Goal: Information Seeking & Learning: Learn about a topic

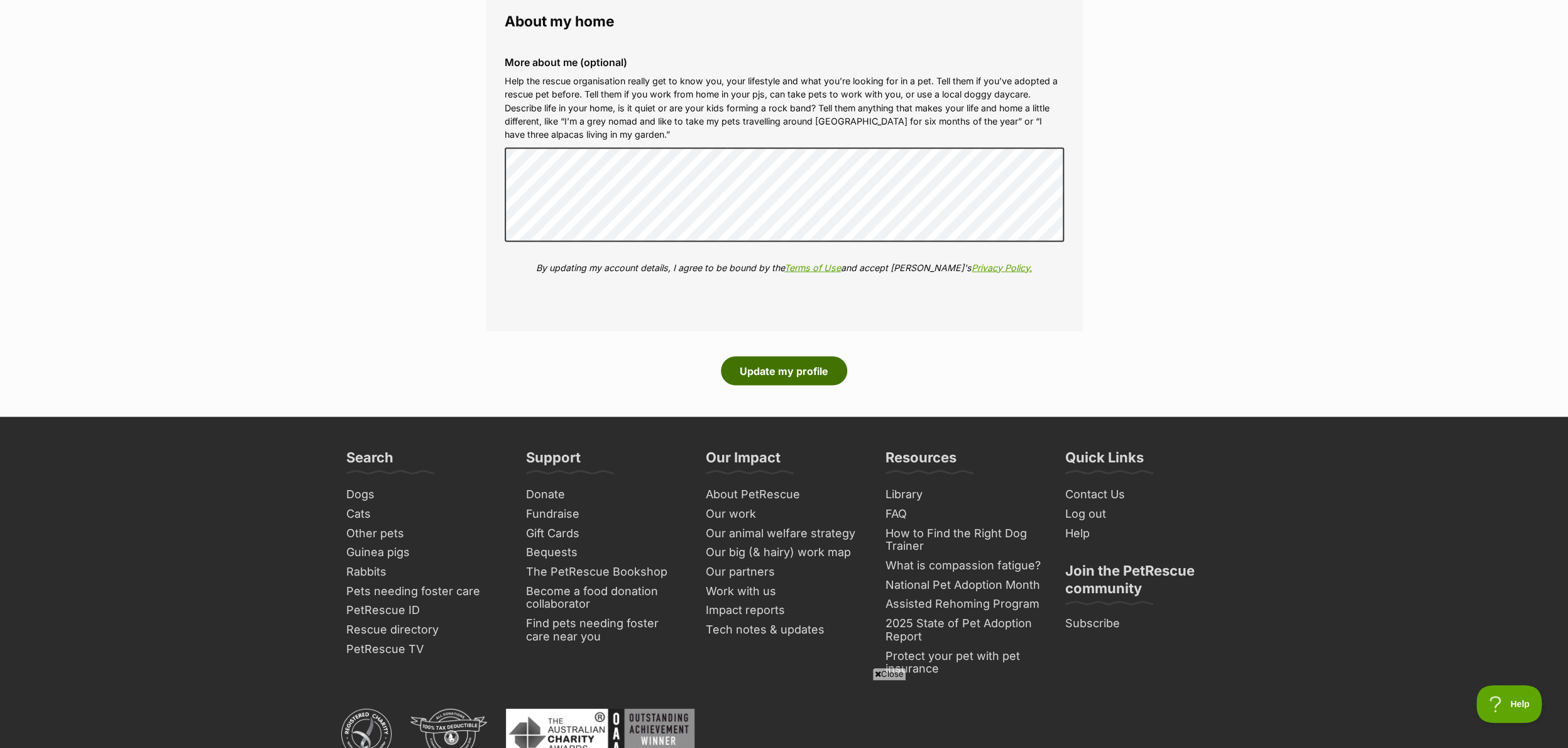
scroll to position [1537, 0]
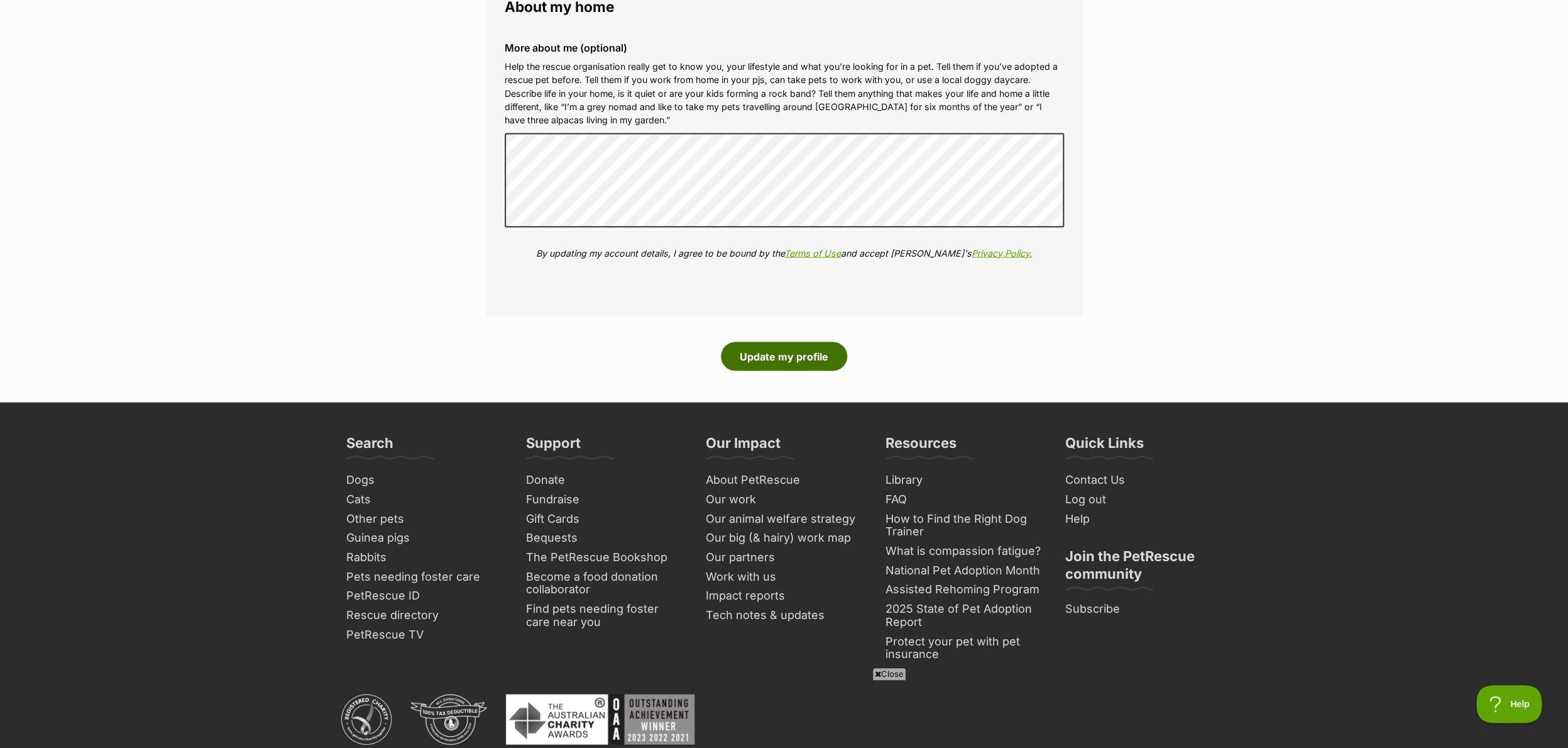
click at [766, 353] on button "Update my profile" at bounding box center [784, 356] width 126 height 29
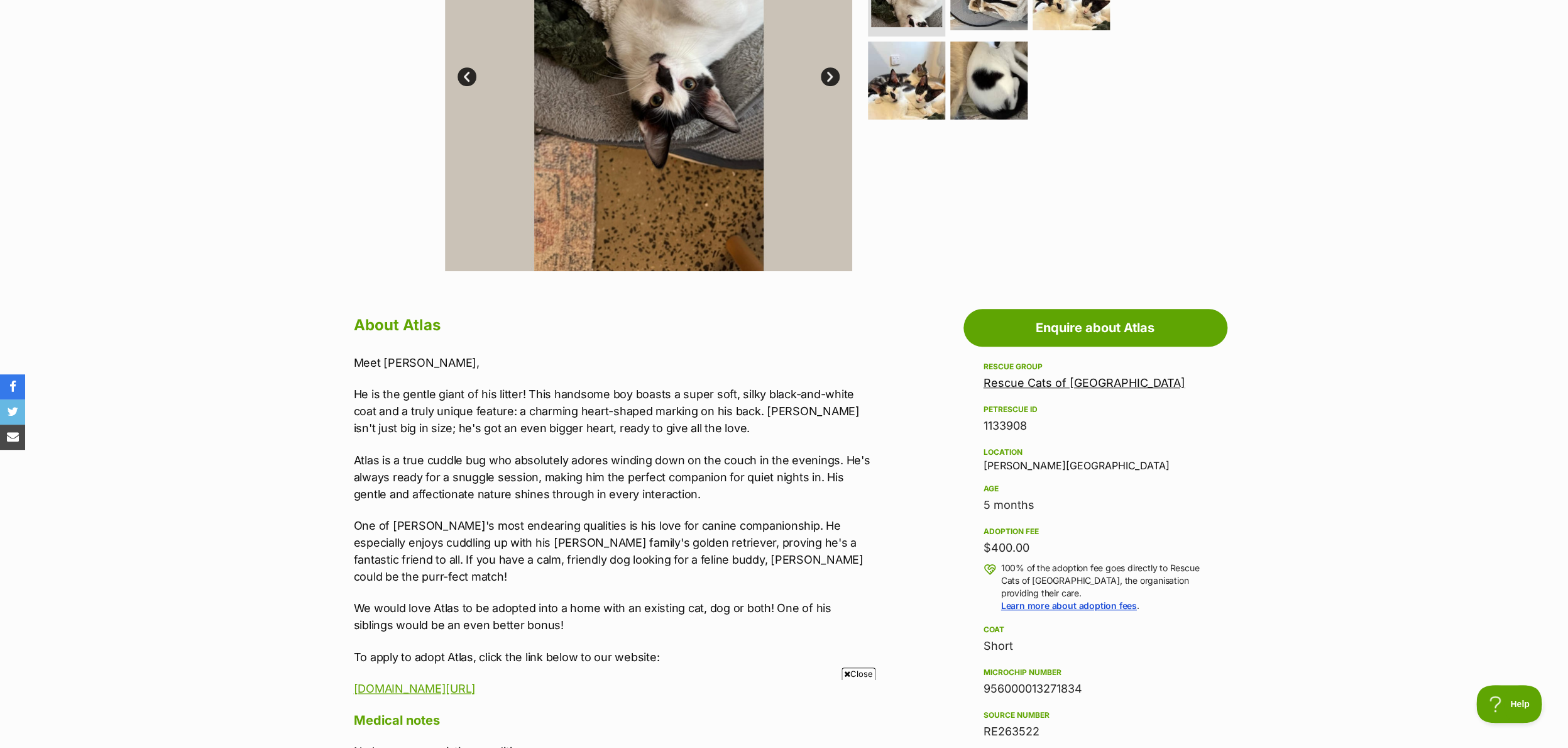
scroll to position [400, 0]
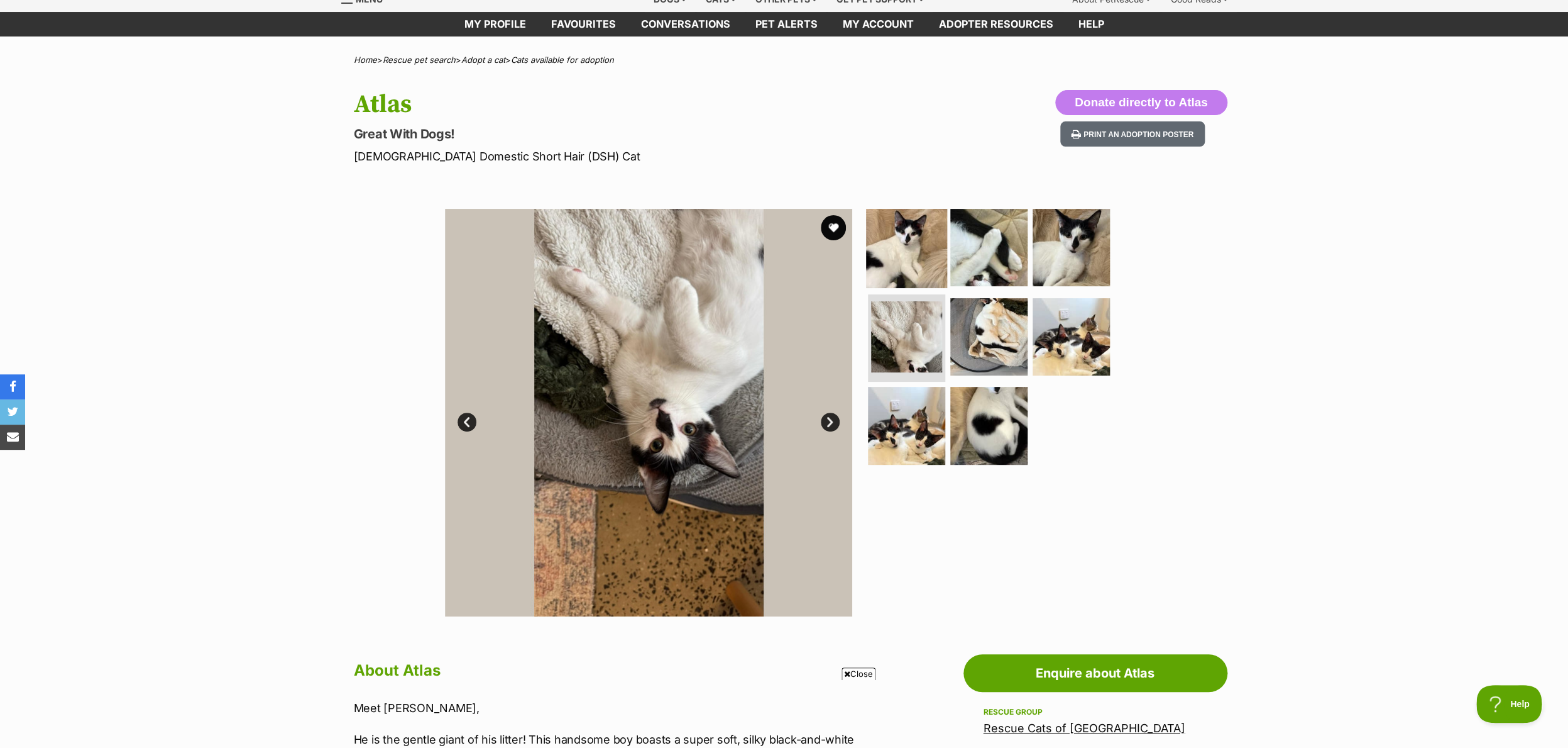
click at [900, 234] on img at bounding box center [907, 248] width 81 height 81
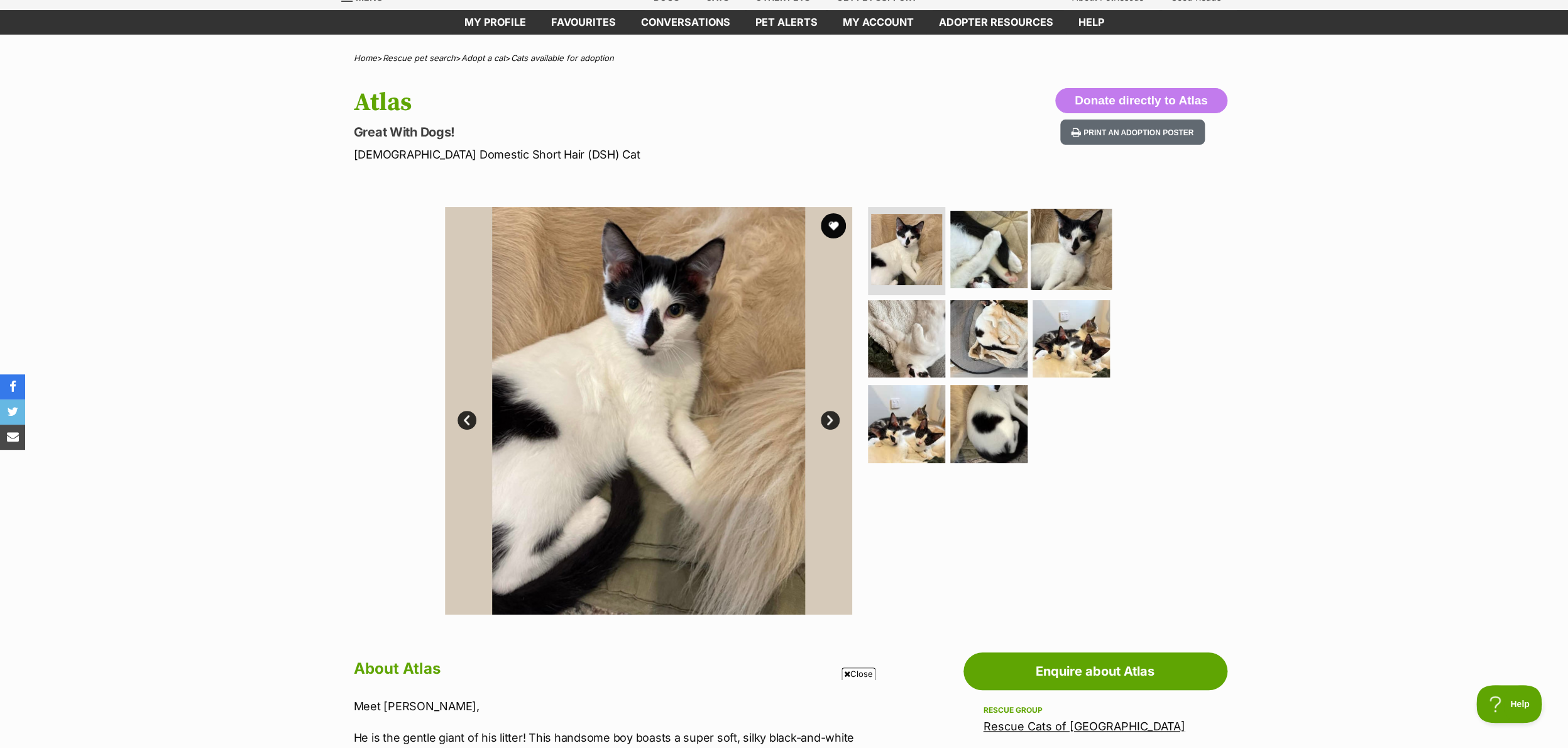
click at [1089, 257] on img at bounding box center [1071, 250] width 81 height 81
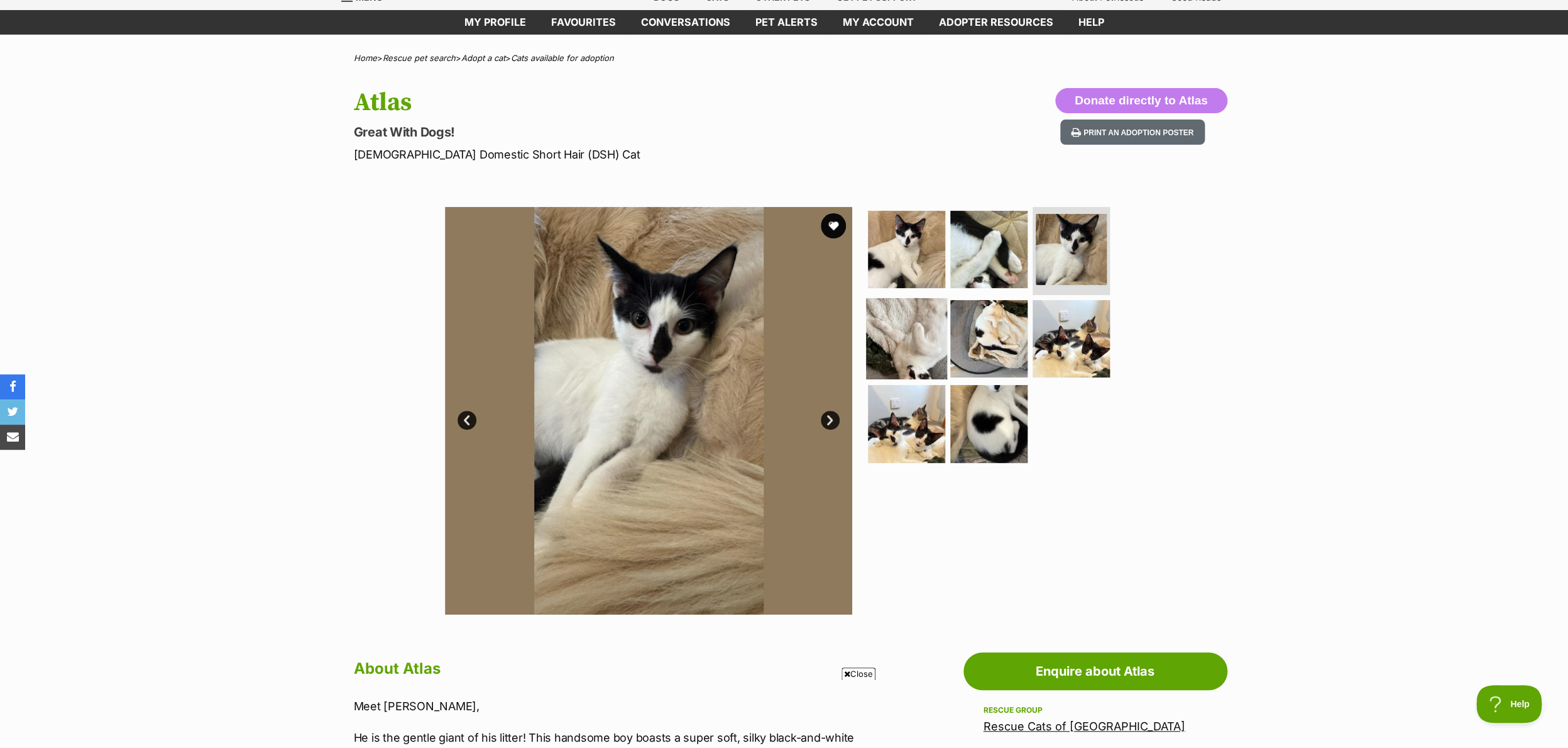
click at [903, 332] on img at bounding box center [907, 338] width 81 height 81
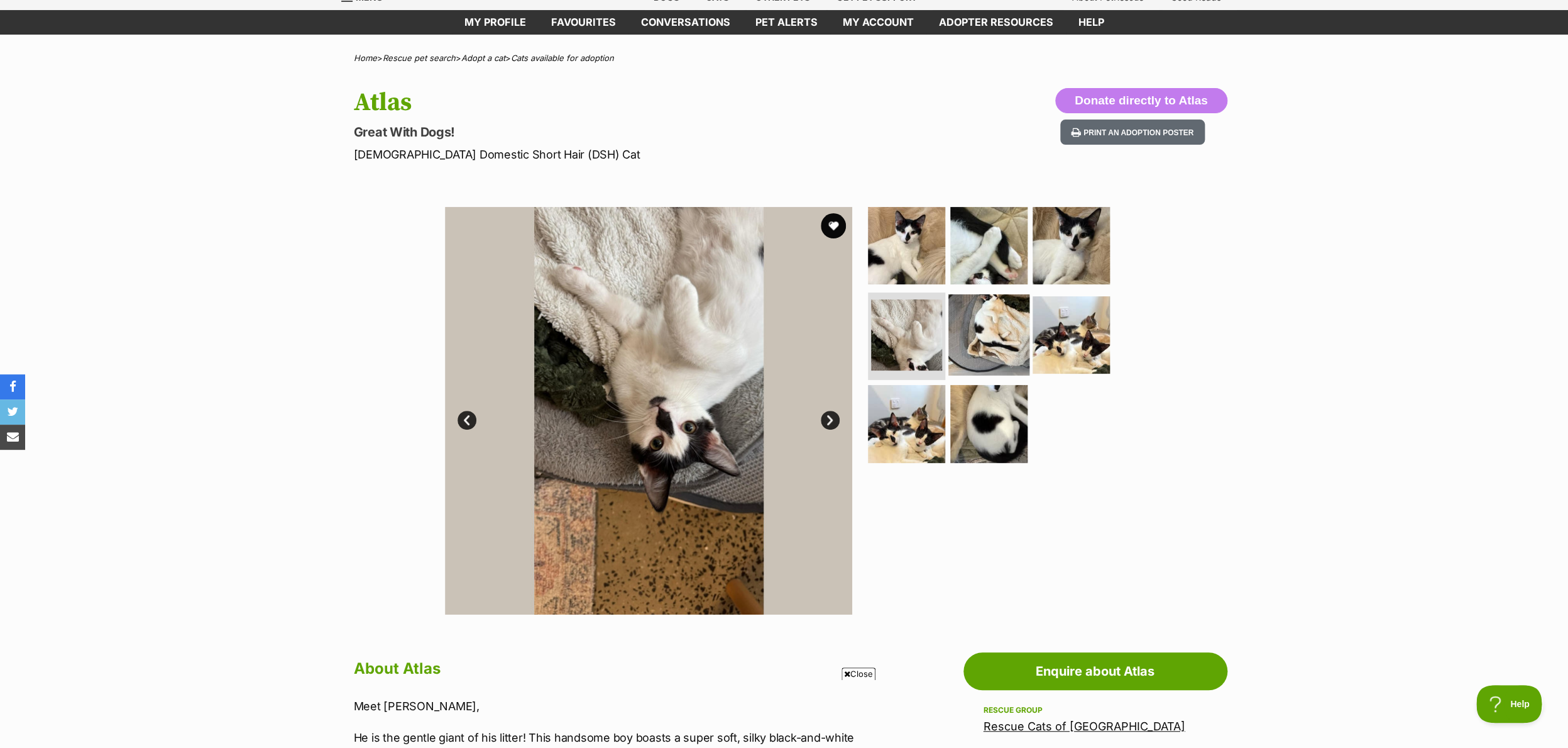
click at [959, 340] on img at bounding box center [989, 334] width 81 height 81
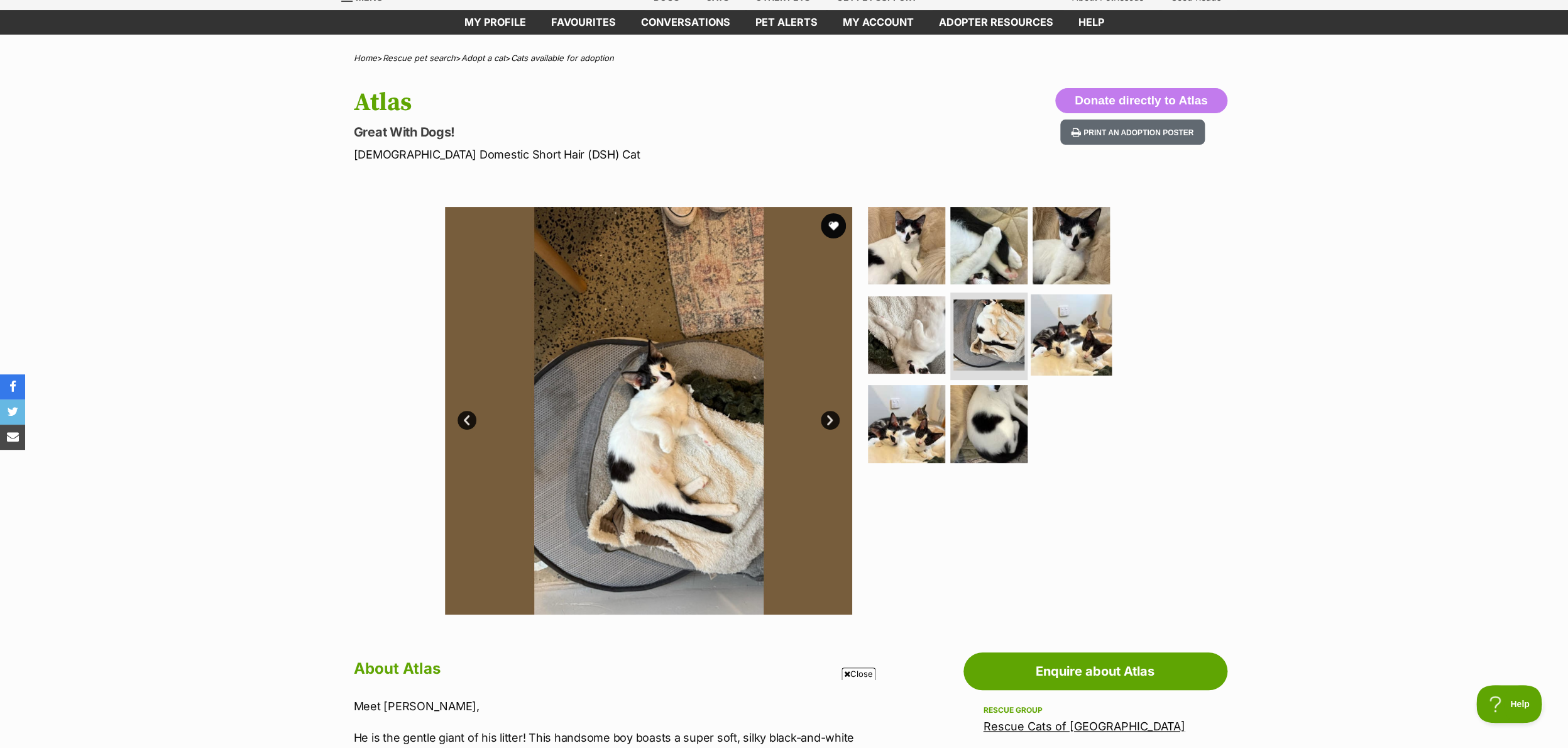
click at [1076, 334] on img at bounding box center [1071, 334] width 81 height 81
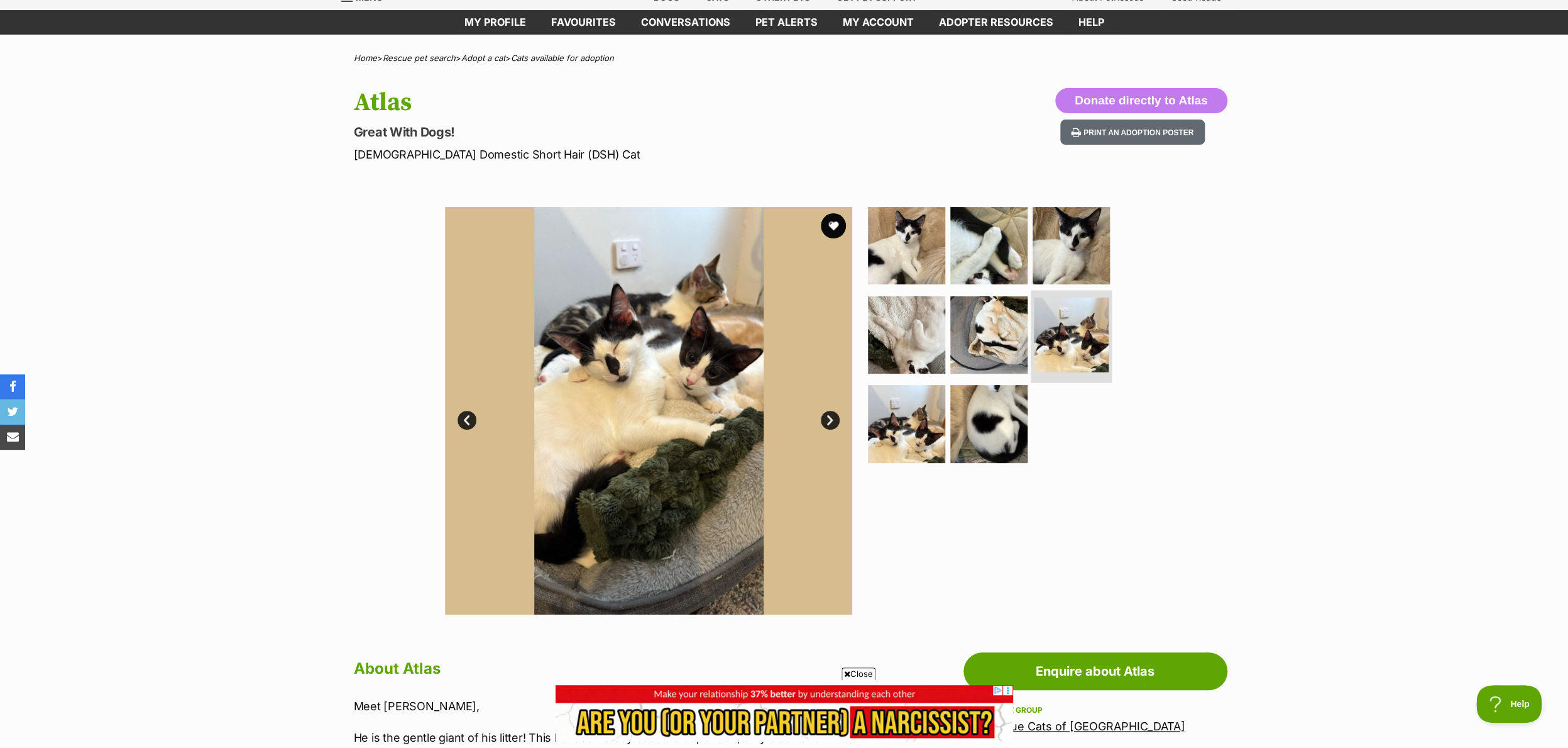
scroll to position [0, 0]
click at [979, 409] on img at bounding box center [989, 424] width 81 height 81
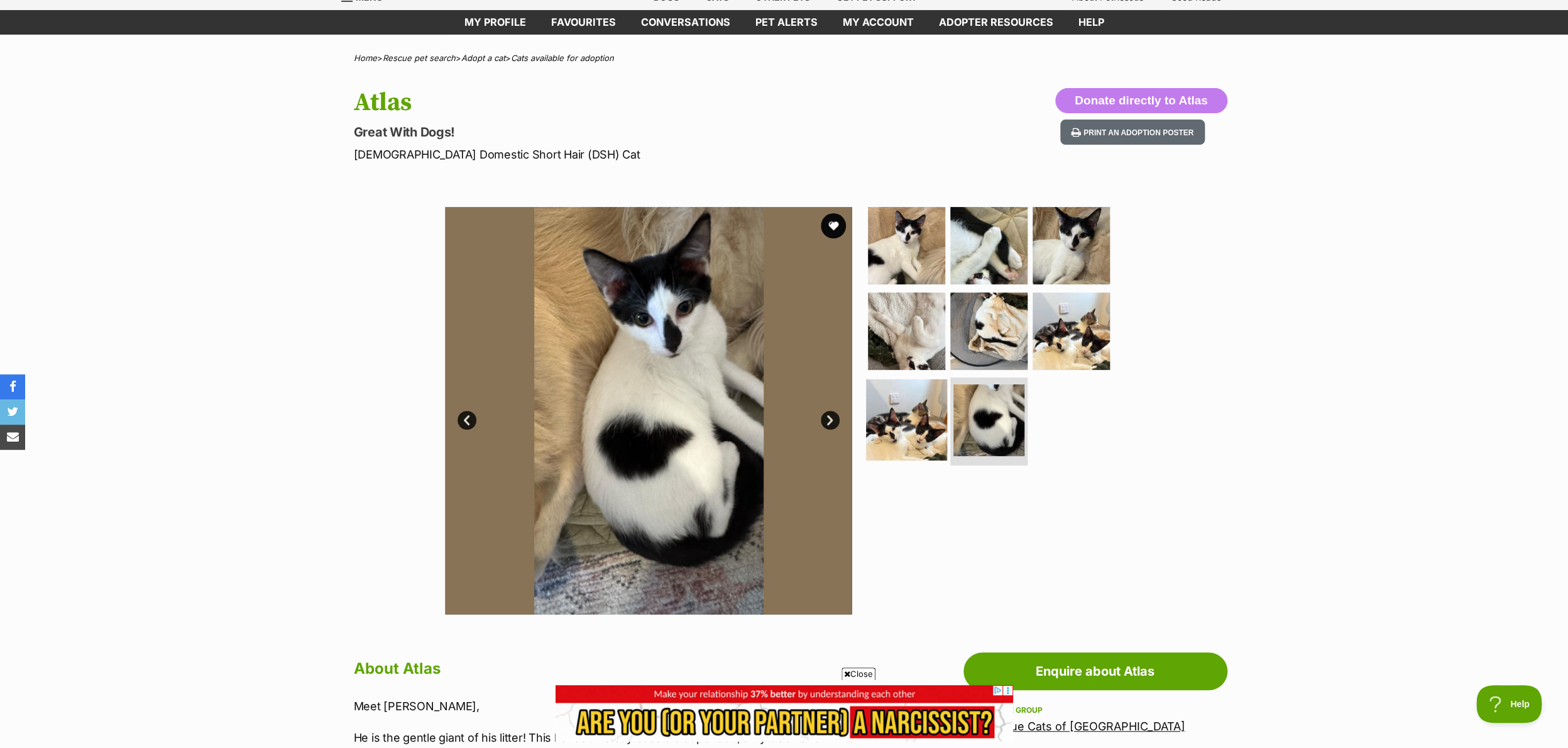
click at [895, 411] on img at bounding box center [907, 420] width 81 height 81
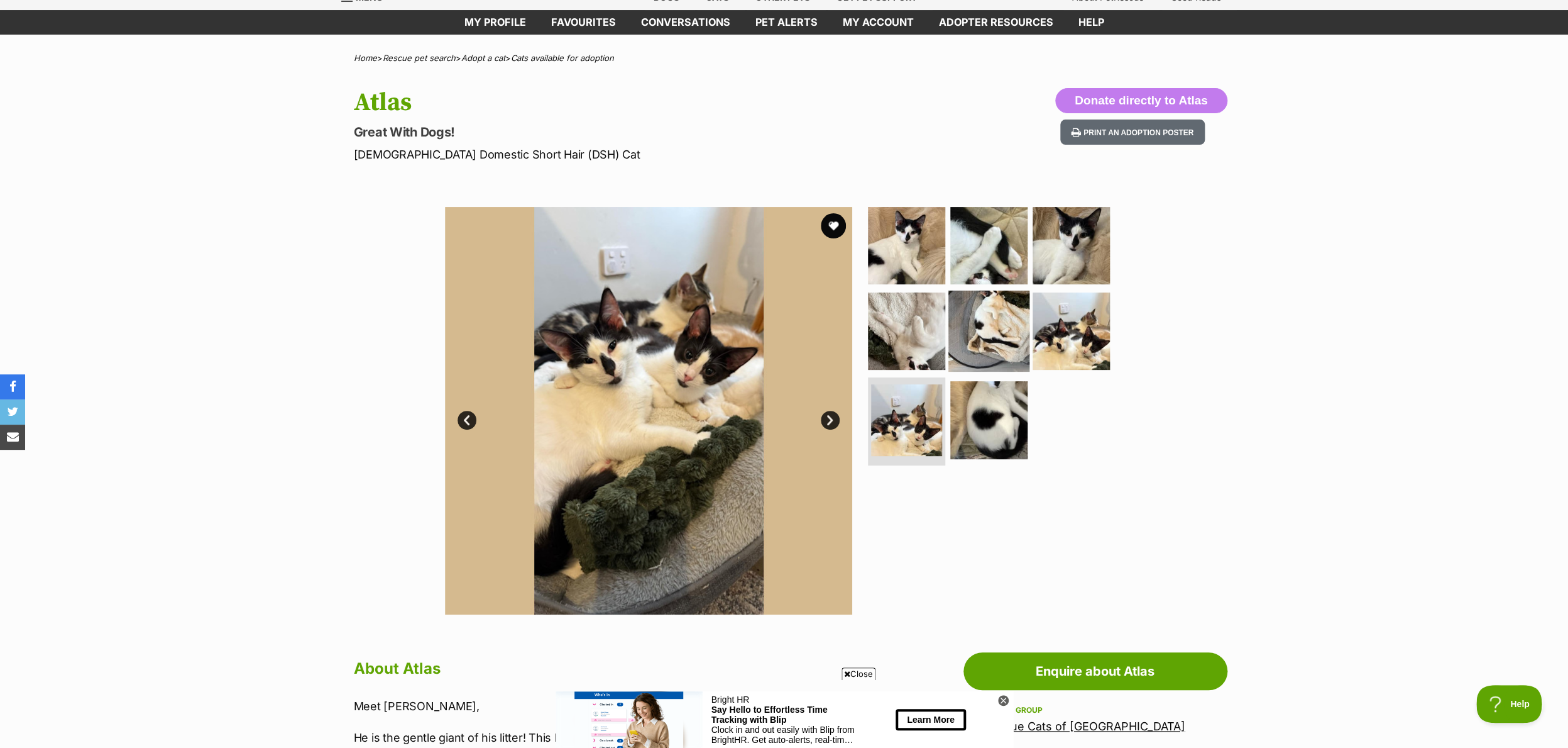
click at [974, 314] on img at bounding box center [989, 331] width 81 height 81
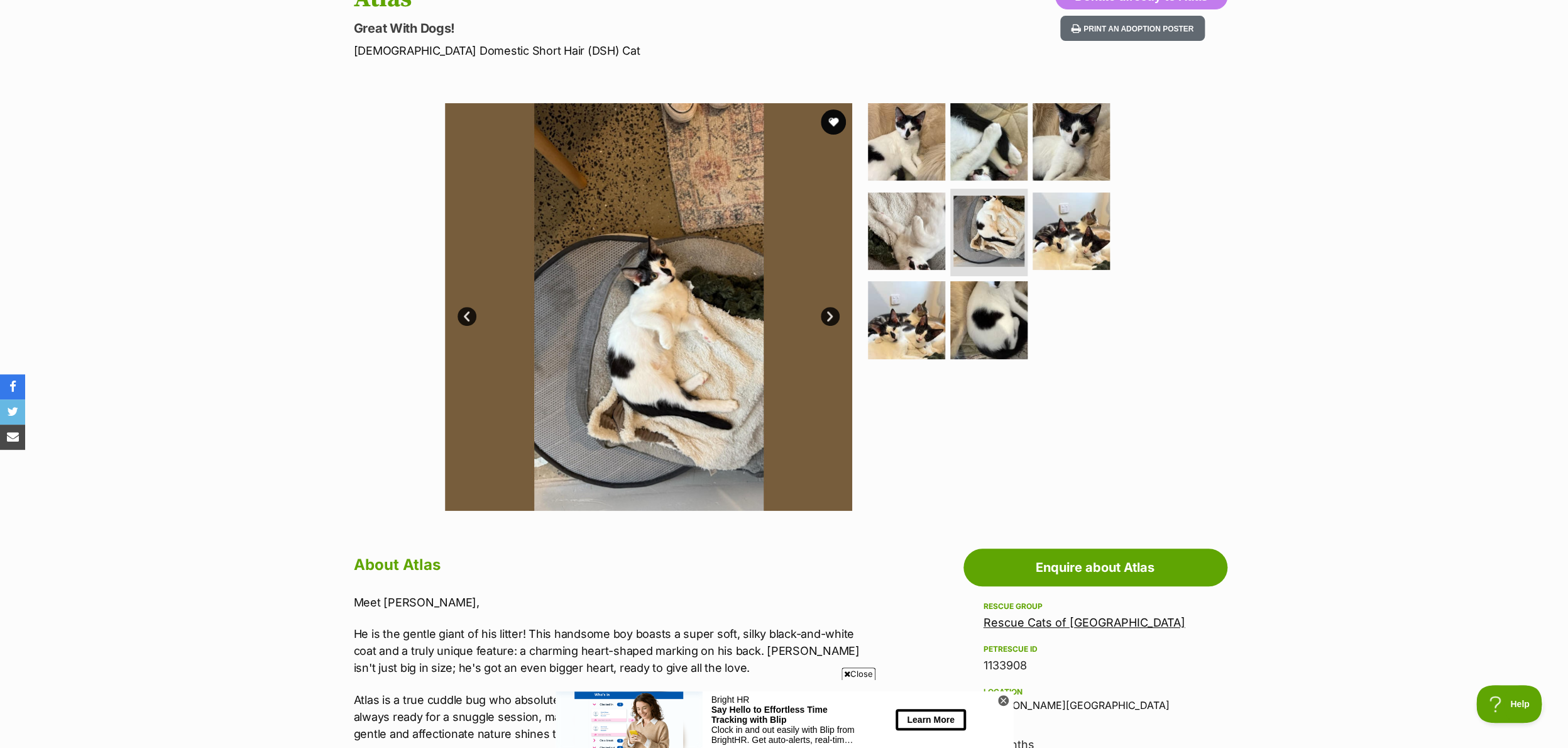
scroll to position [120, 0]
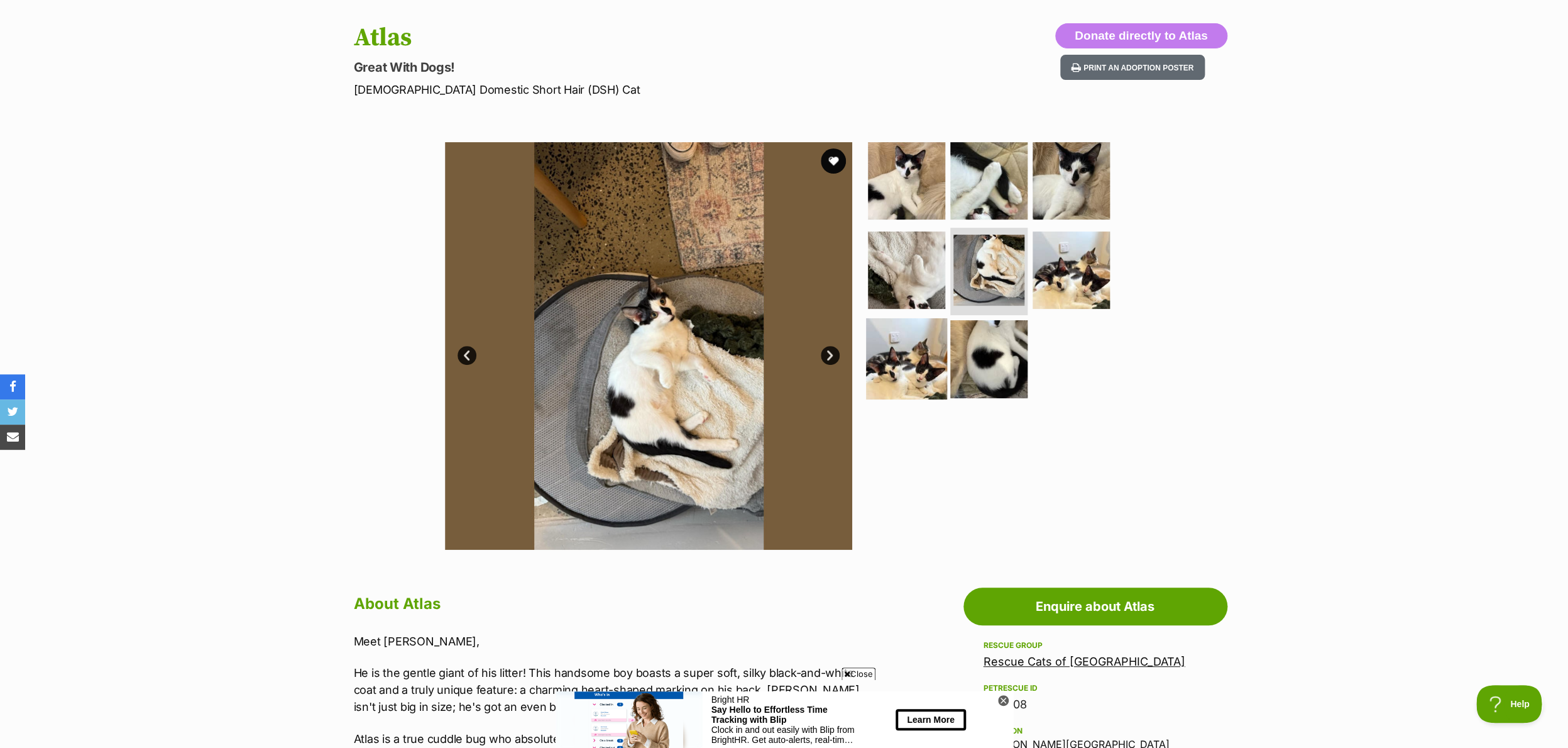
click at [884, 363] on img at bounding box center [907, 359] width 81 height 81
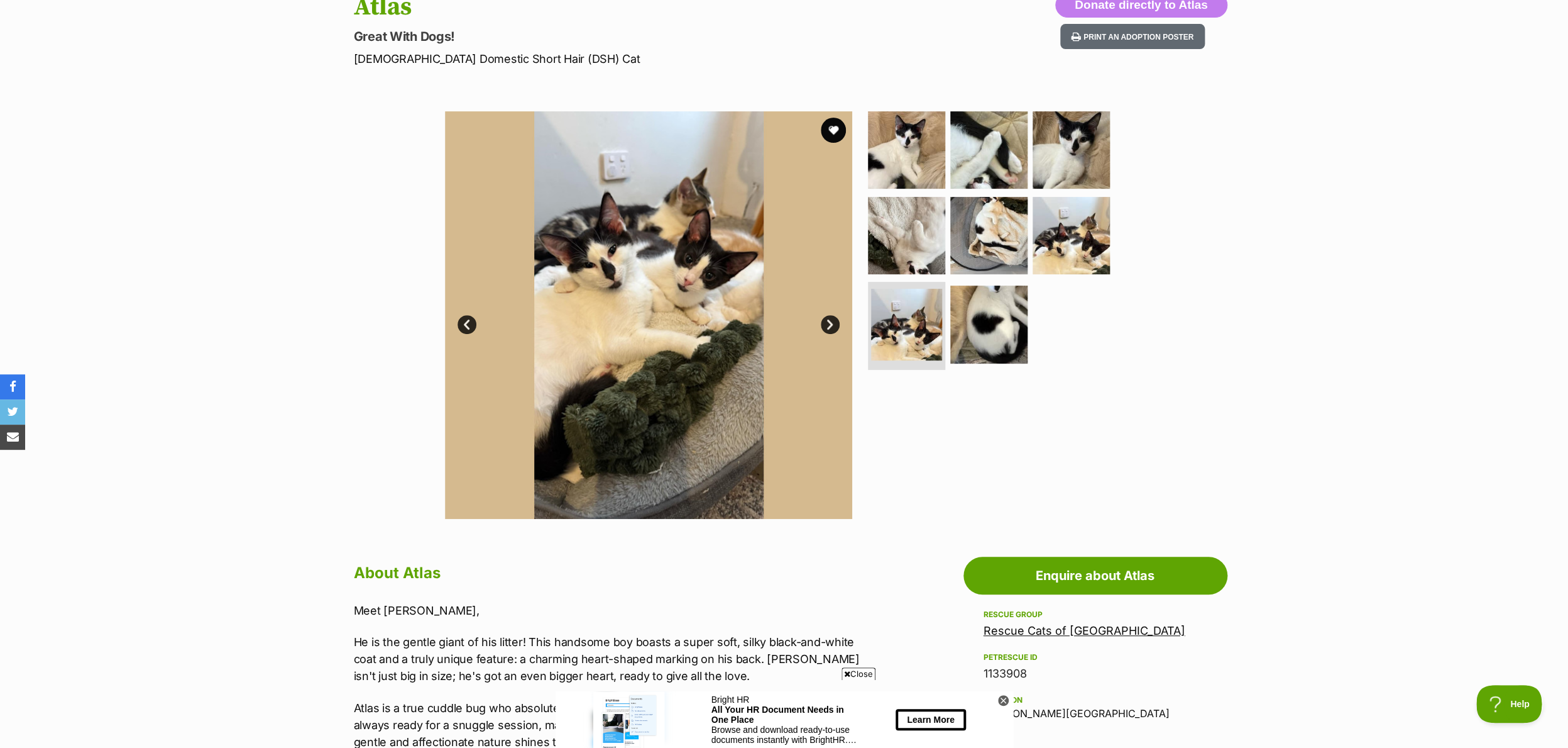
scroll to position [151, 0]
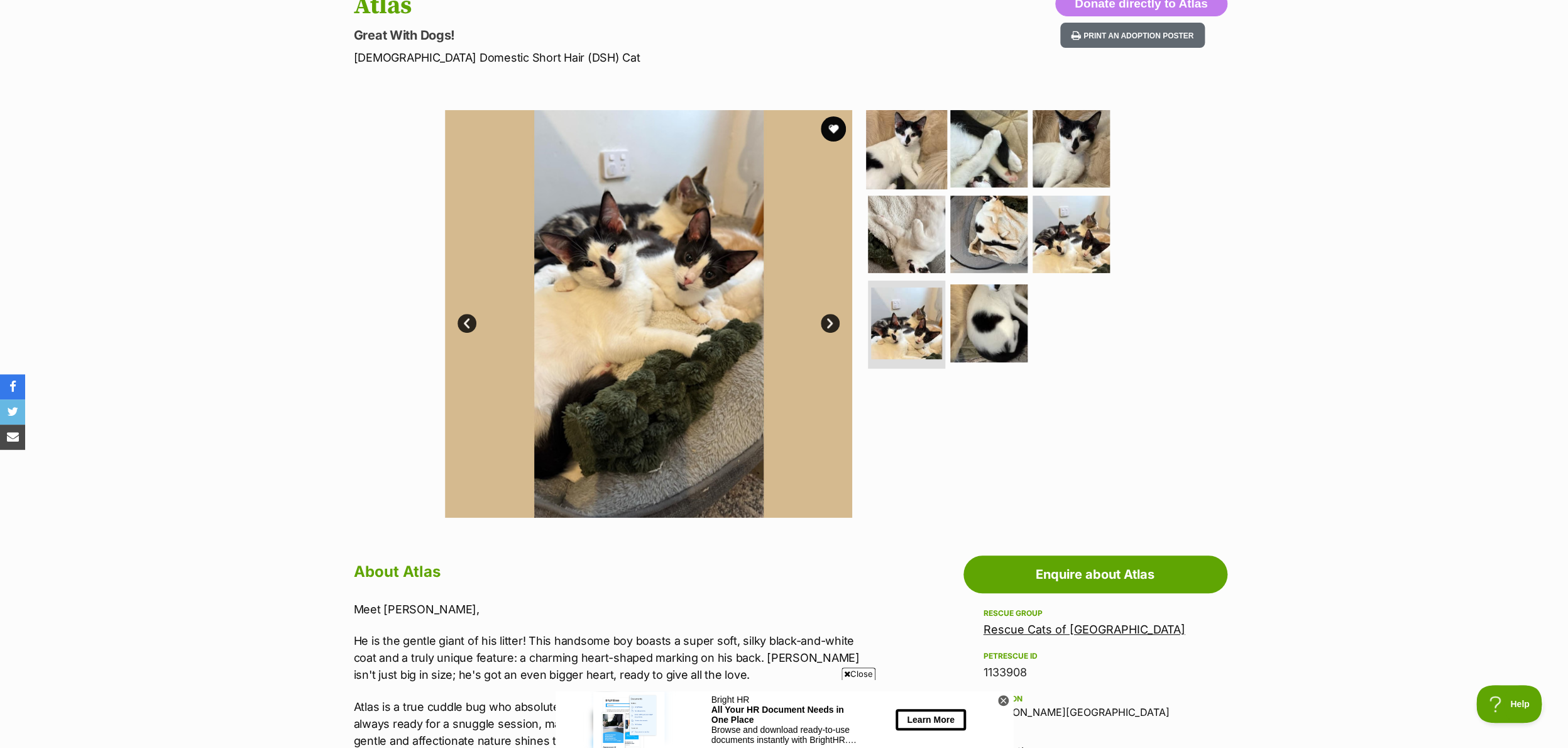
click at [908, 155] on img at bounding box center [907, 149] width 81 height 81
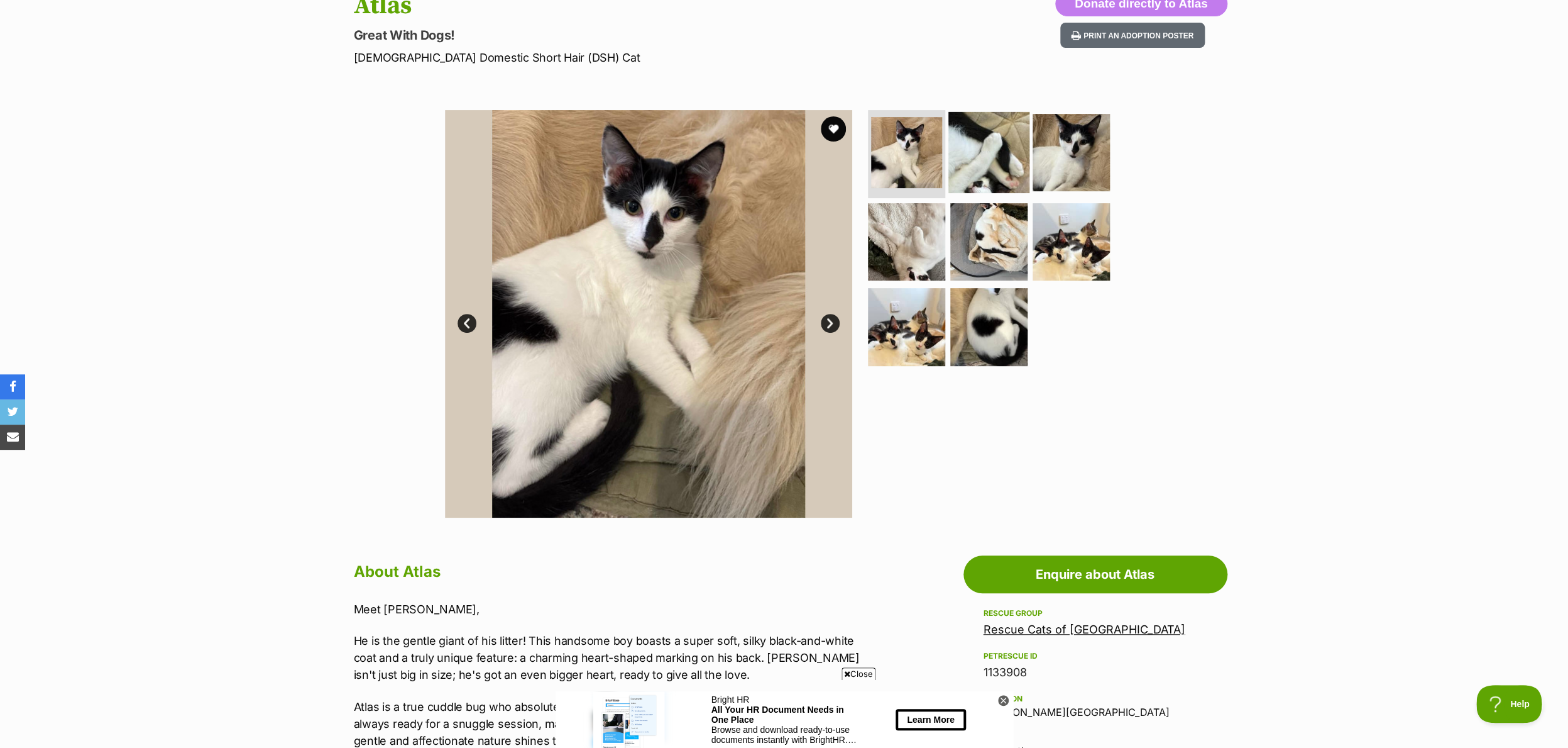
click at [1005, 157] on img at bounding box center [989, 152] width 81 height 81
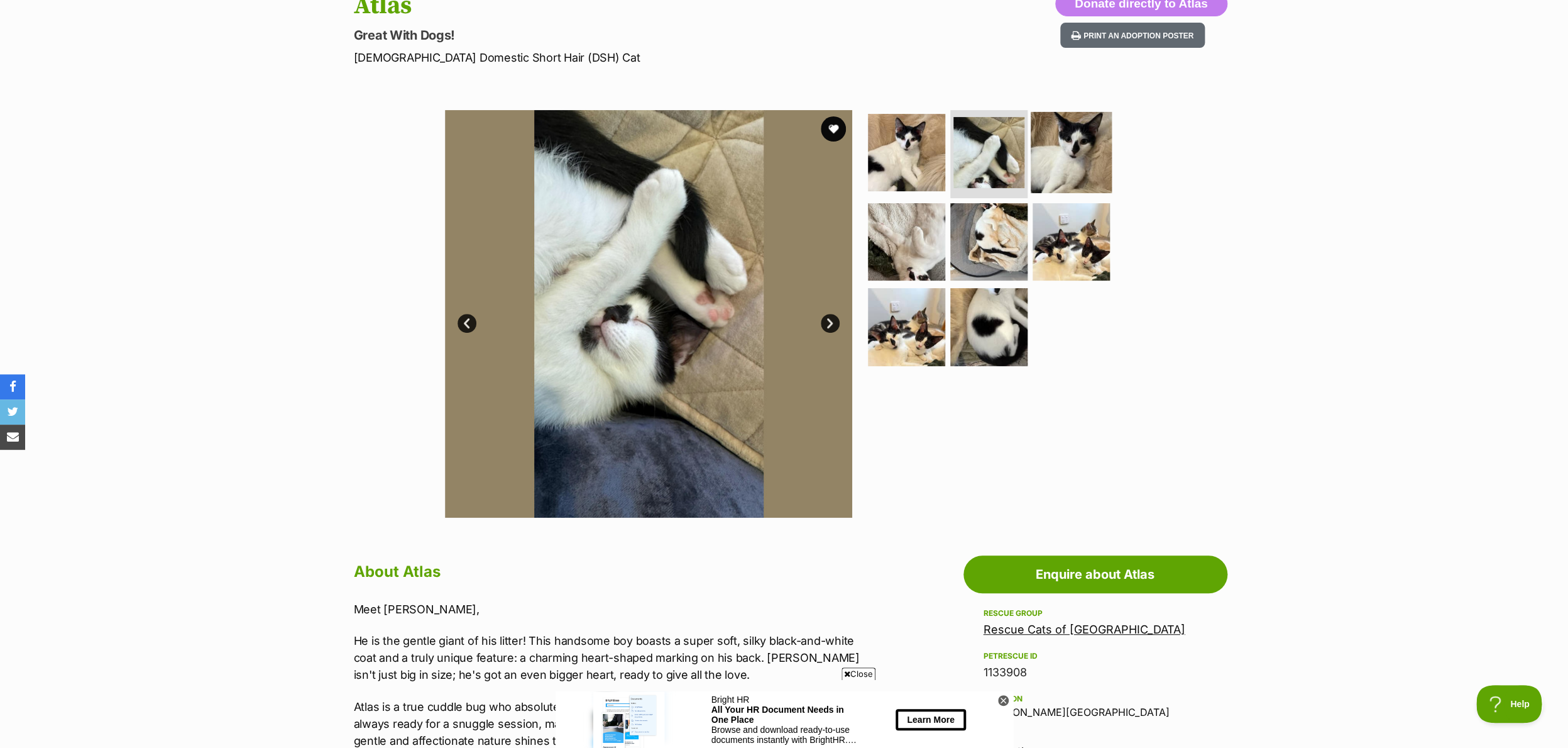
click at [1054, 160] on img at bounding box center [1071, 152] width 81 height 81
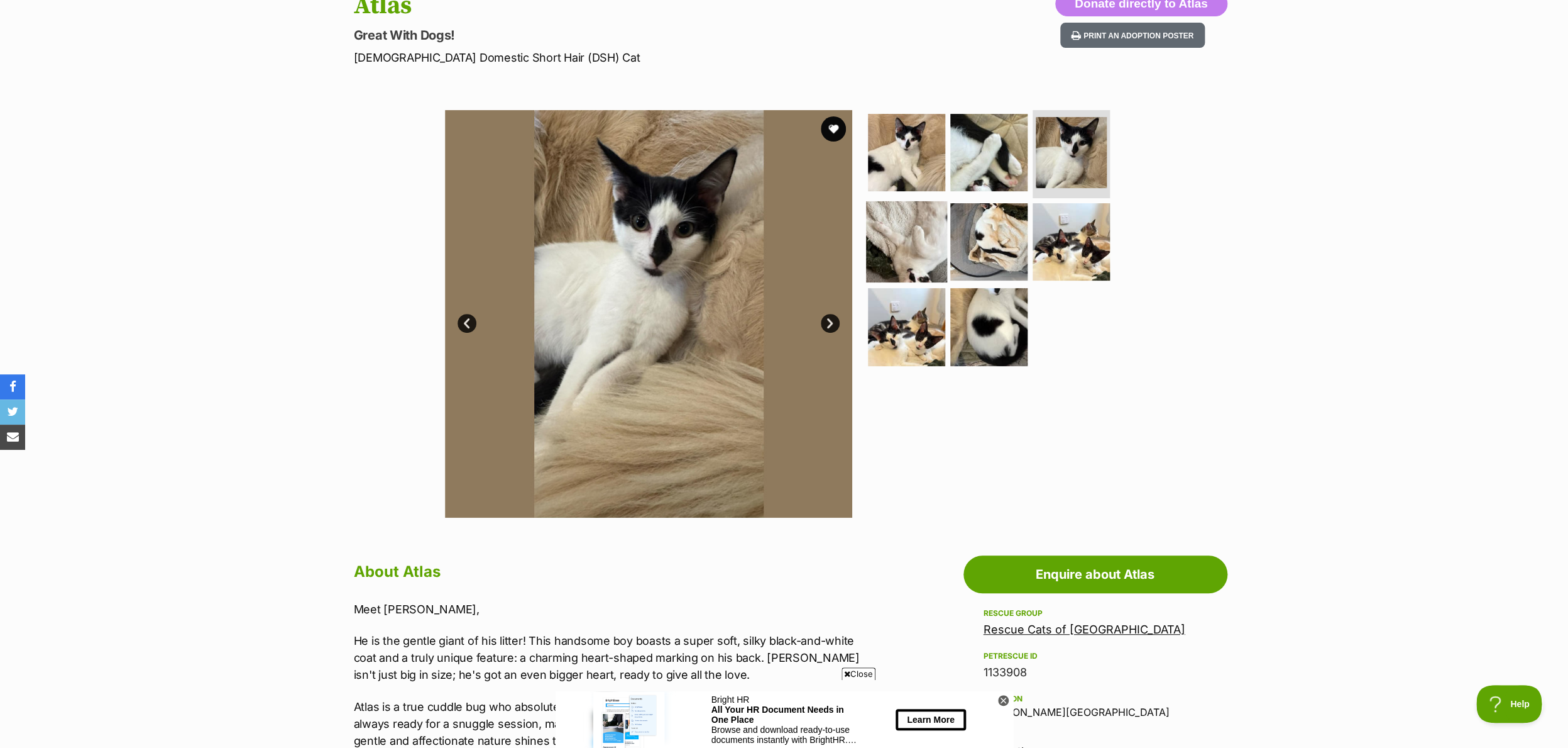
click at [892, 248] on img at bounding box center [907, 242] width 81 height 81
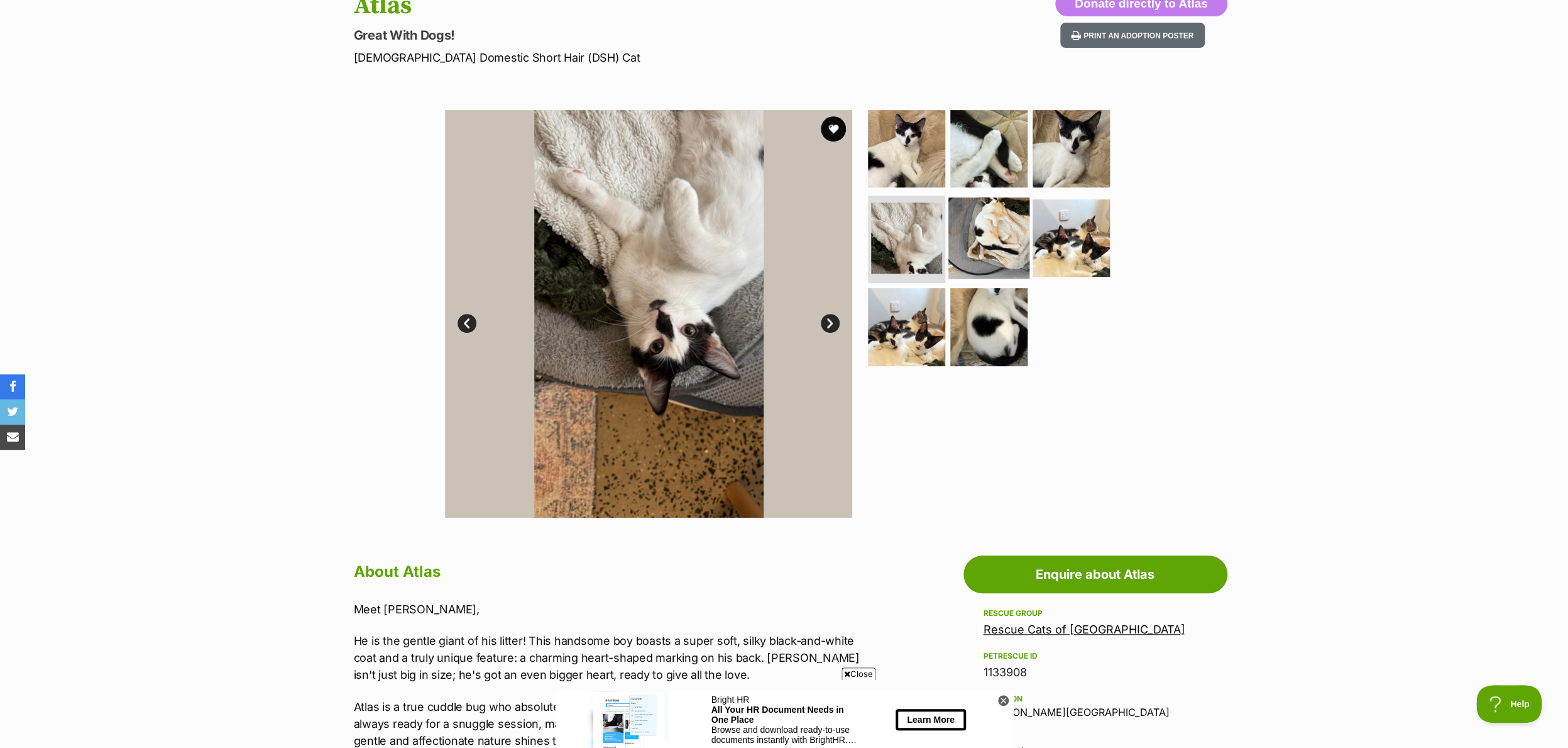
click at [995, 244] on img at bounding box center [989, 237] width 81 height 81
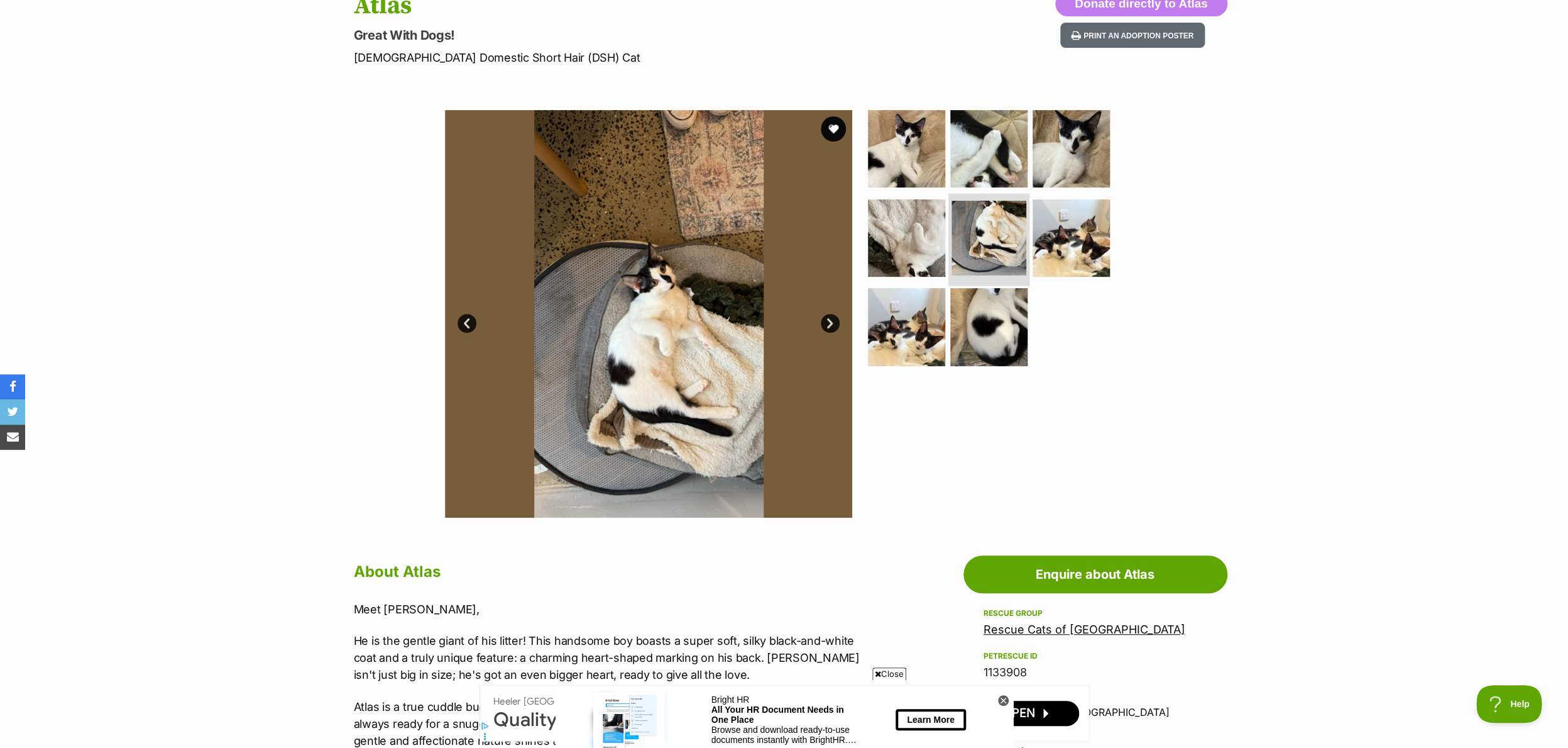
scroll to position [0, 0]
click at [1064, 248] on img at bounding box center [1071, 237] width 81 height 81
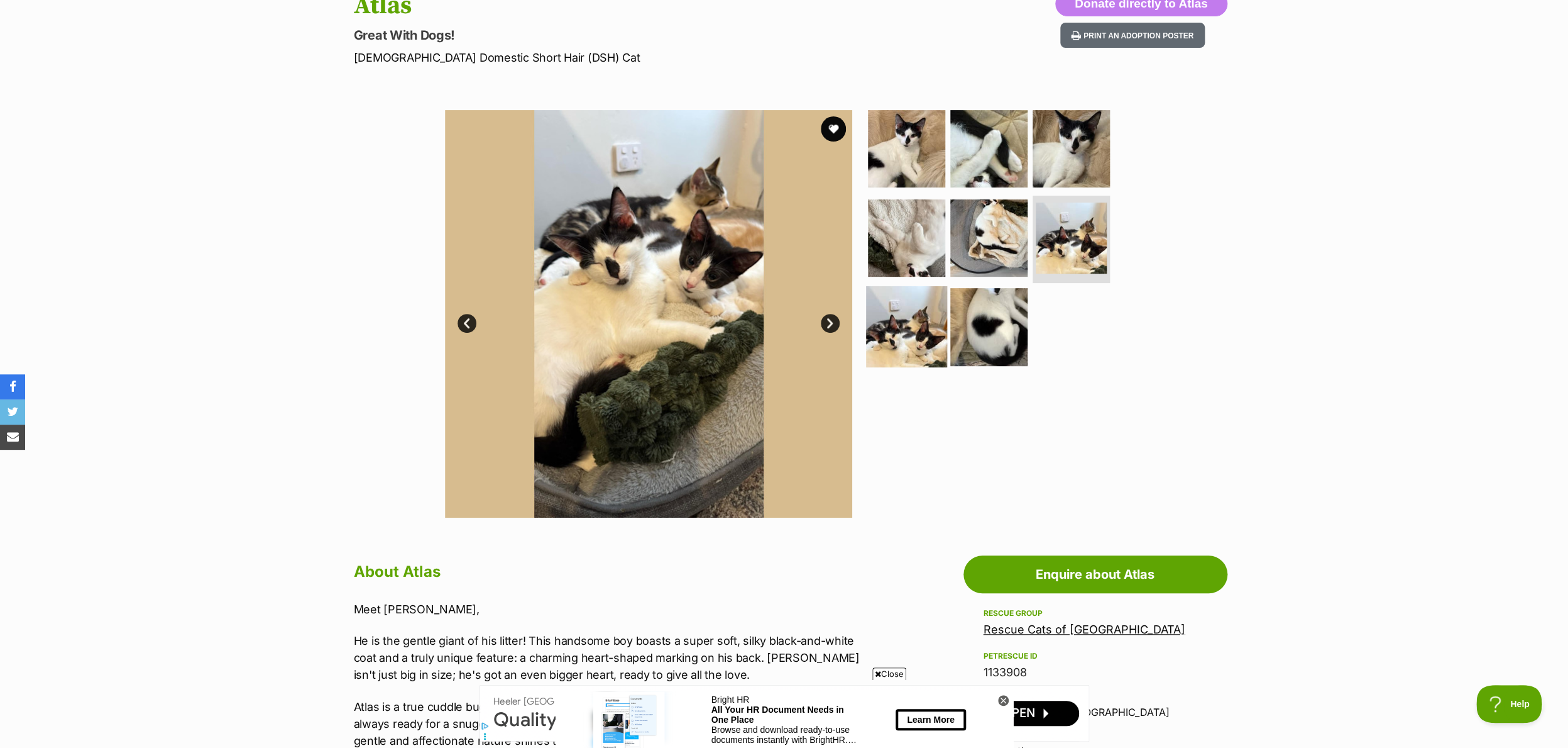
click at [896, 325] on img at bounding box center [907, 327] width 81 height 81
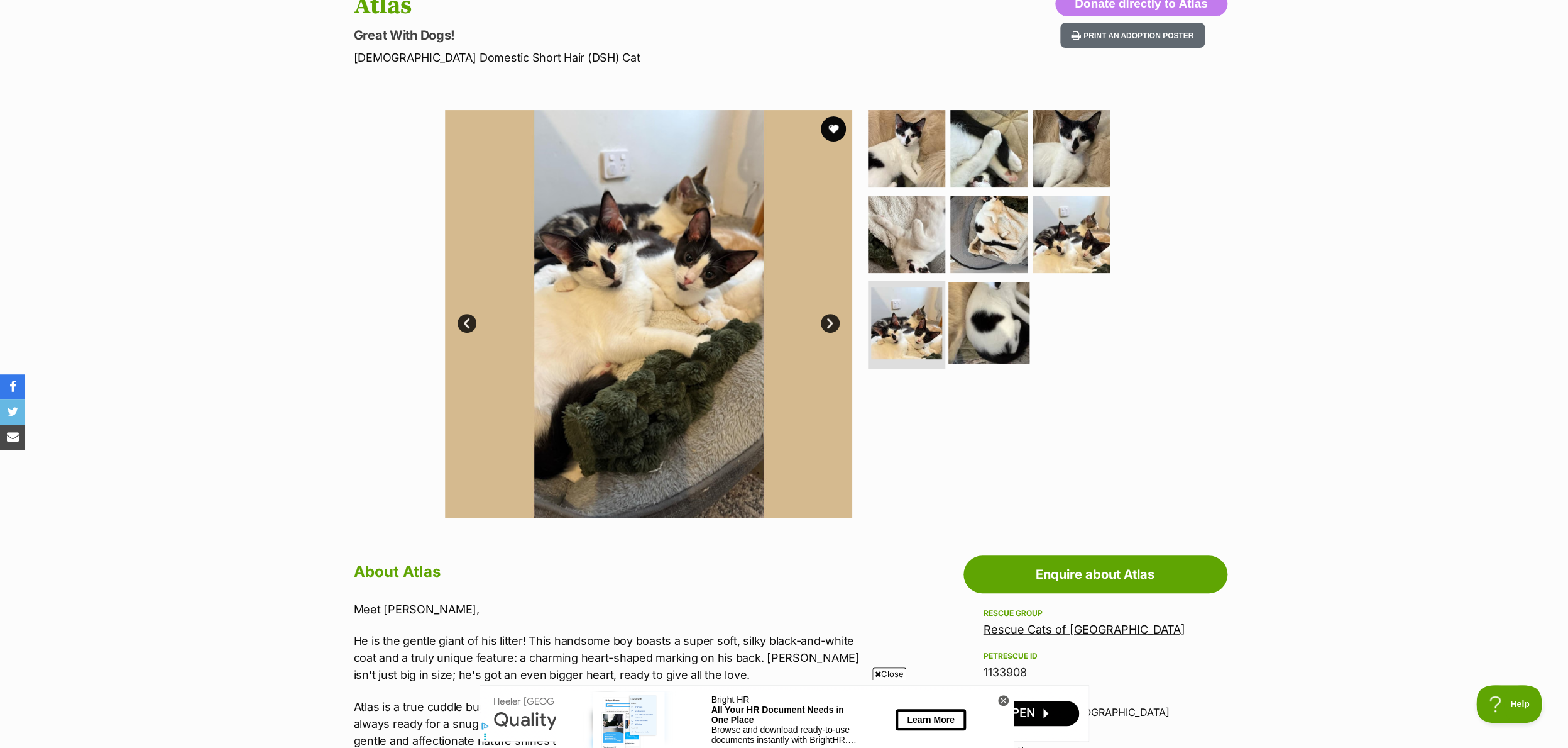
click at [997, 343] on img at bounding box center [989, 323] width 81 height 81
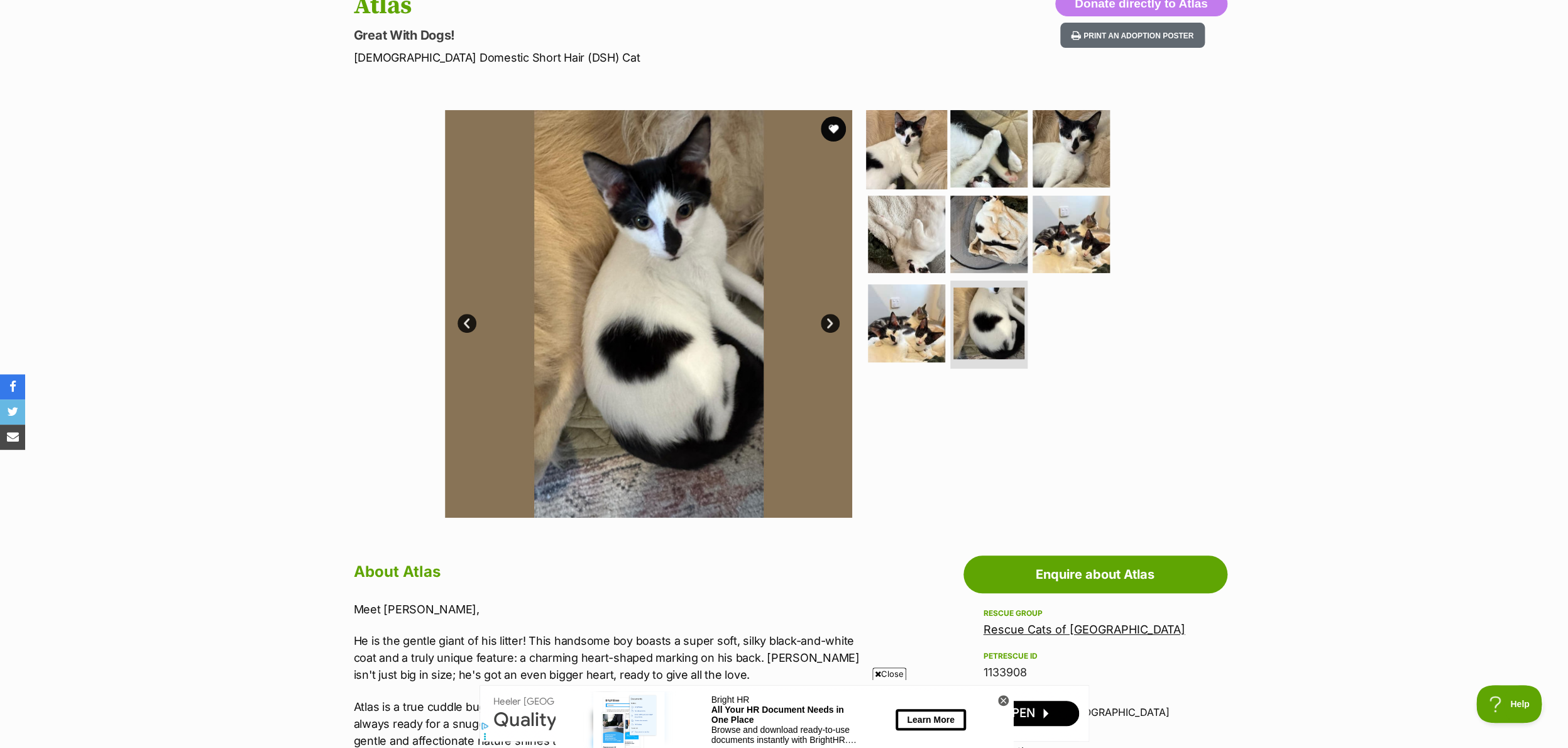
click at [898, 168] on img at bounding box center [907, 149] width 81 height 81
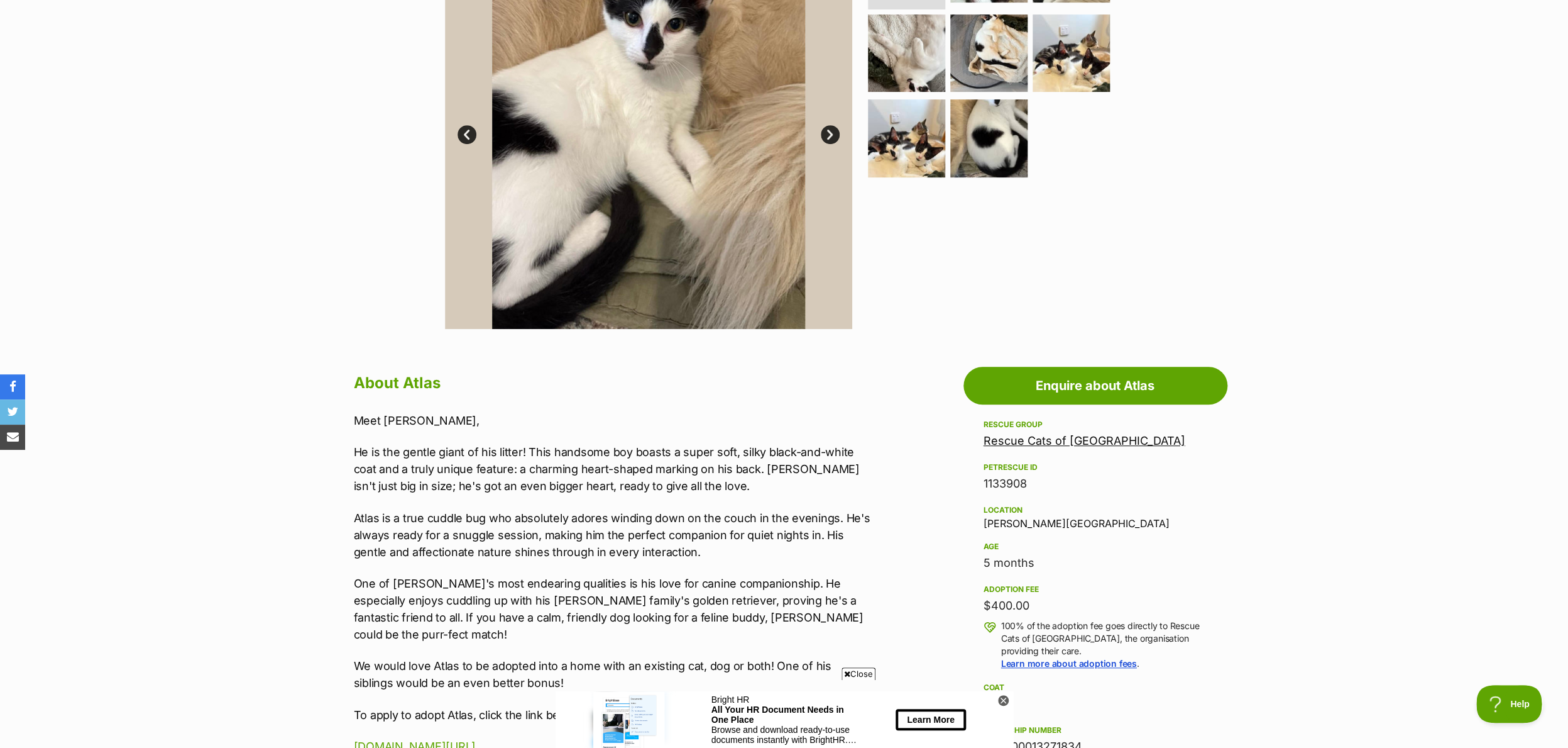
scroll to position [408, 0]
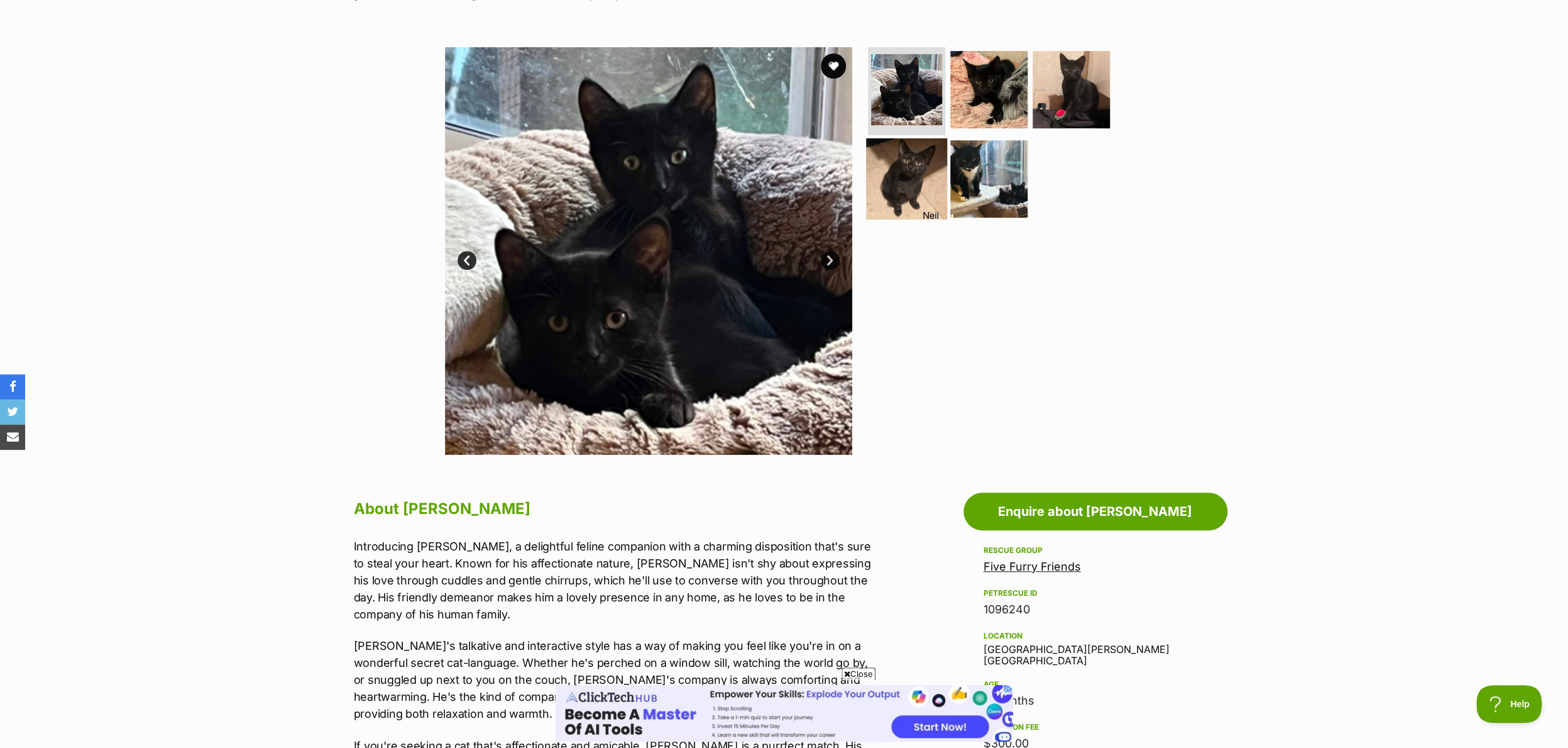
click at [910, 185] on img at bounding box center [907, 178] width 81 height 81
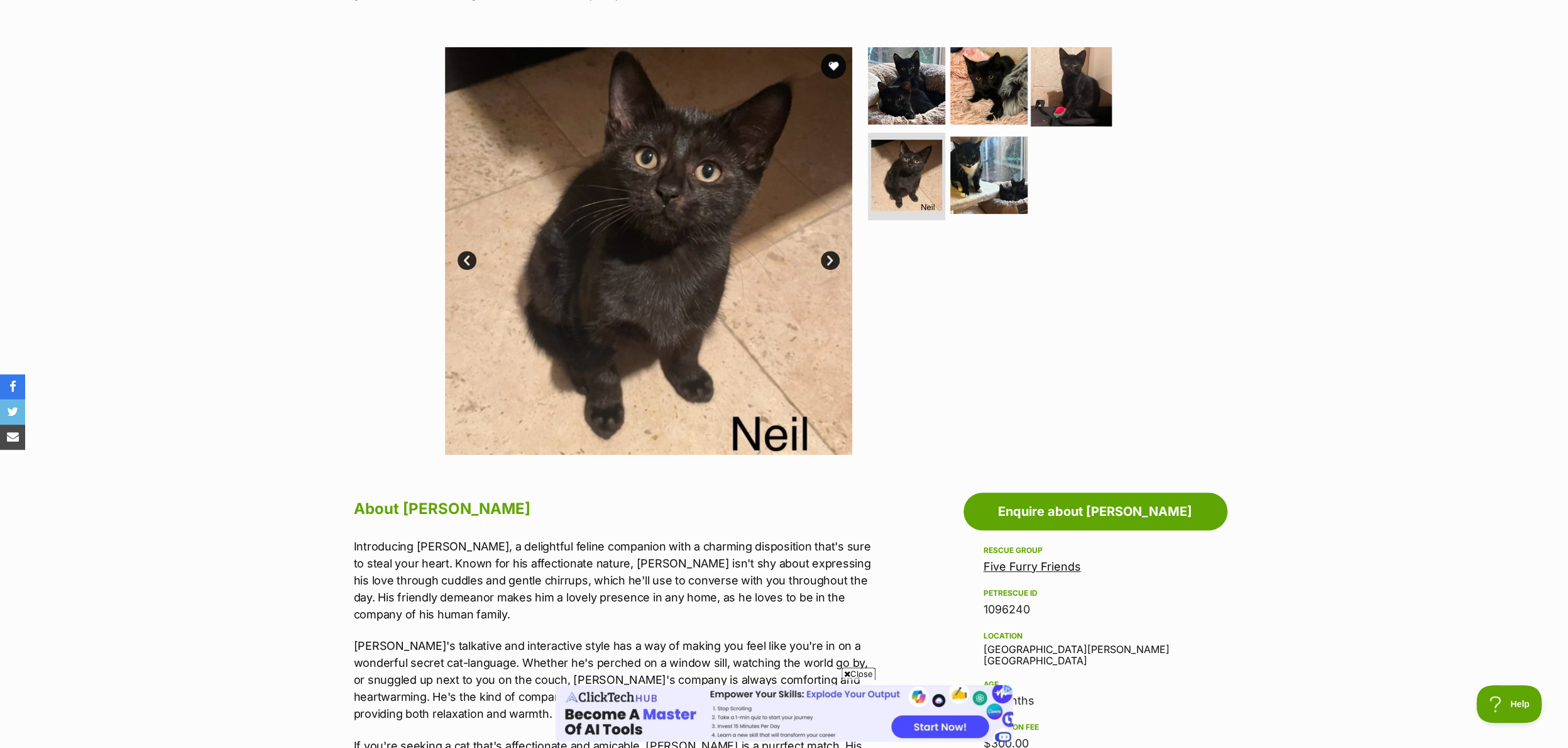
click at [1062, 98] on img at bounding box center [1071, 86] width 81 height 81
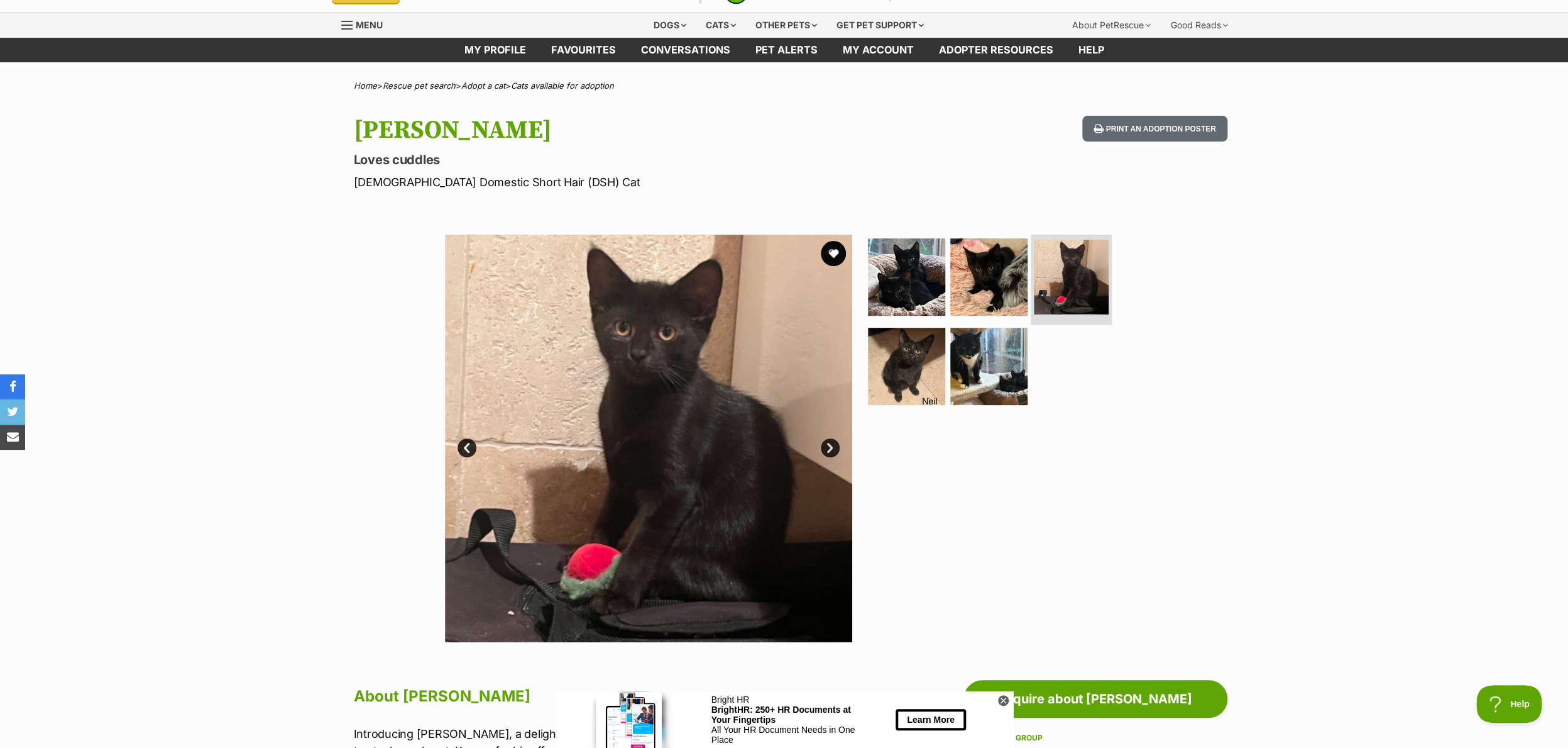
click at [1042, 278] on img at bounding box center [1071, 277] width 75 height 75
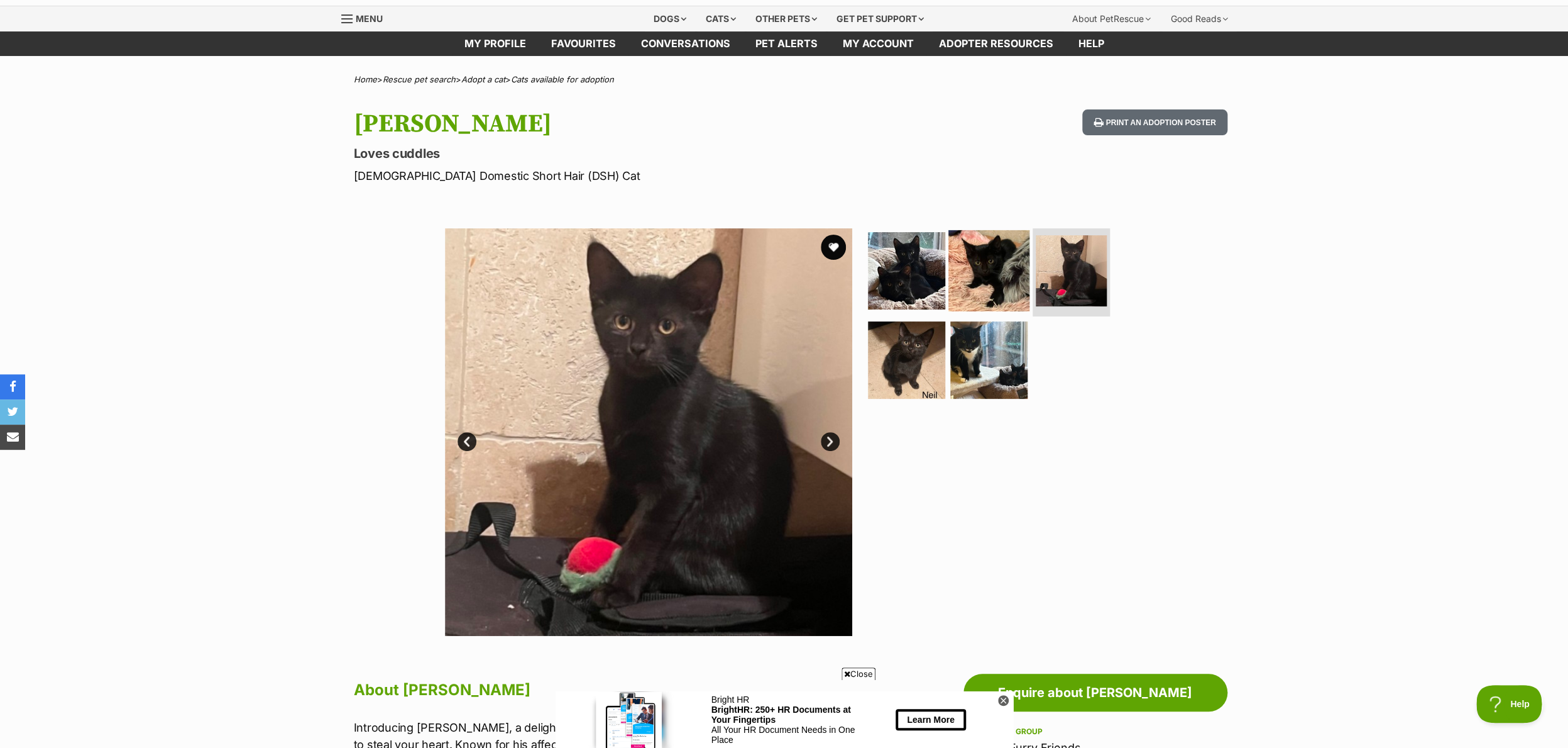
click at [998, 270] on img at bounding box center [989, 270] width 81 height 81
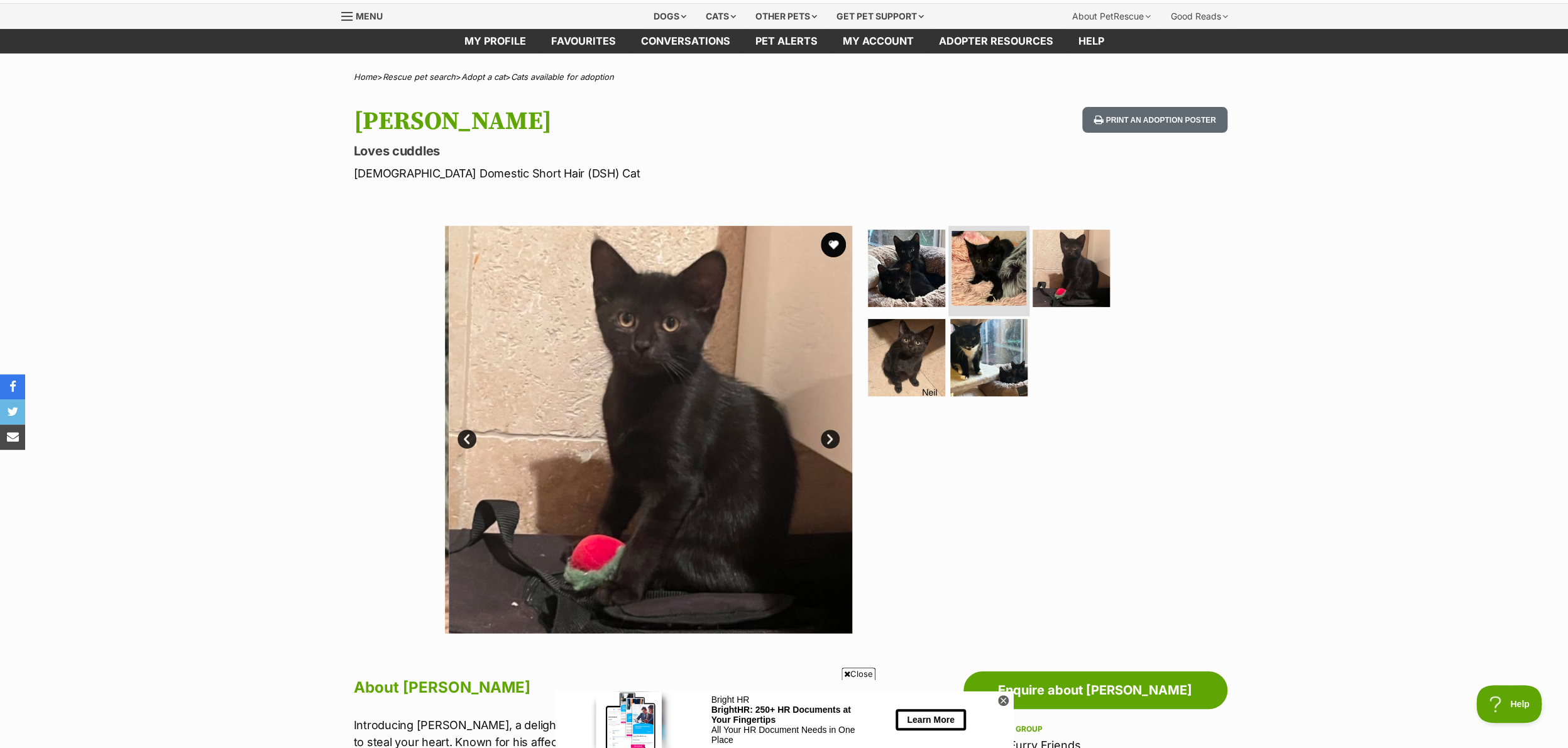
scroll to position [36, 0]
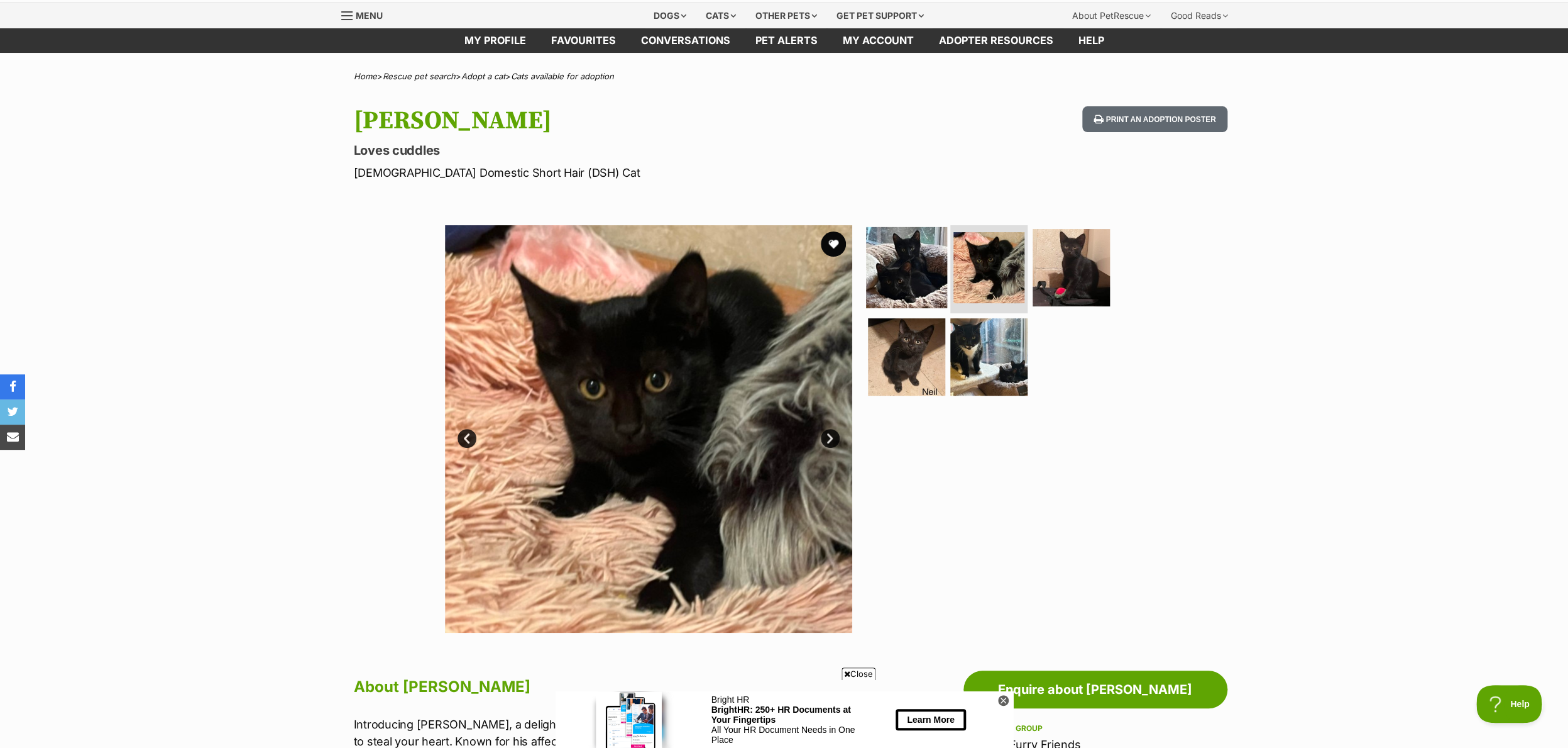
click at [900, 274] on img at bounding box center [907, 268] width 81 height 81
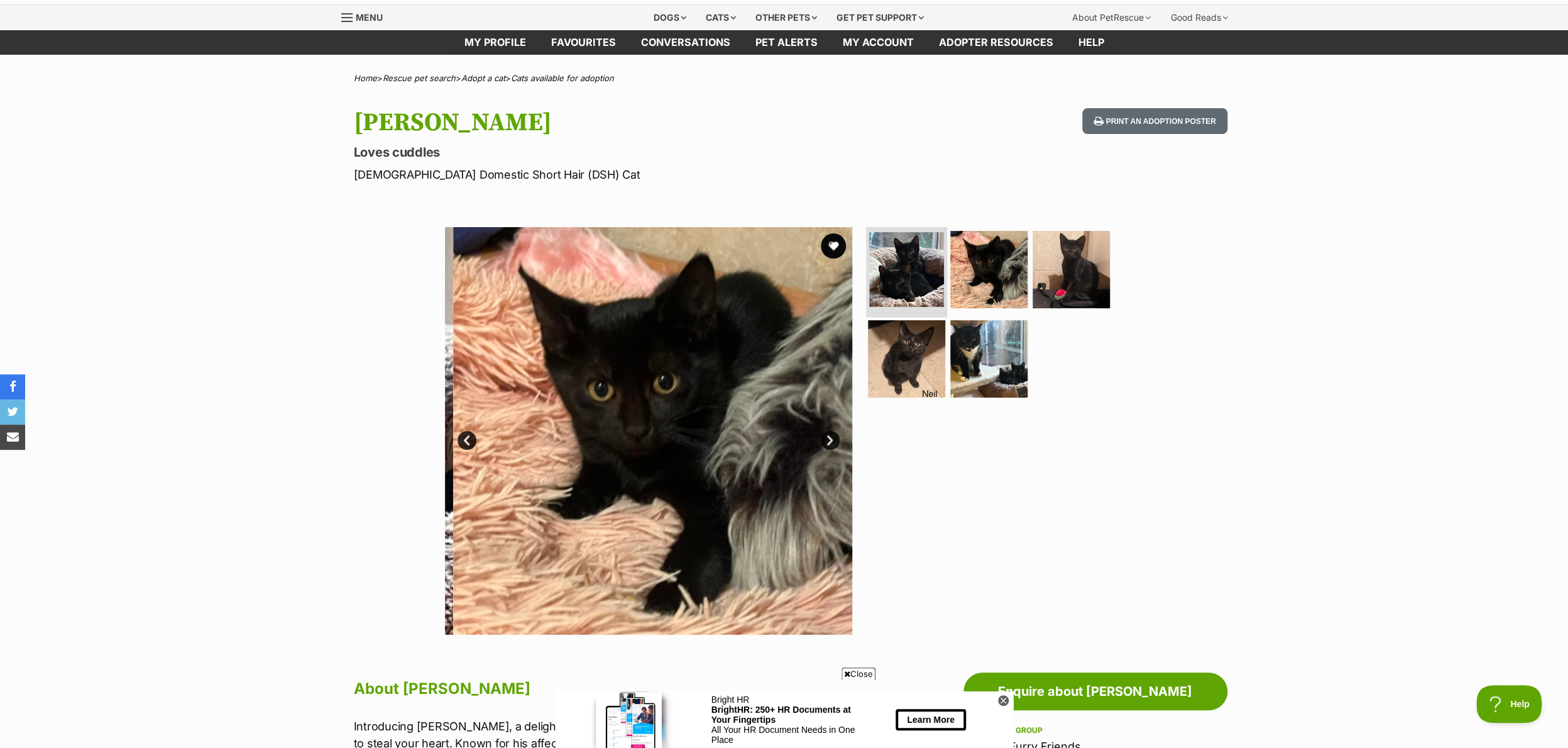
scroll to position [37, 0]
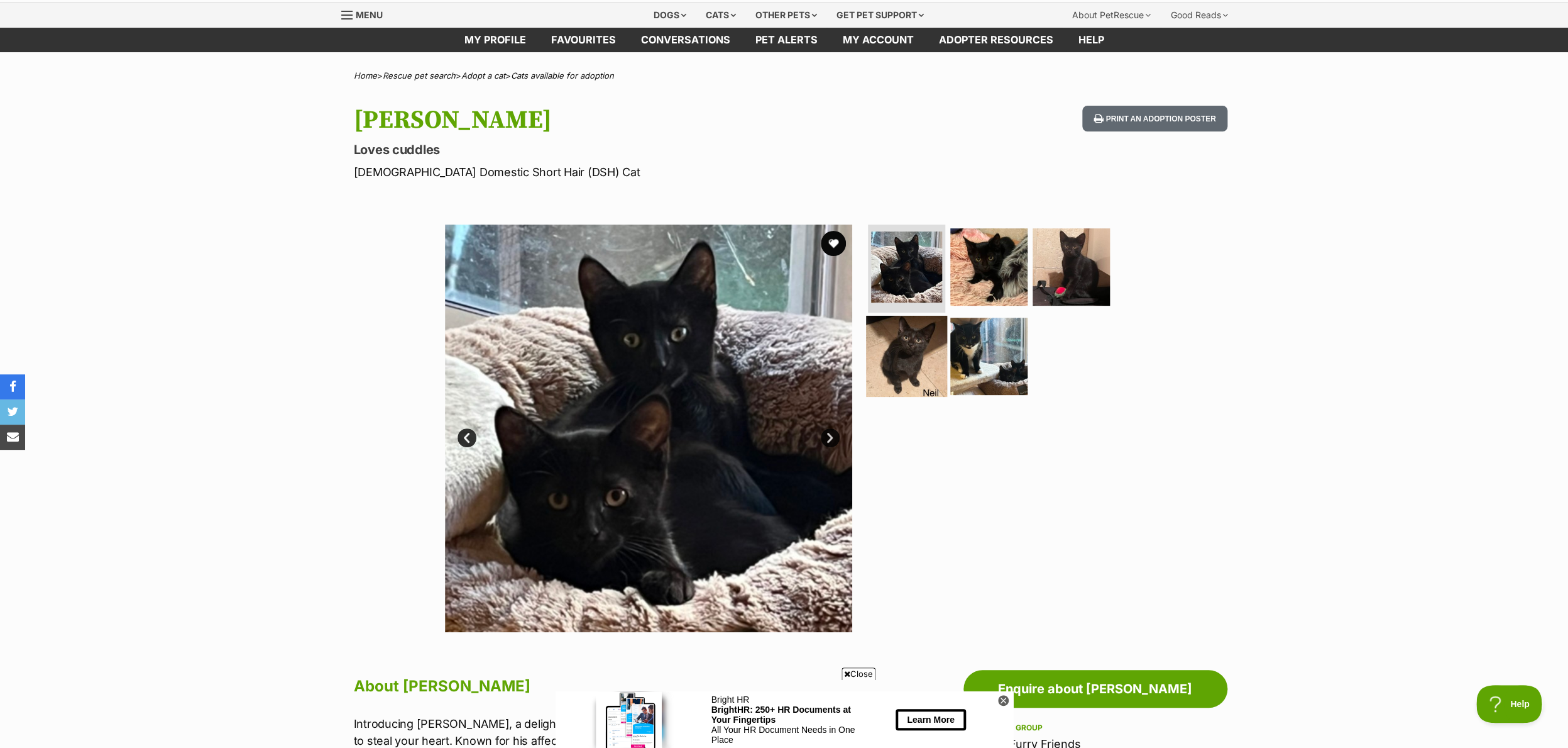
click at [900, 370] on img at bounding box center [907, 356] width 81 height 81
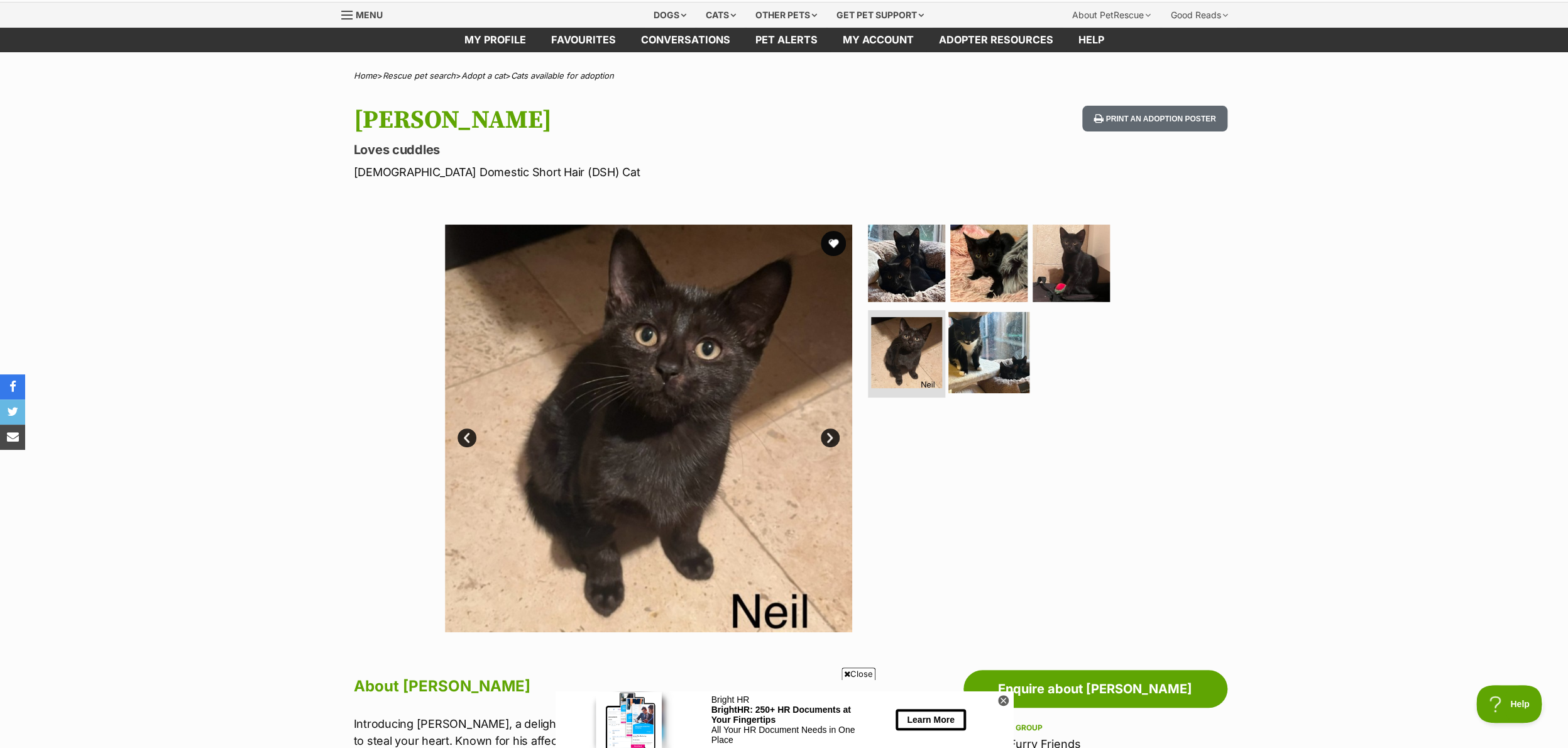
click at [979, 357] on img at bounding box center [989, 351] width 81 height 81
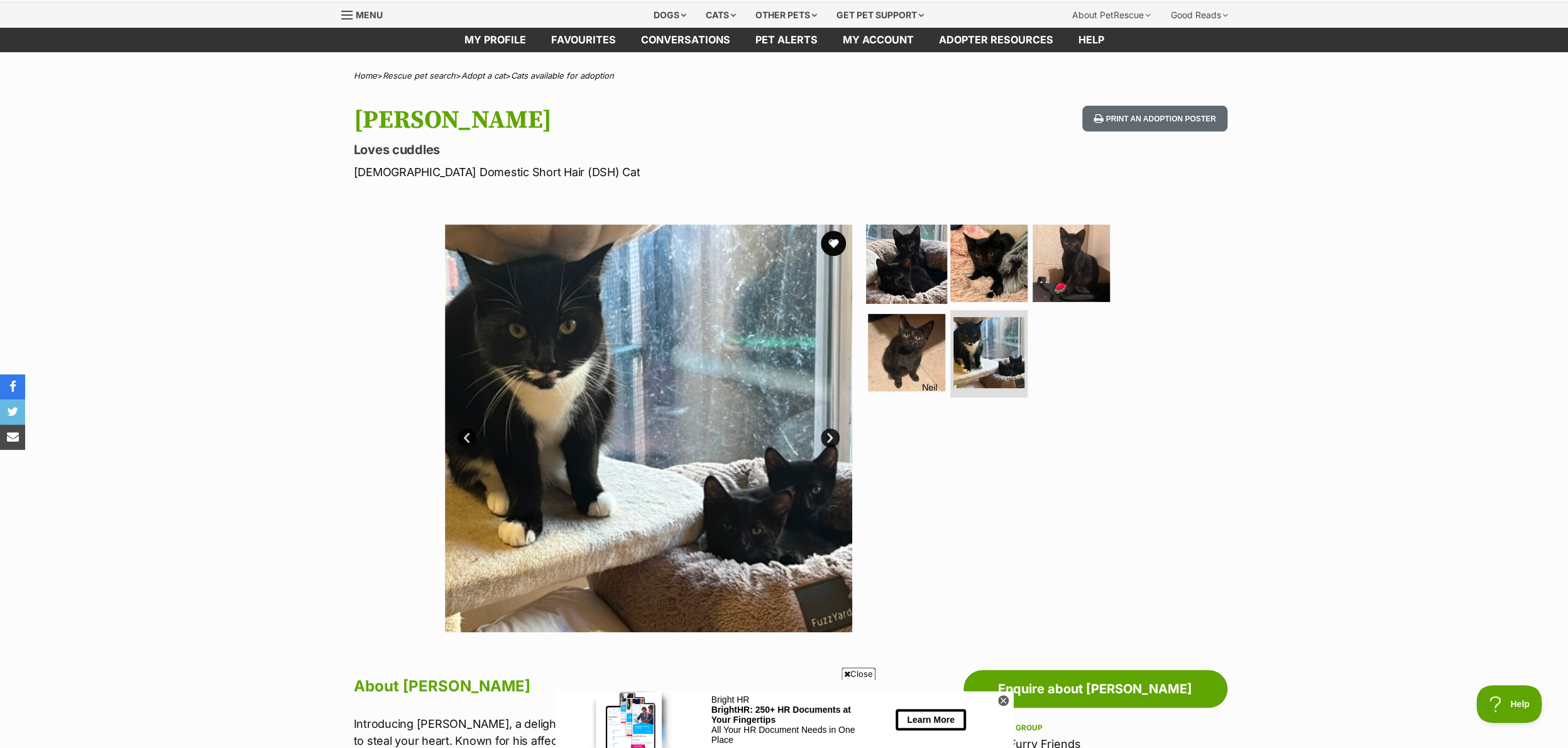
click at [893, 268] on img at bounding box center [907, 263] width 81 height 81
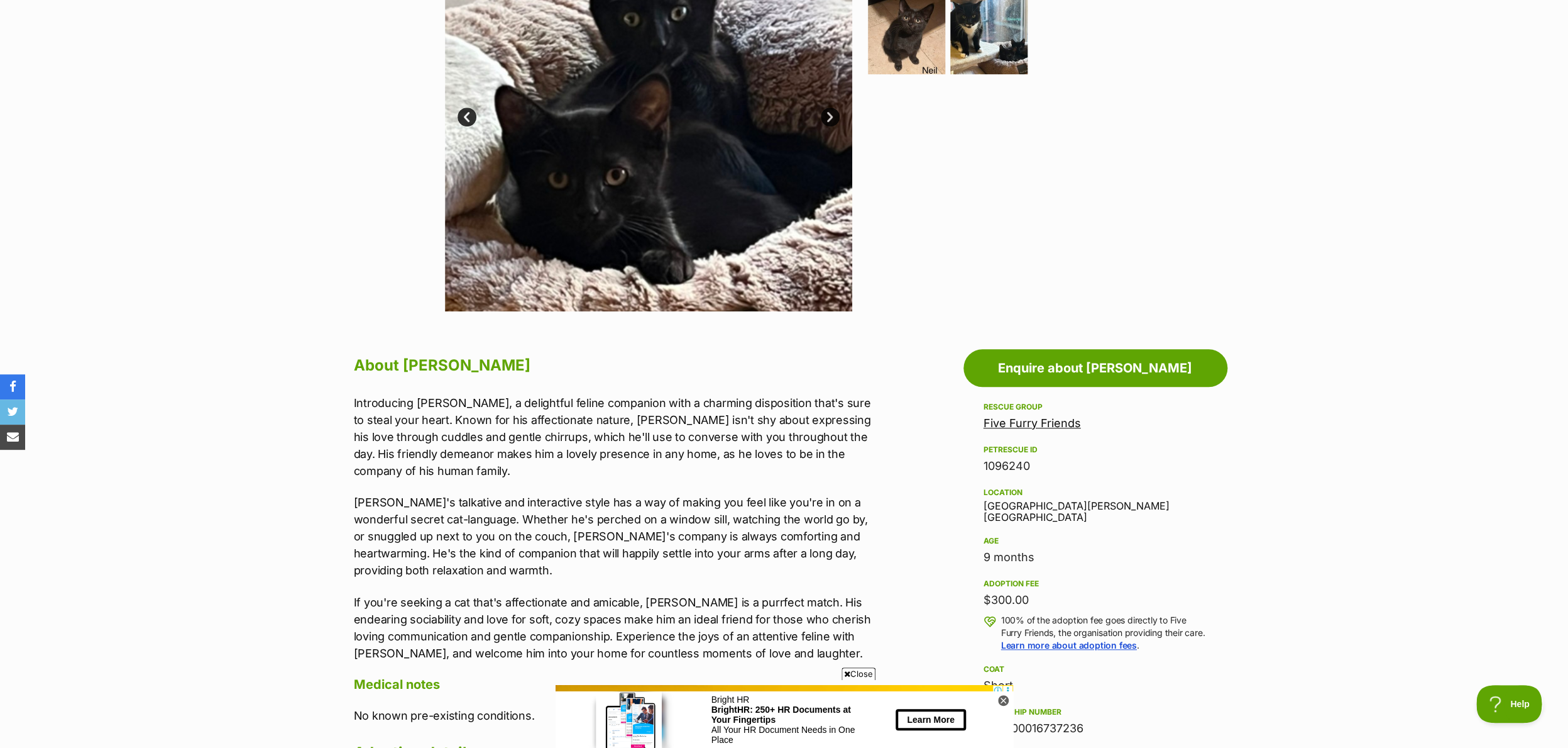
scroll to position [0, 0]
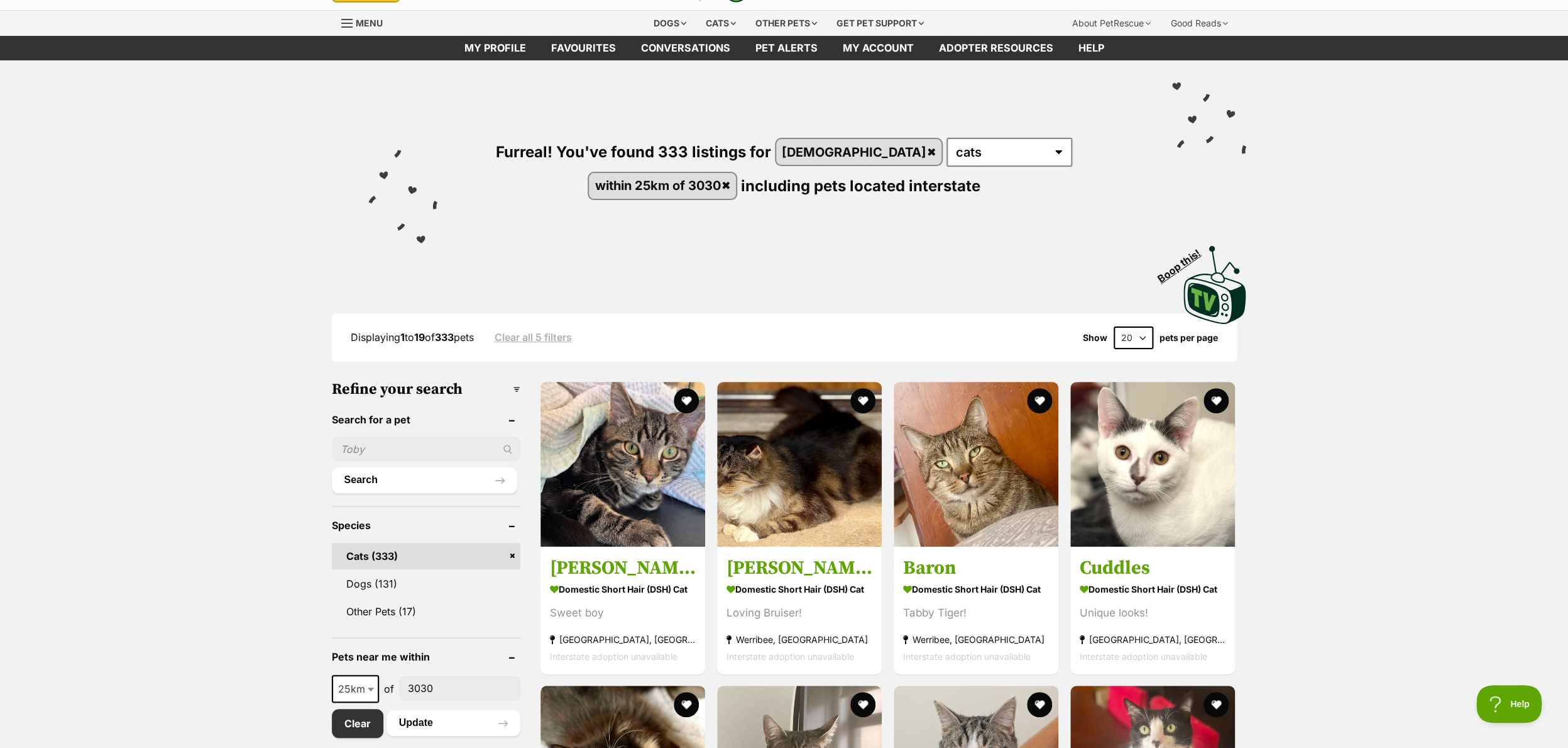
scroll to position [27, 0]
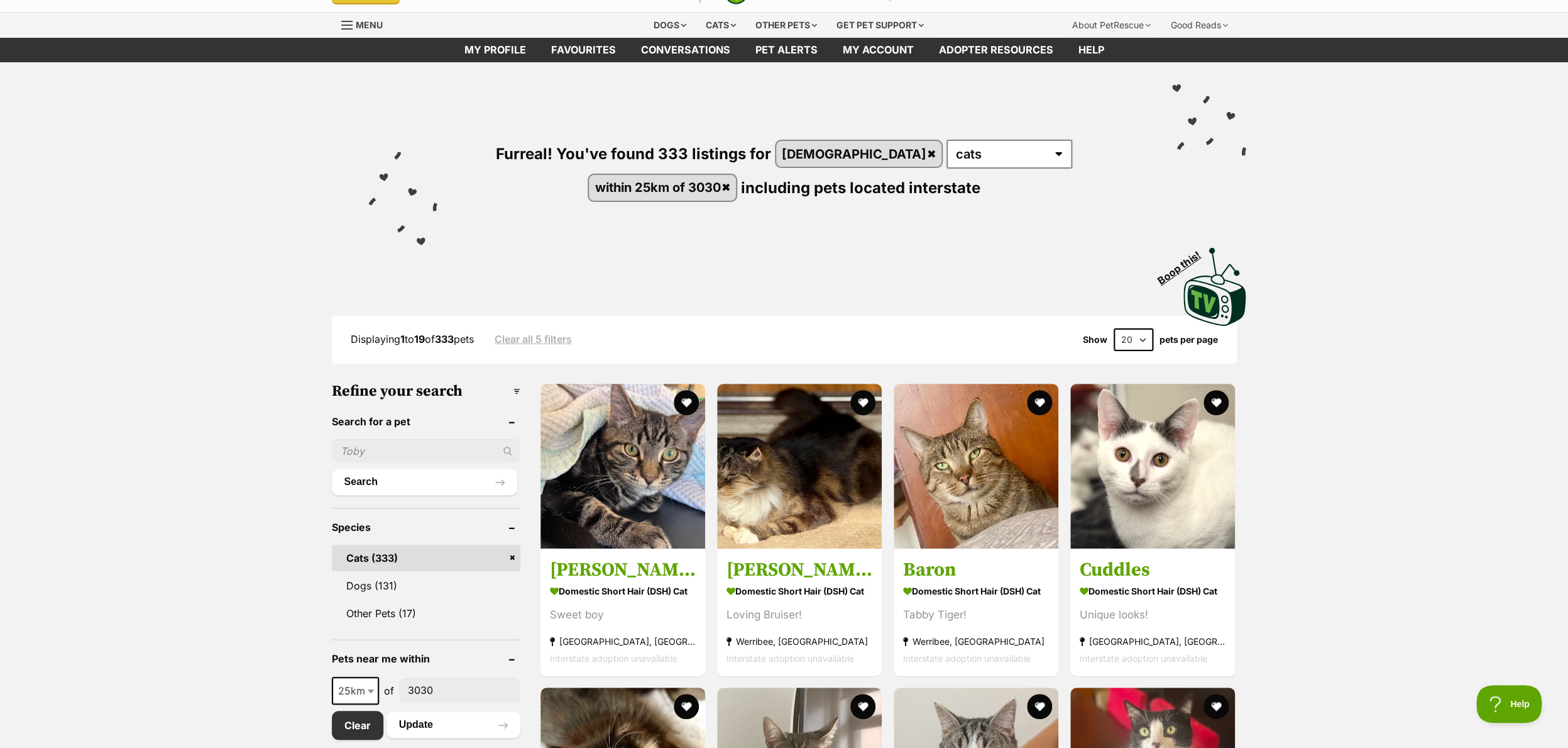
click at [377, 440] on input "text" at bounding box center [425, 451] width 188 height 24
type input "ocean"
click at [331, 470] on button "Search" at bounding box center [424, 482] width 186 height 25
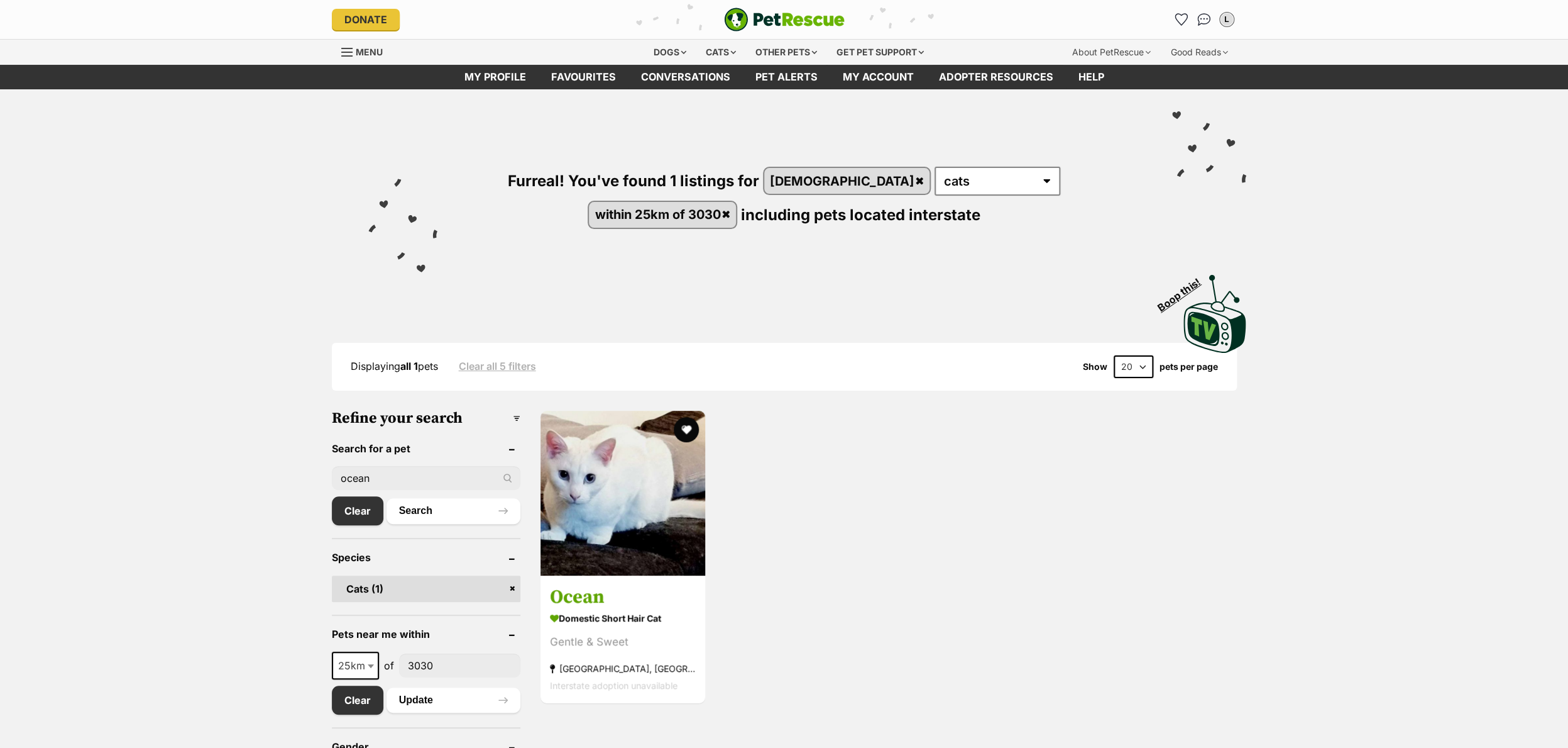
click at [580, 513] on img at bounding box center [622, 493] width 165 height 165
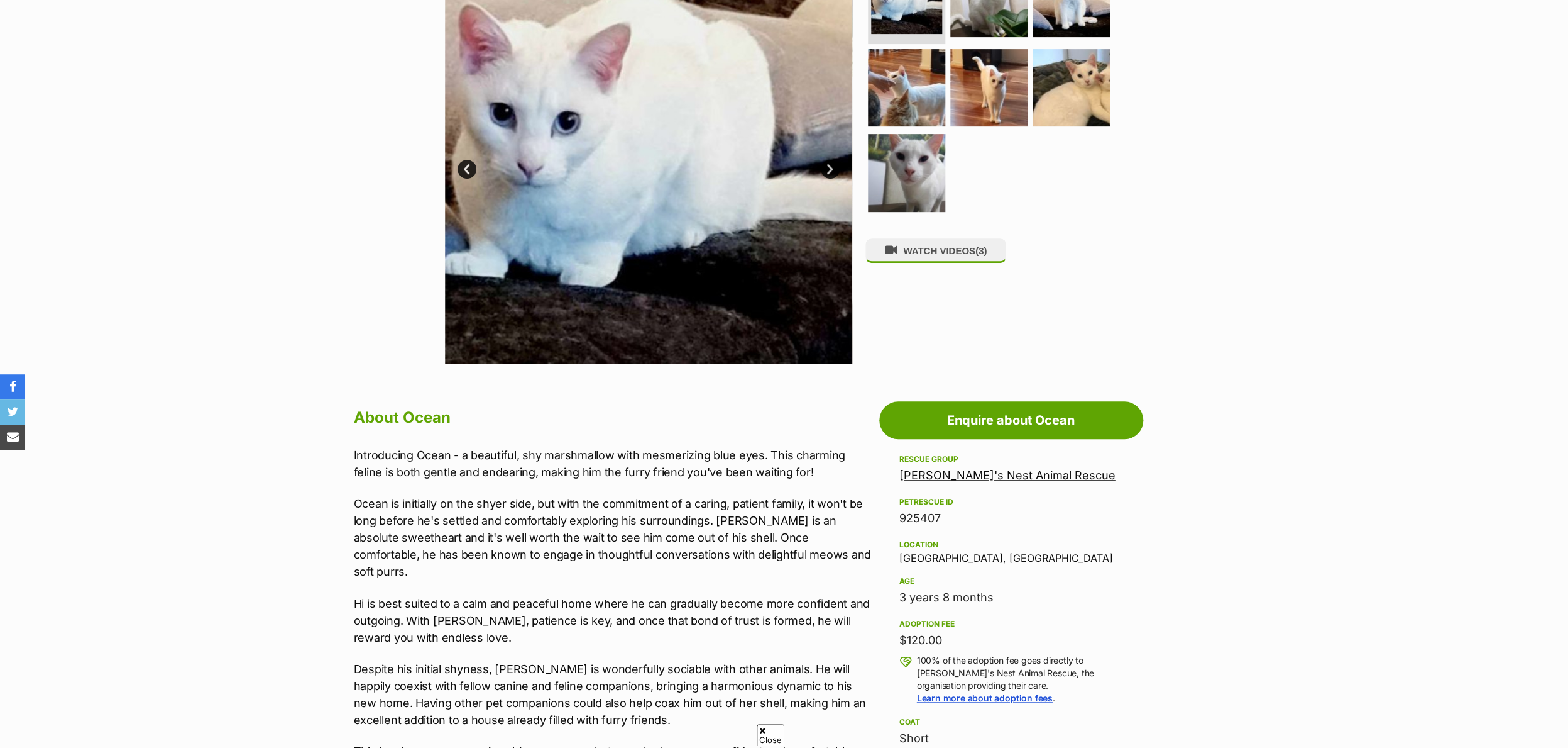
scroll to position [317, 0]
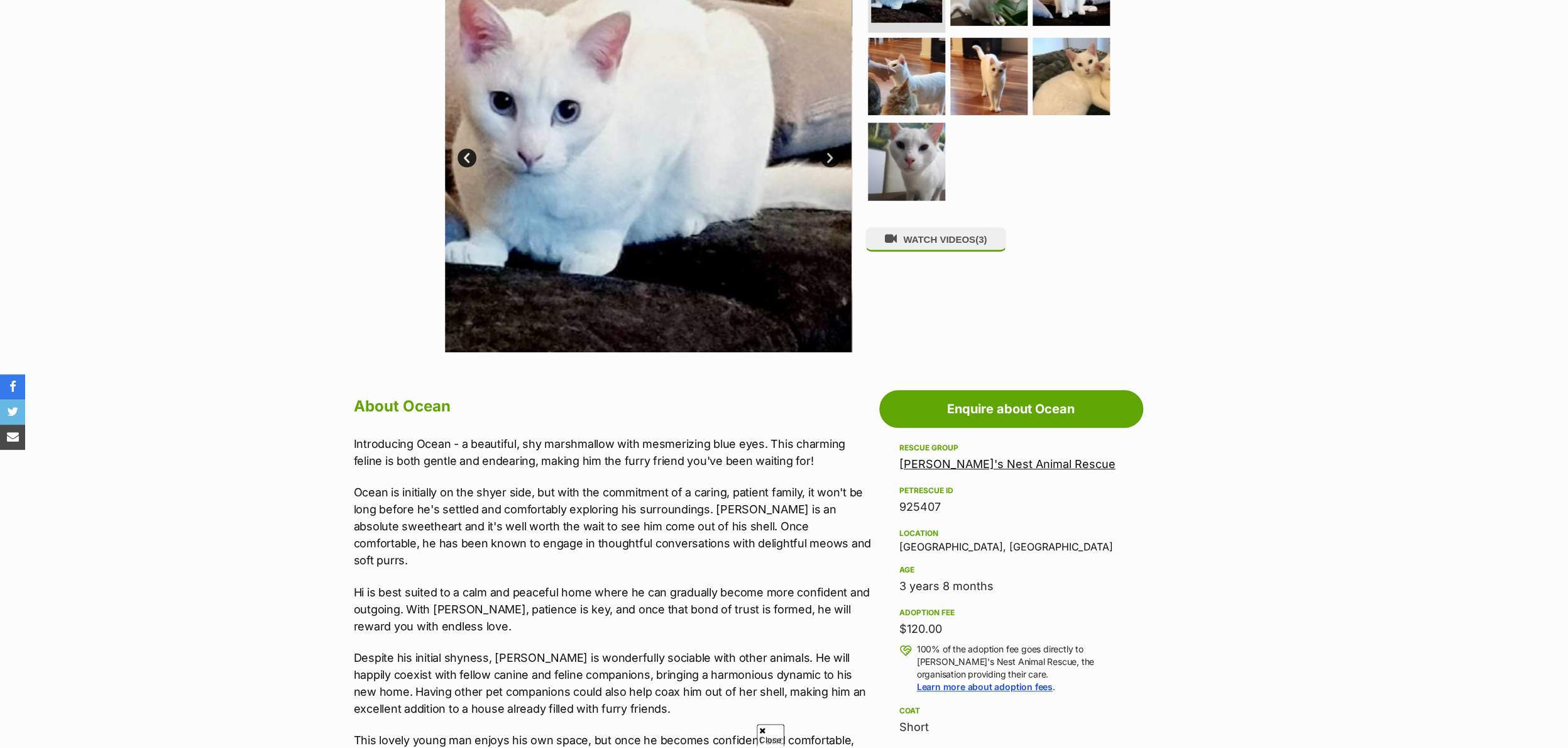
click at [944, 465] on link "[PERSON_NAME]'s Nest Animal Rescue" at bounding box center [1008, 463] width 216 height 14
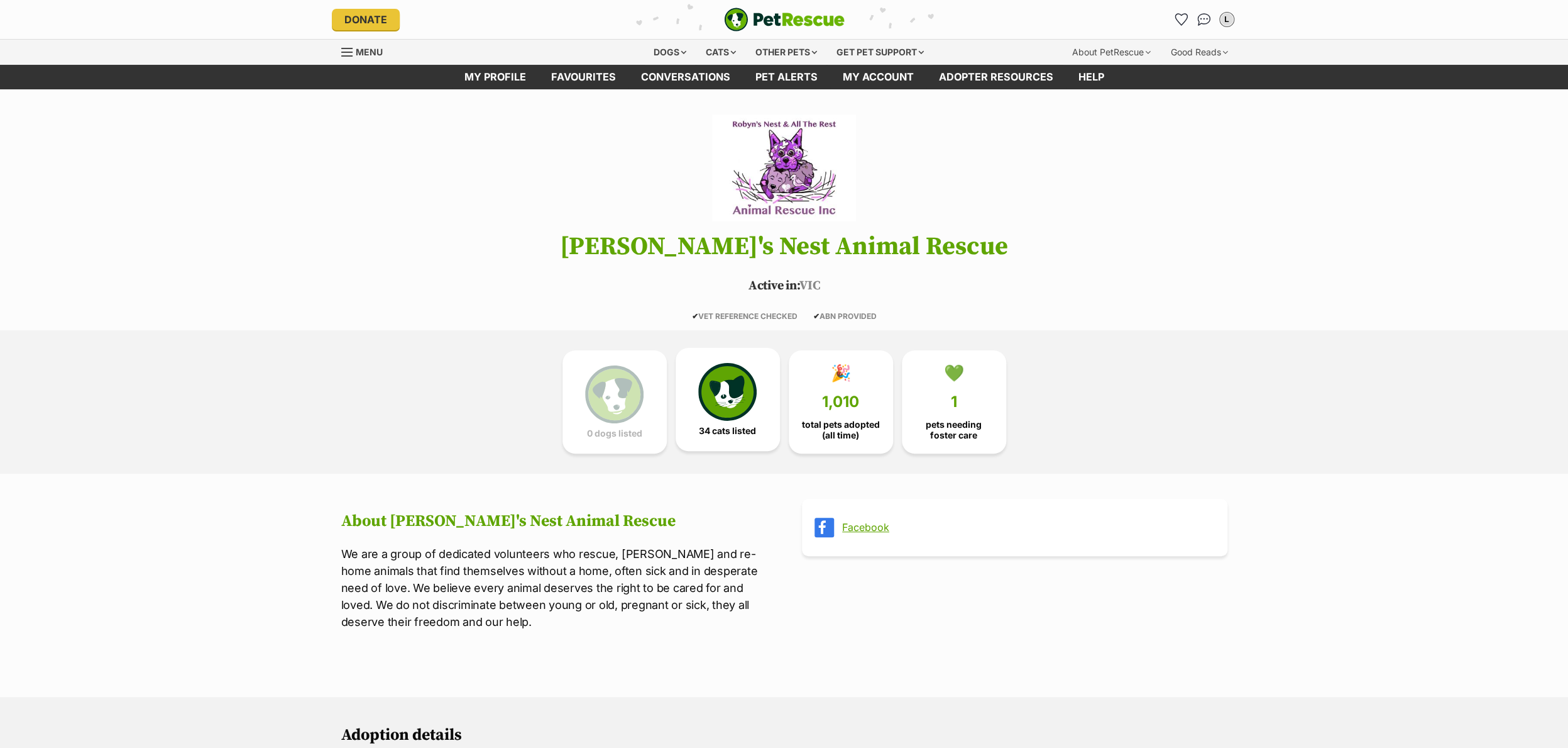
click at [759, 414] on link "34 cats listed" at bounding box center [728, 399] width 104 height 103
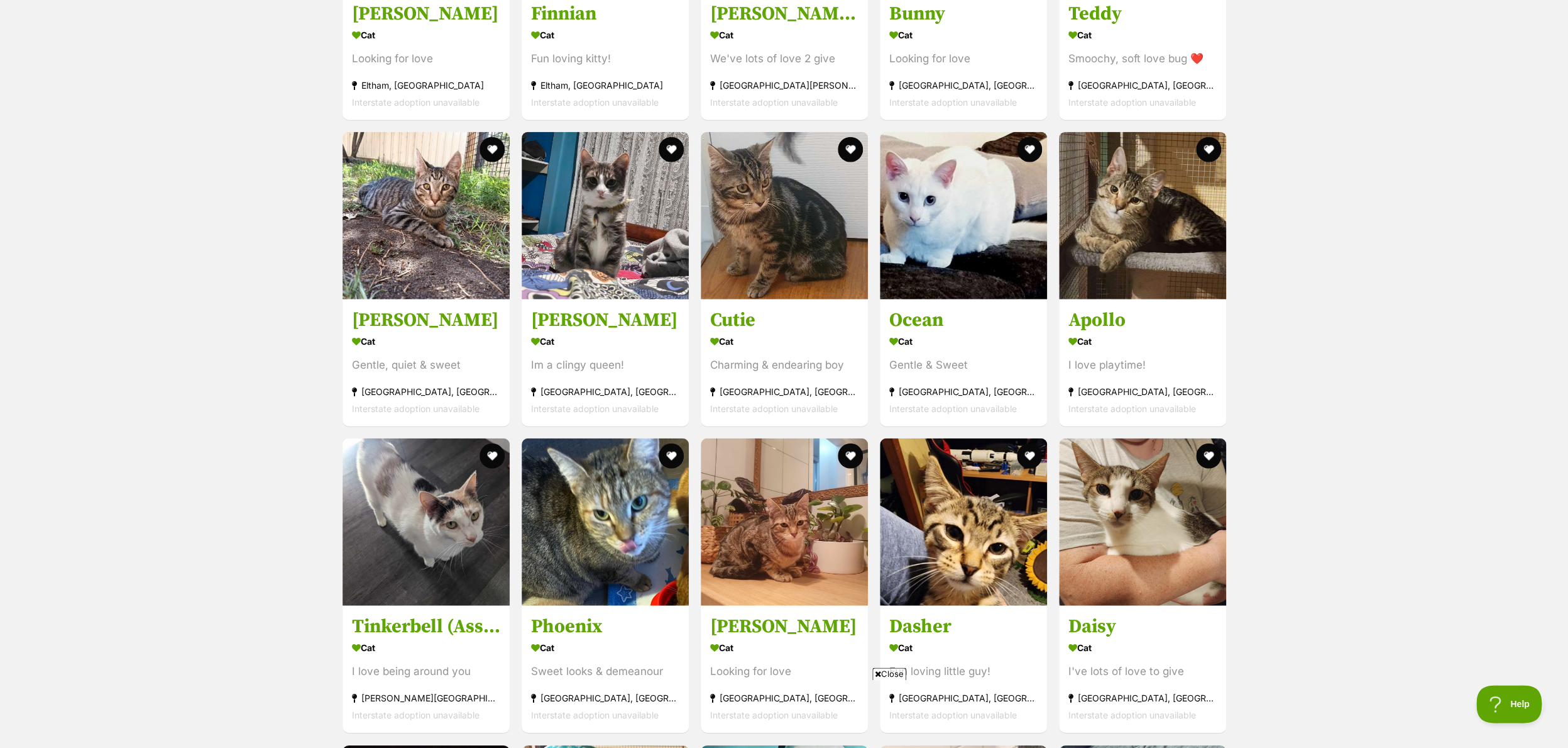
scroll to position [2016, 0]
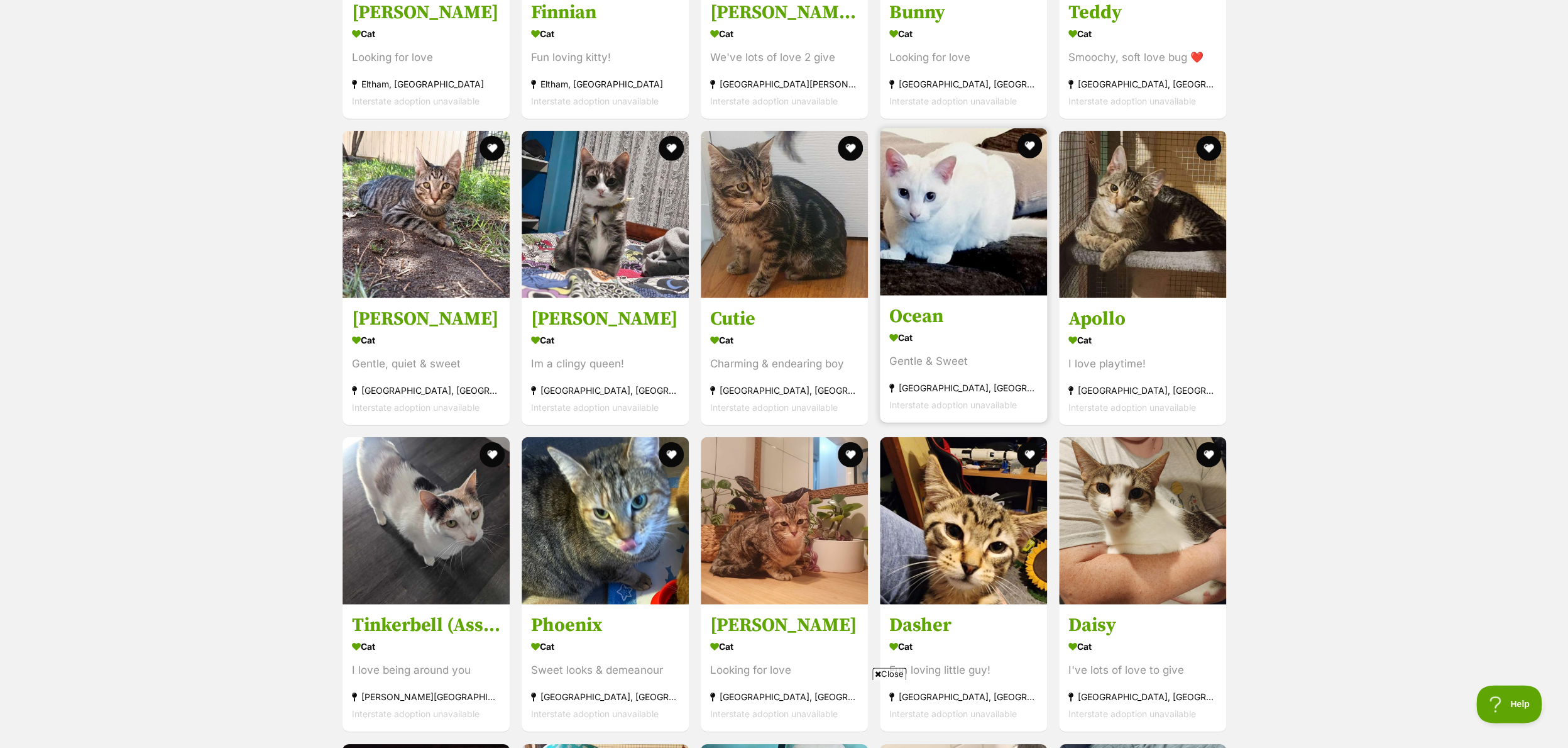
click at [937, 247] on img at bounding box center [964, 212] width 168 height 168
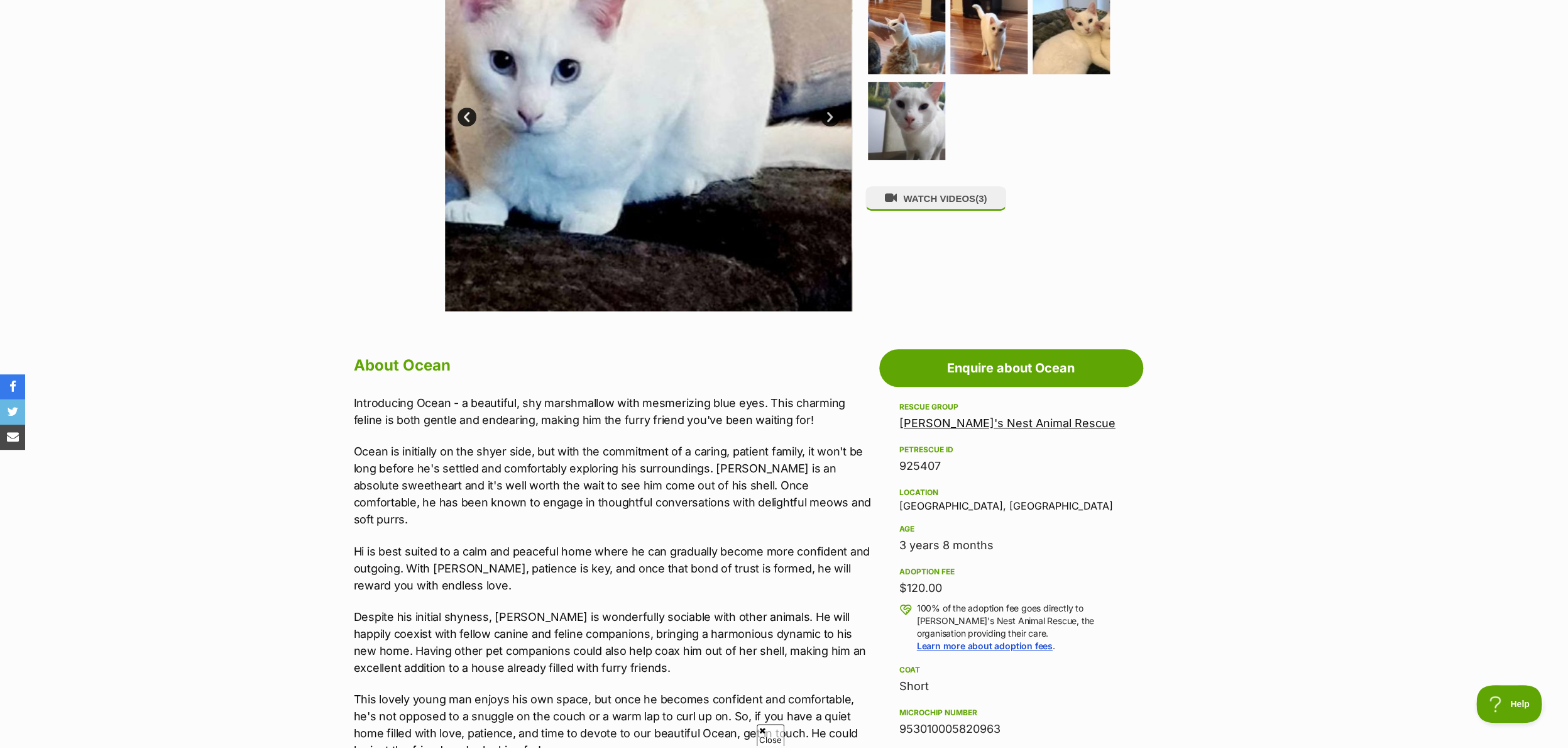
scroll to position [369, 0]
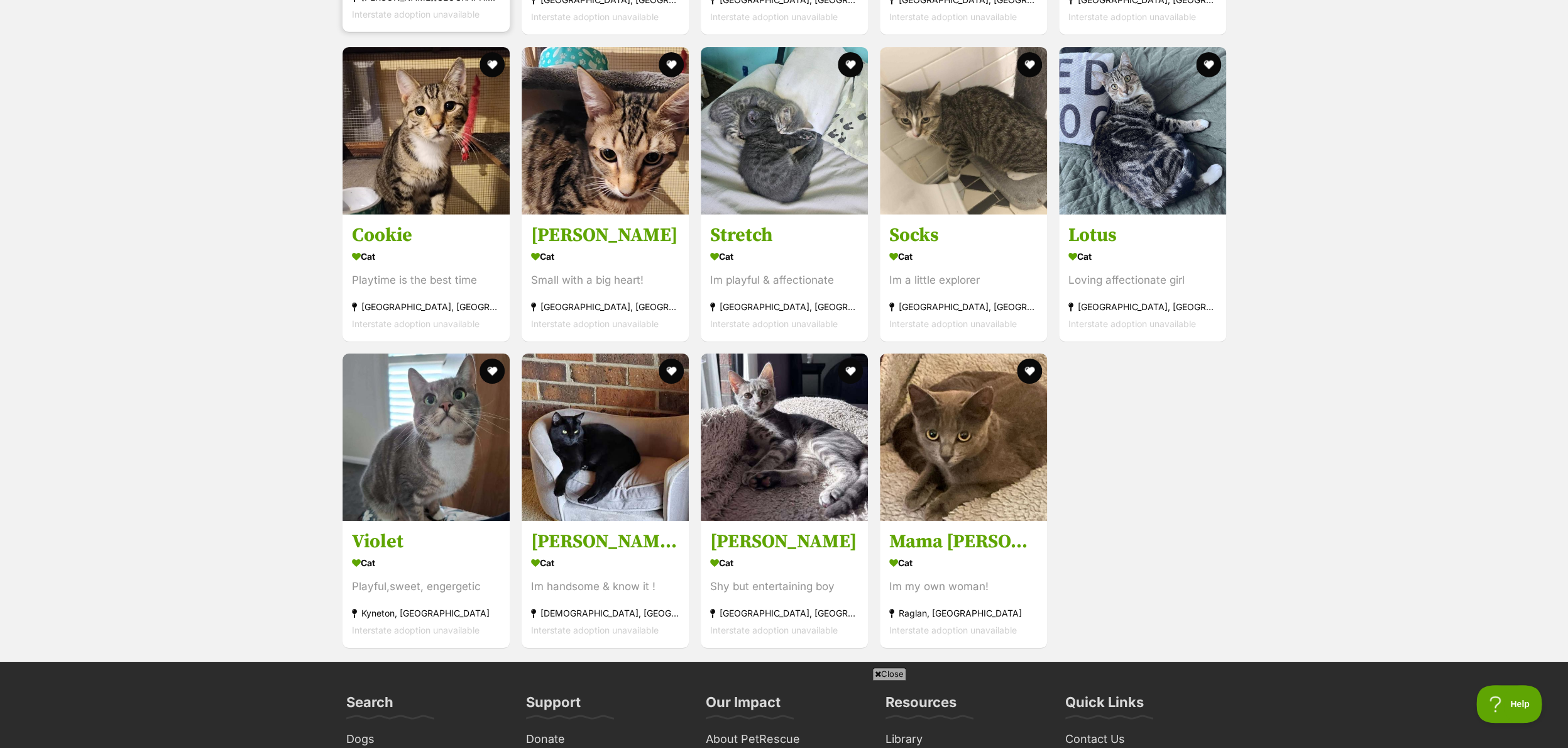
scroll to position [2708, 0]
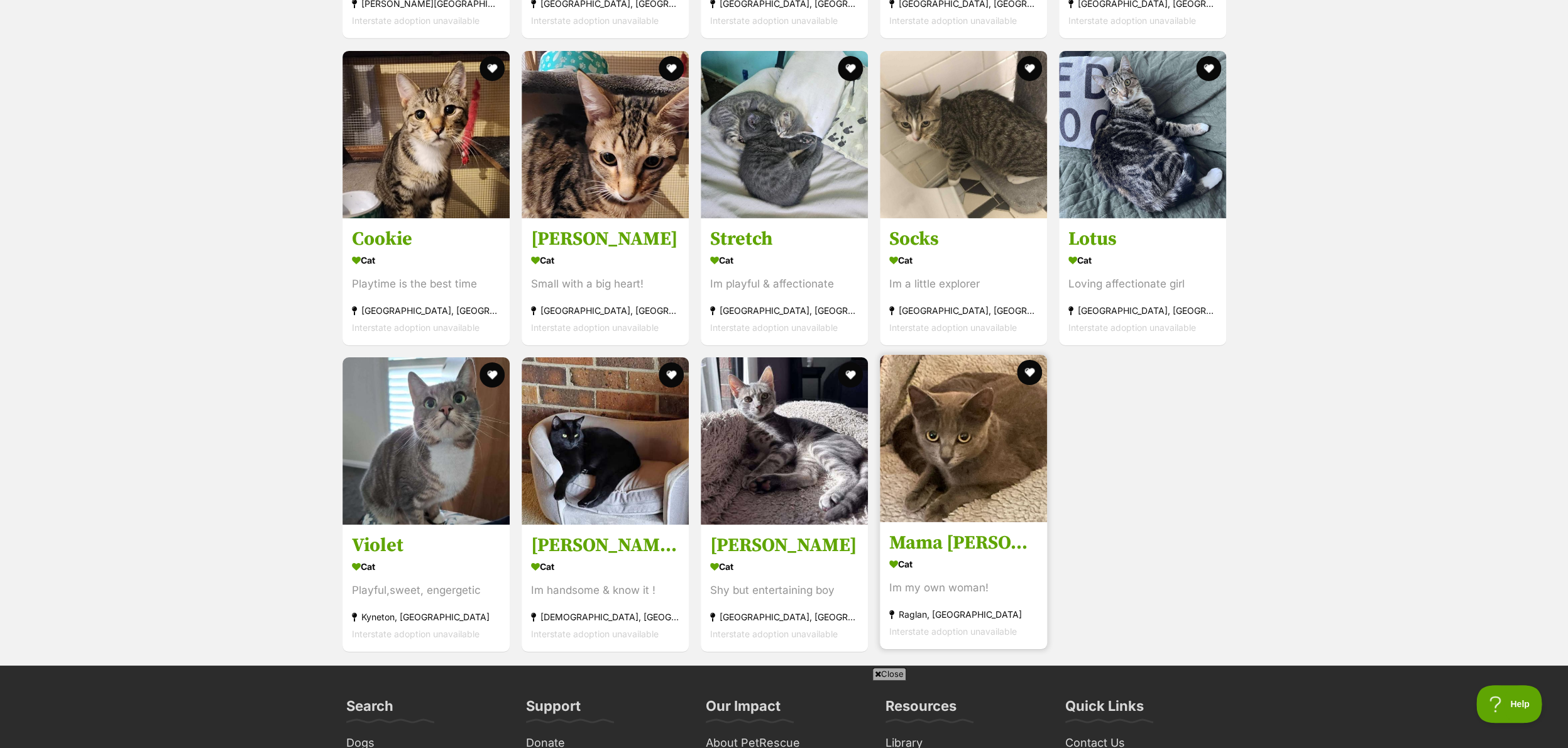
click at [988, 454] on img at bounding box center [964, 439] width 168 height 168
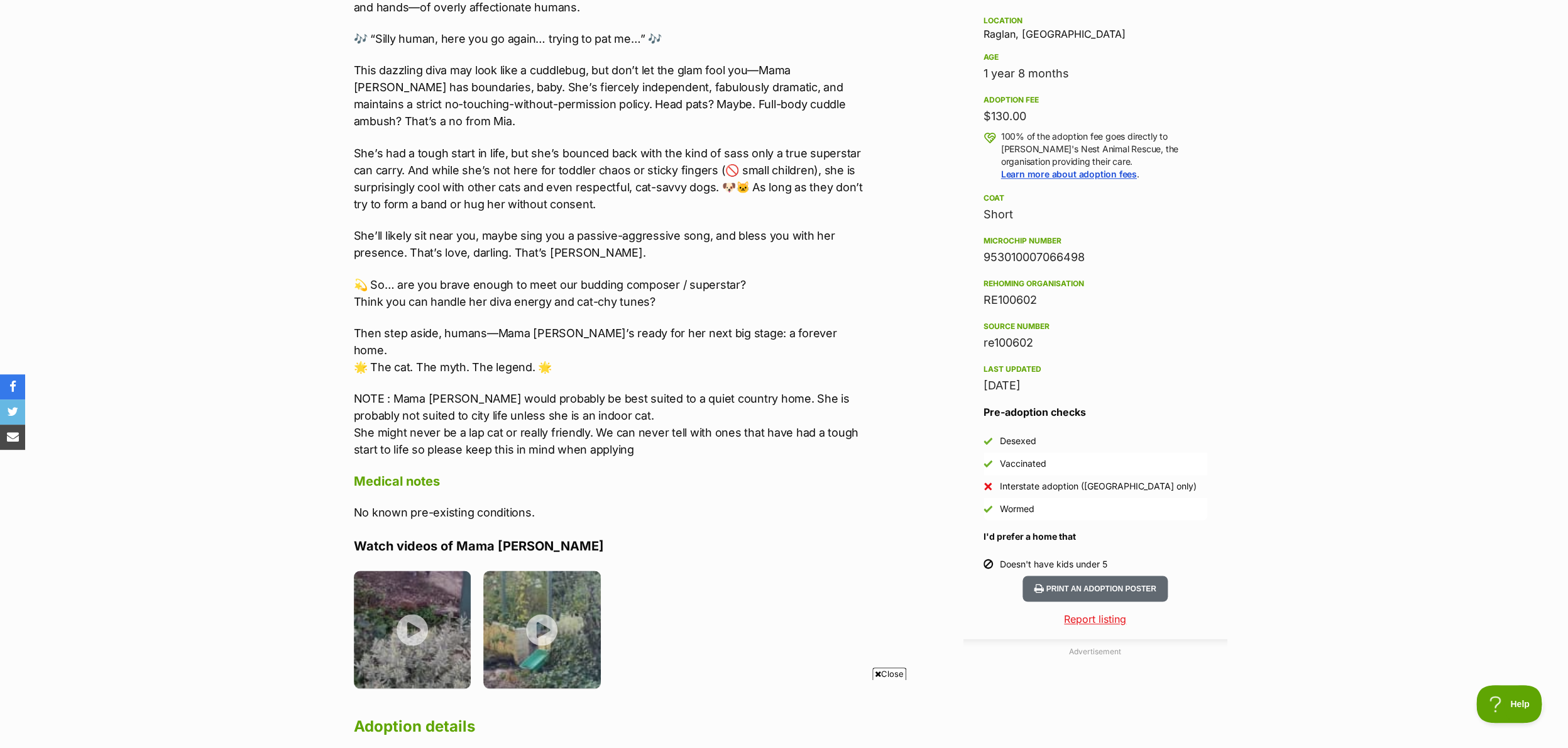
scroll to position [905, 0]
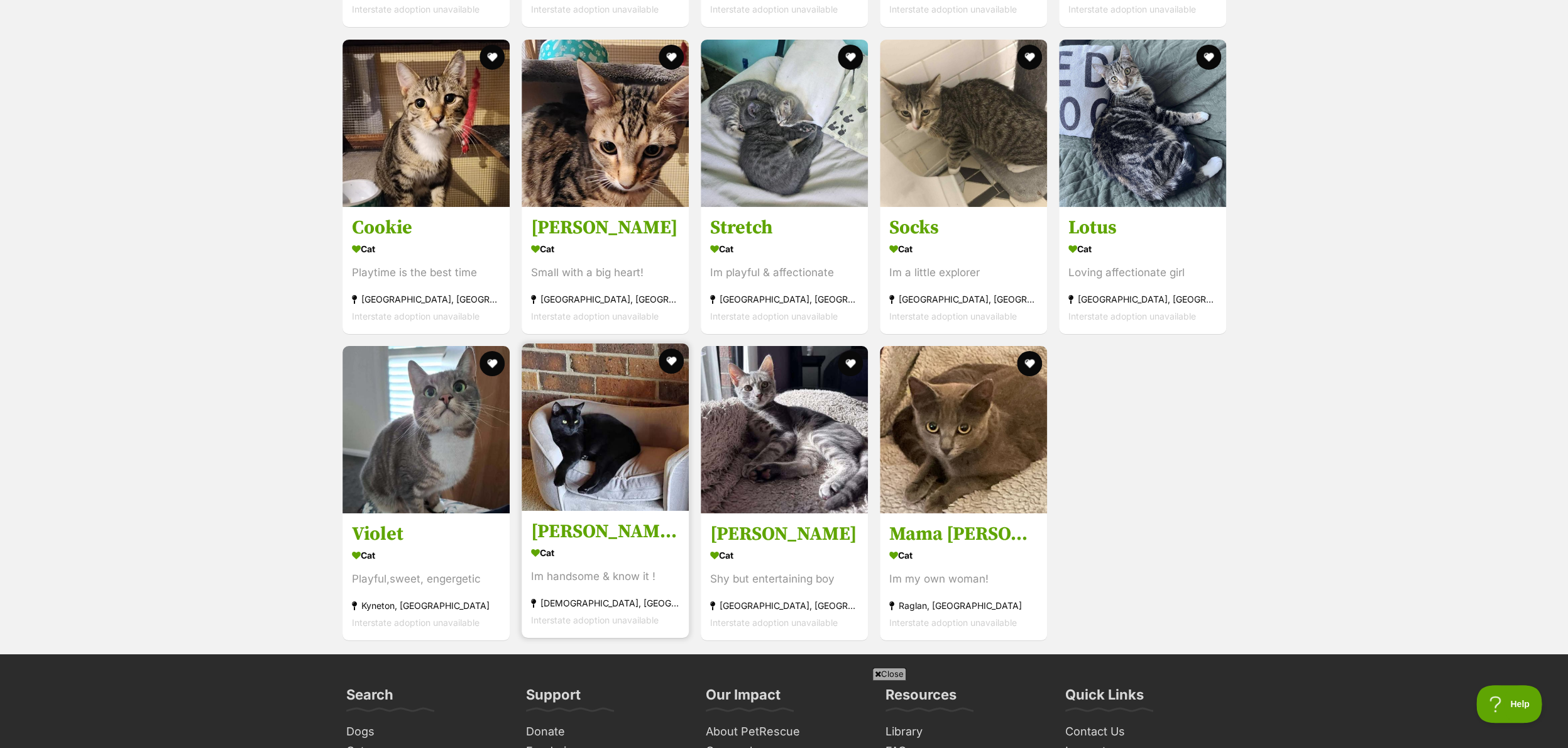
click at [565, 382] on img at bounding box center [605, 427] width 168 height 168
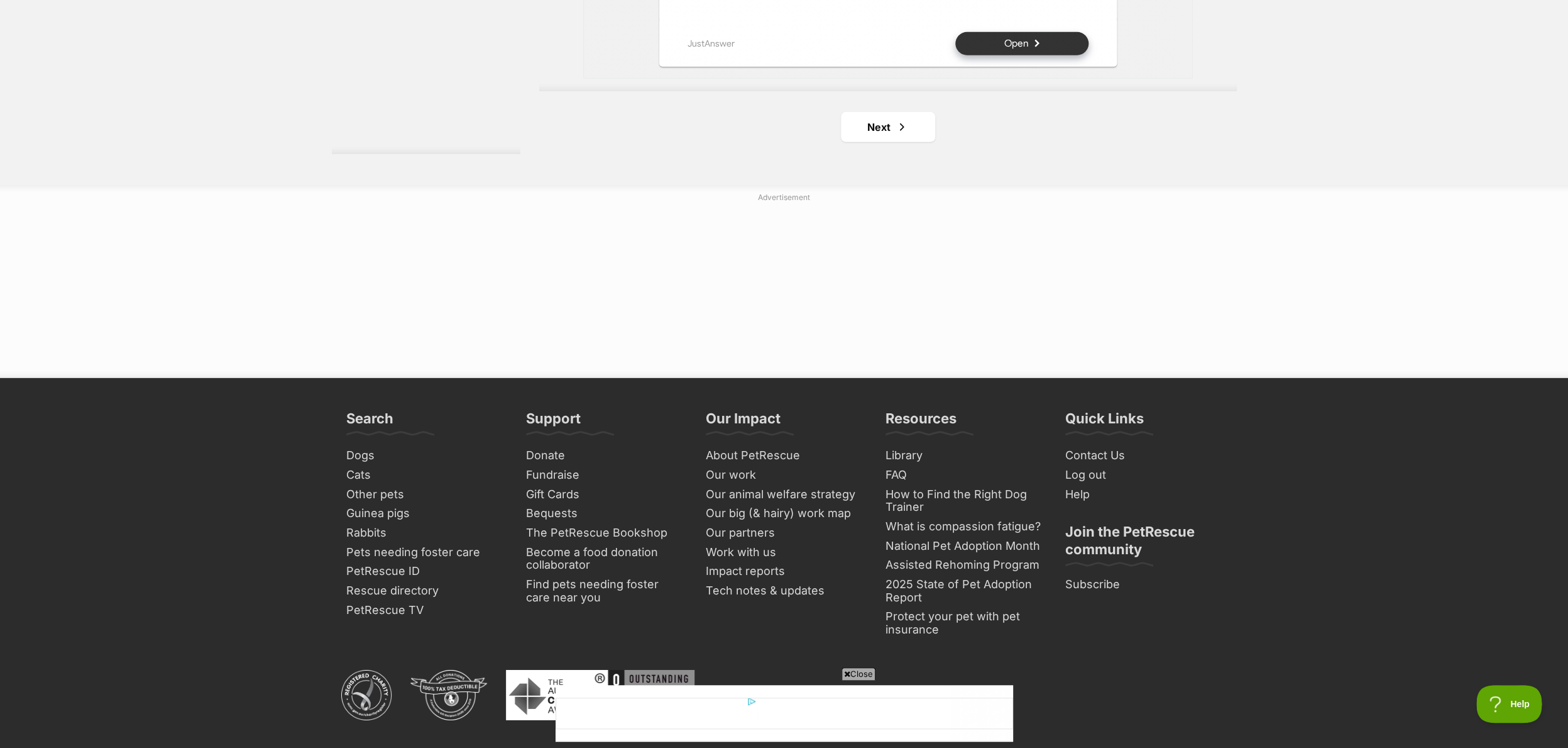
scroll to position [2483, 0]
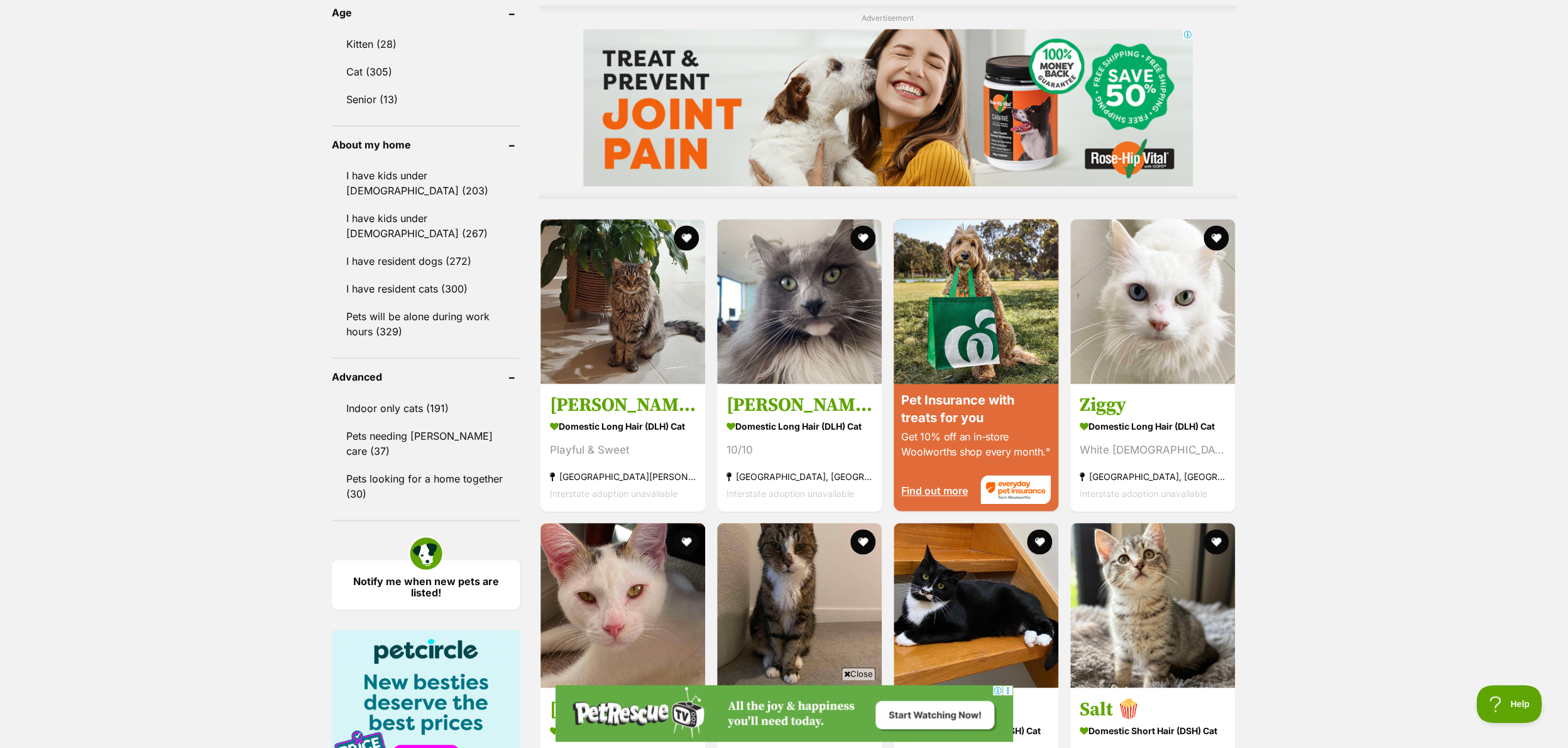
scroll to position [1008, 0]
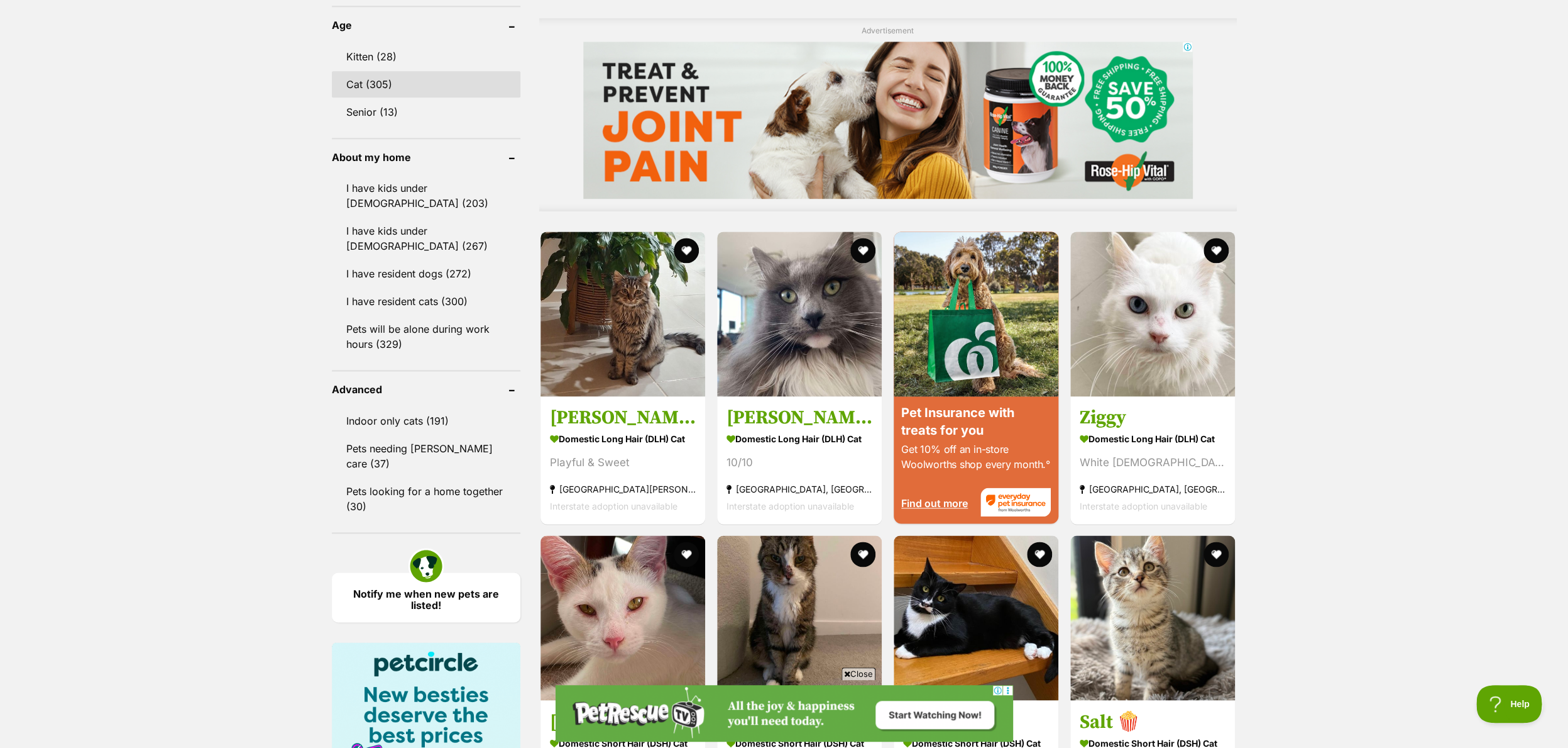
click at [377, 86] on link "Cat (305)" at bounding box center [425, 84] width 188 height 26
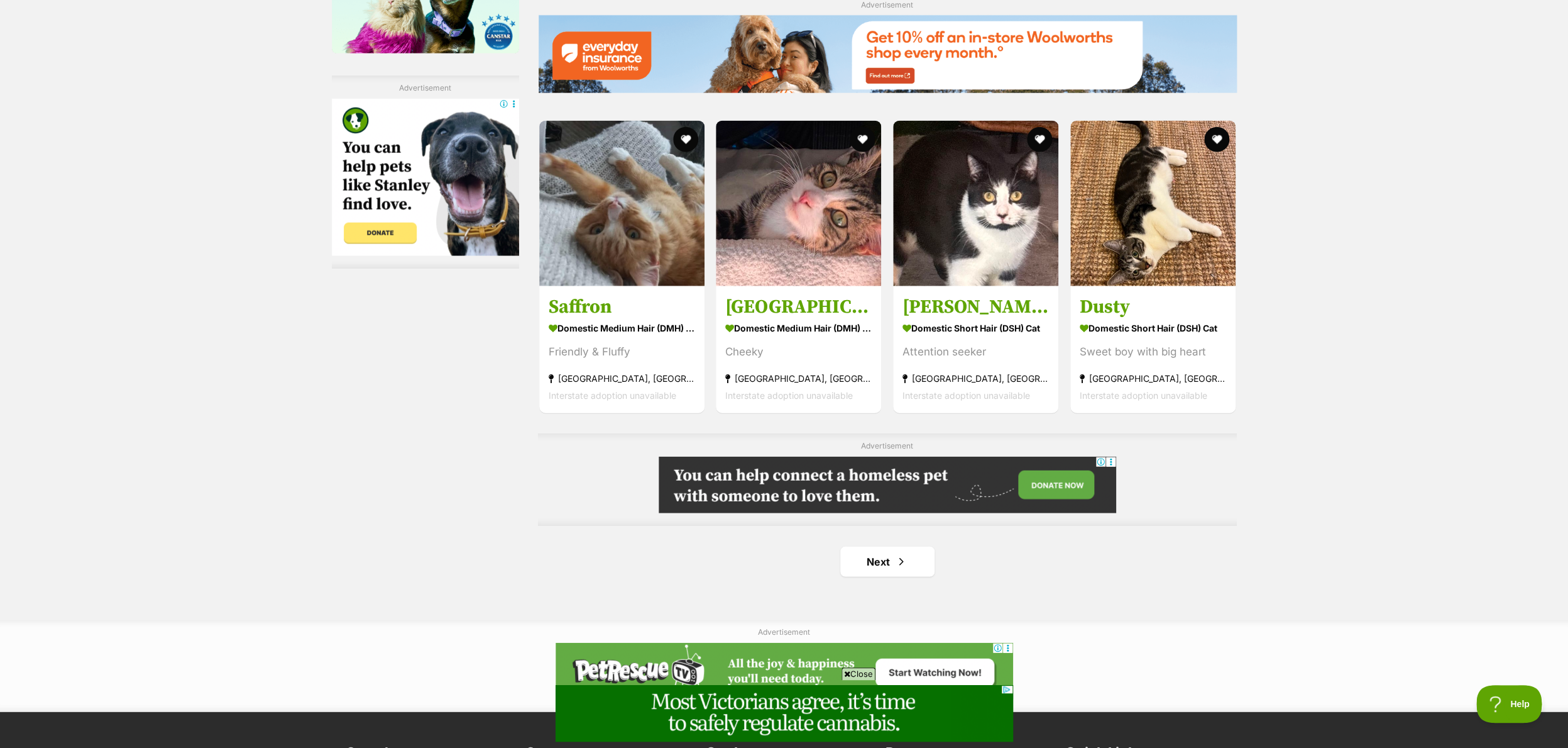
scroll to position [1875, 0]
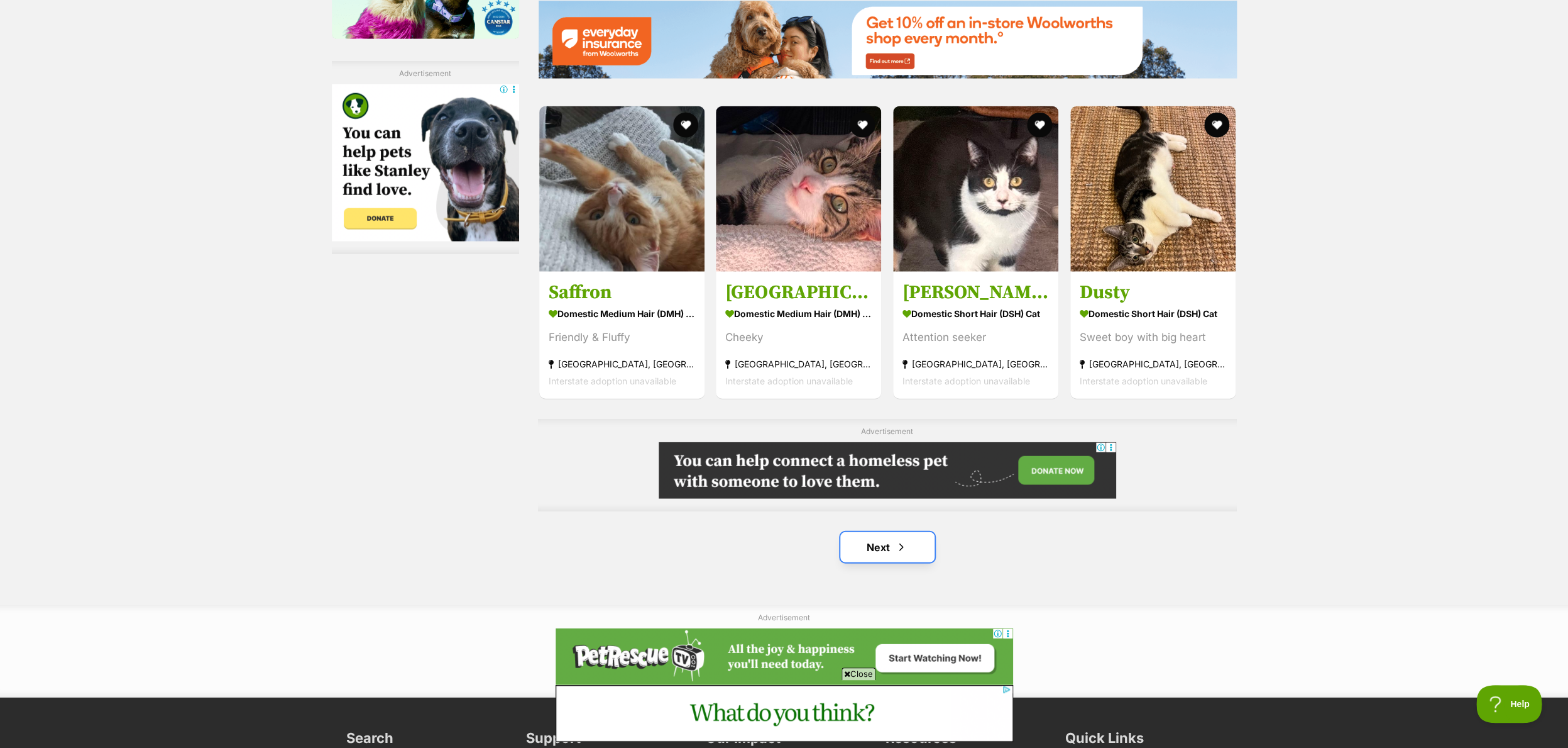
click at [877, 551] on link "Next" at bounding box center [887, 546] width 95 height 30
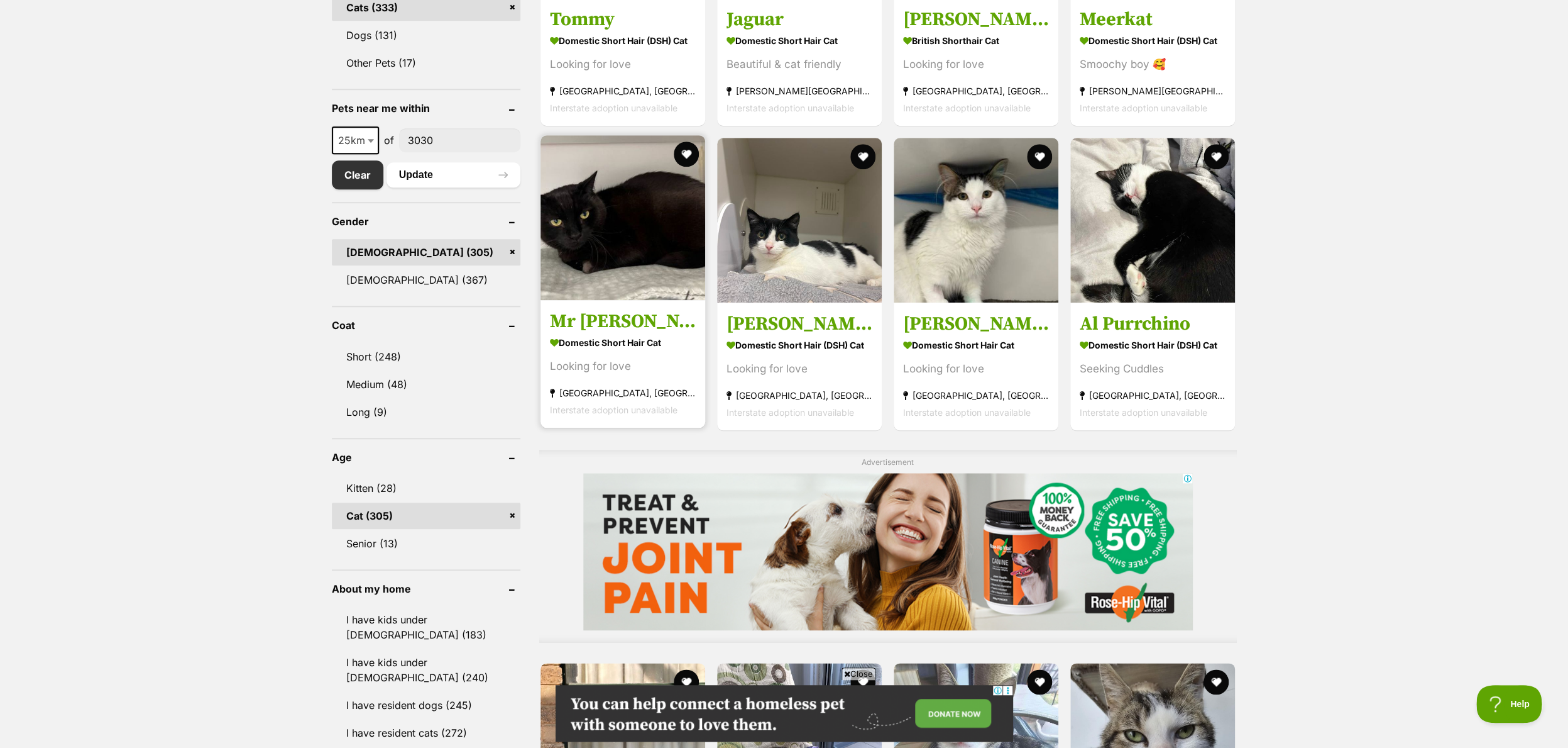
click at [593, 268] on img at bounding box center [622, 217] width 165 height 165
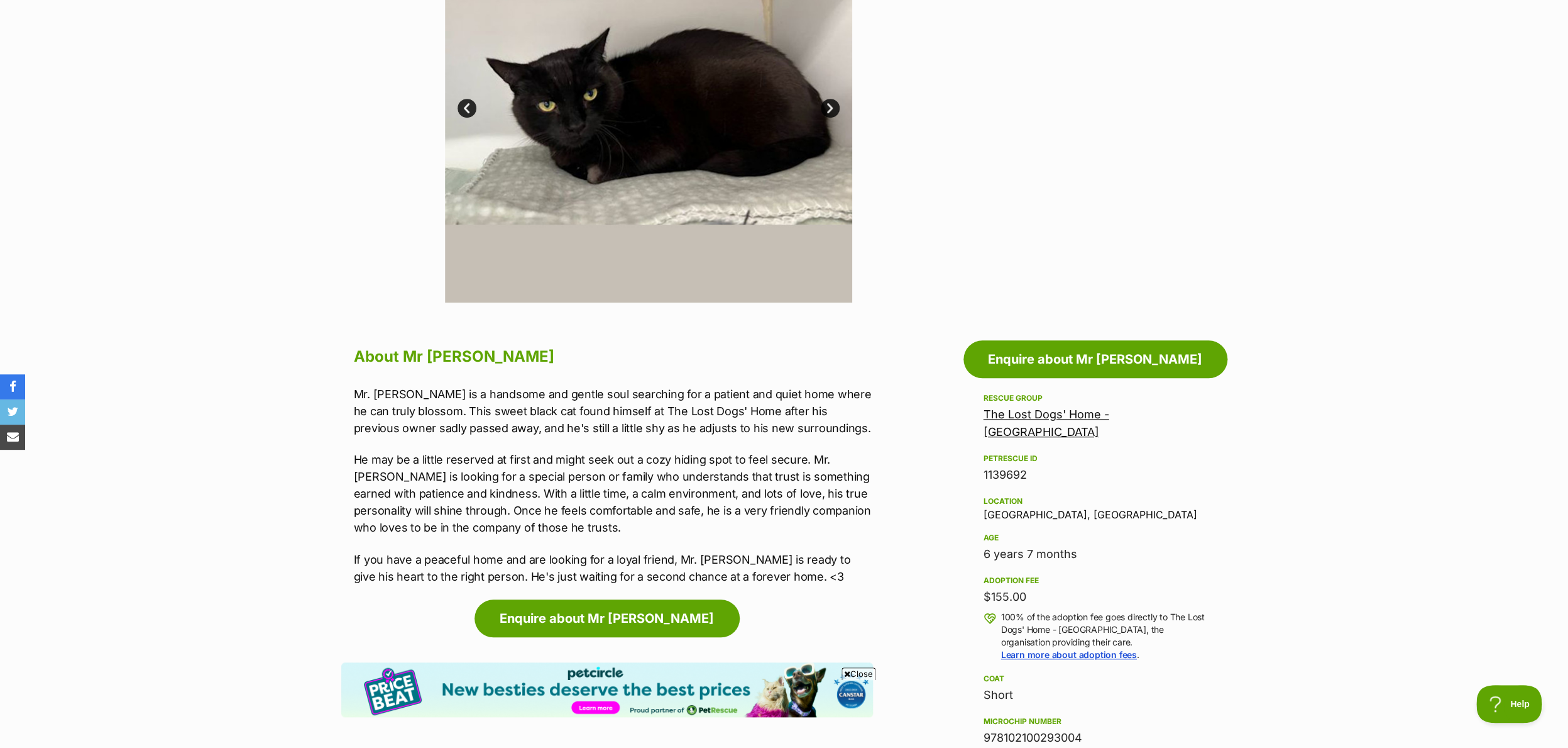
scroll to position [280, 0]
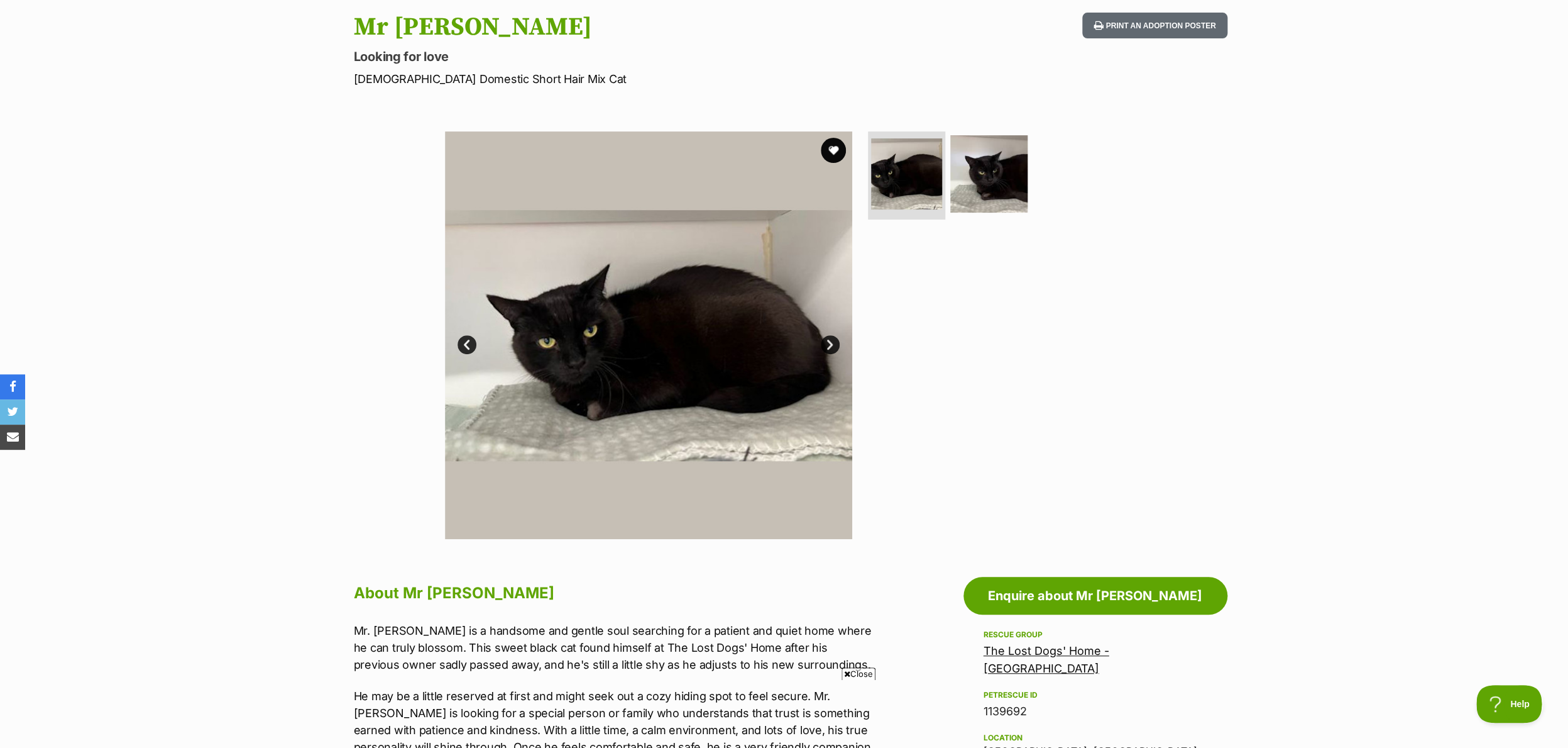
click at [1110, 646] on link "The Lost Dogs' Home - [GEOGRAPHIC_DATA]" at bounding box center [1047, 660] width 126 height 31
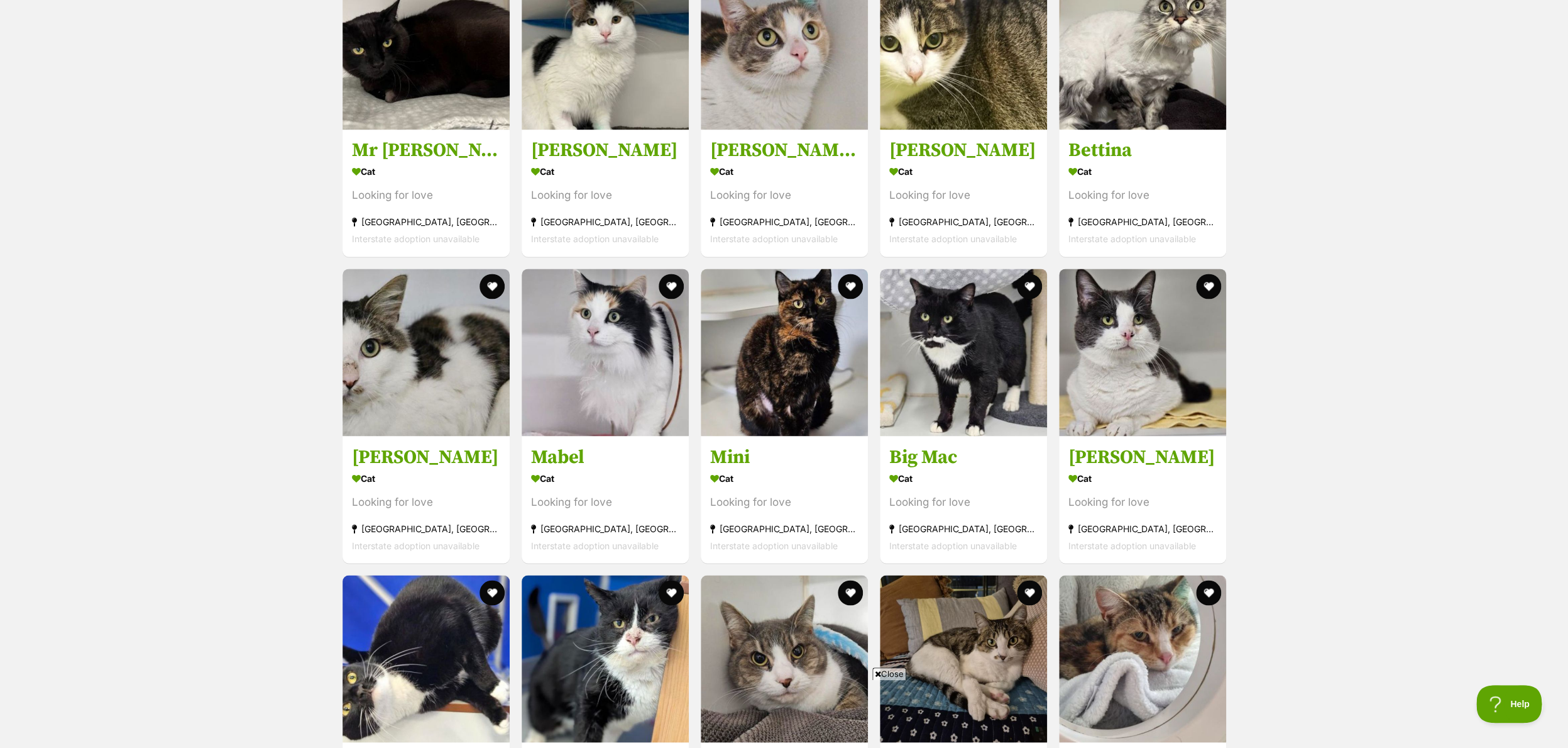
scroll to position [1155, 0]
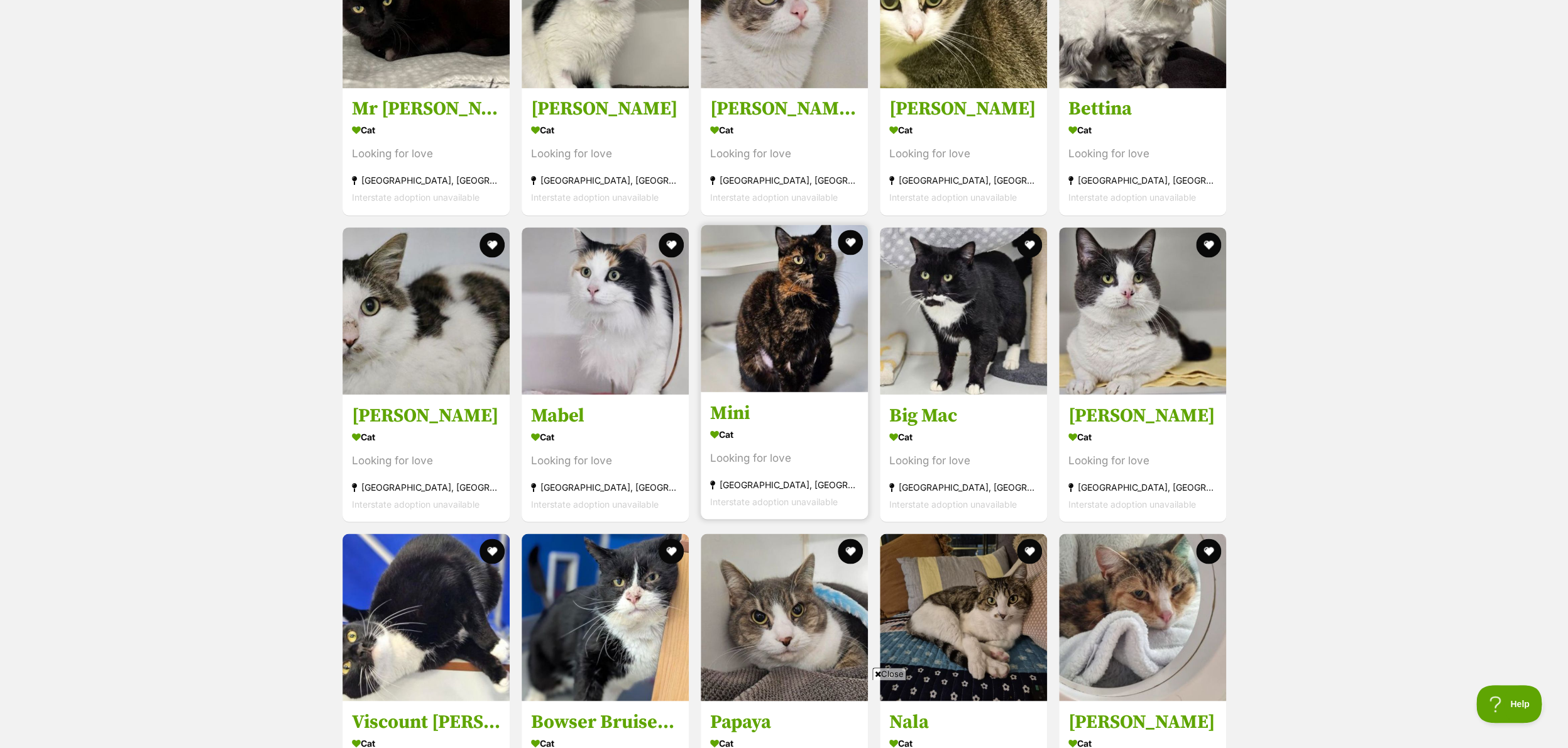
click at [743, 299] on img at bounding box center [784, 308] width 168 height 168
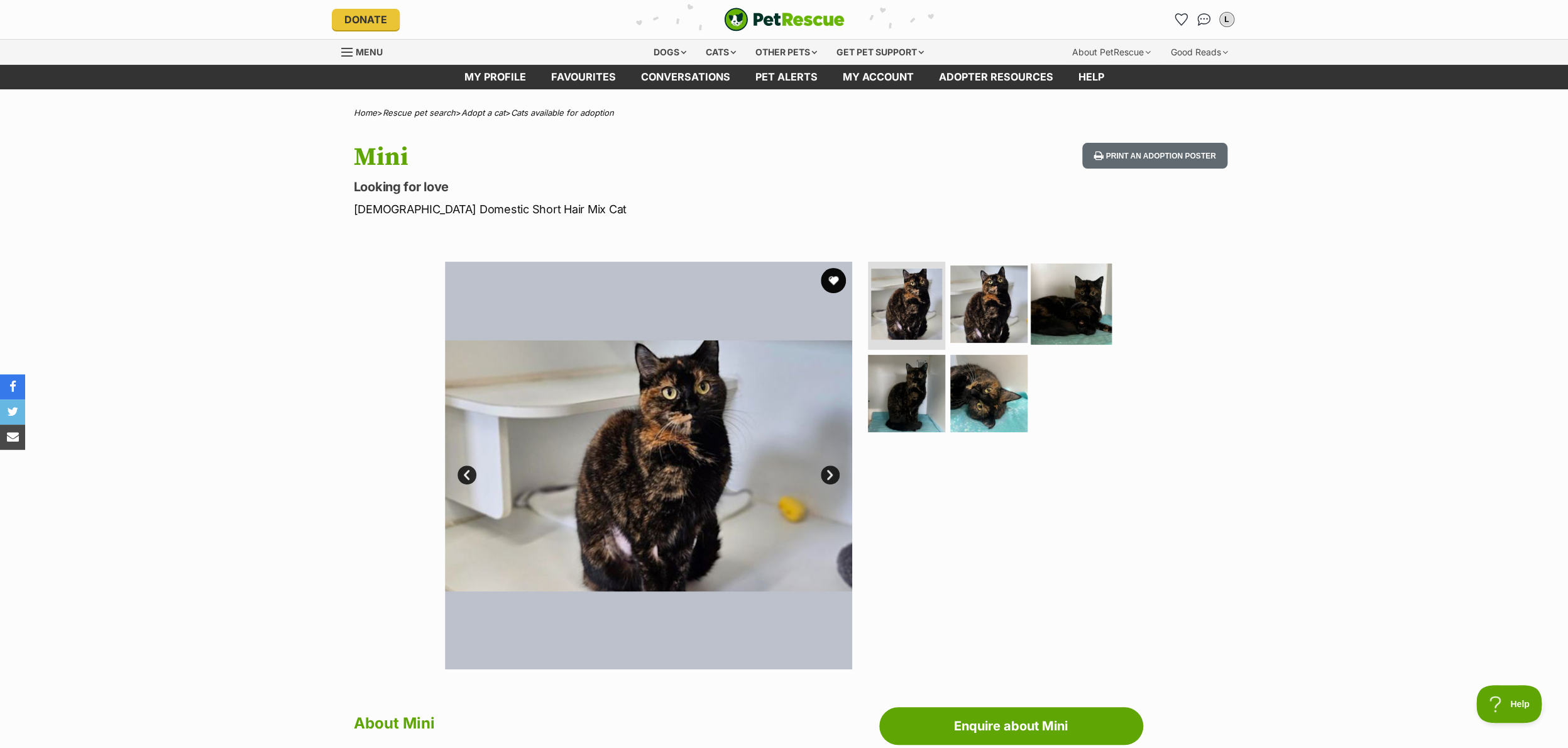
click at [1084, 298] on img at bounding box center [1071, 304] width 81 height 81
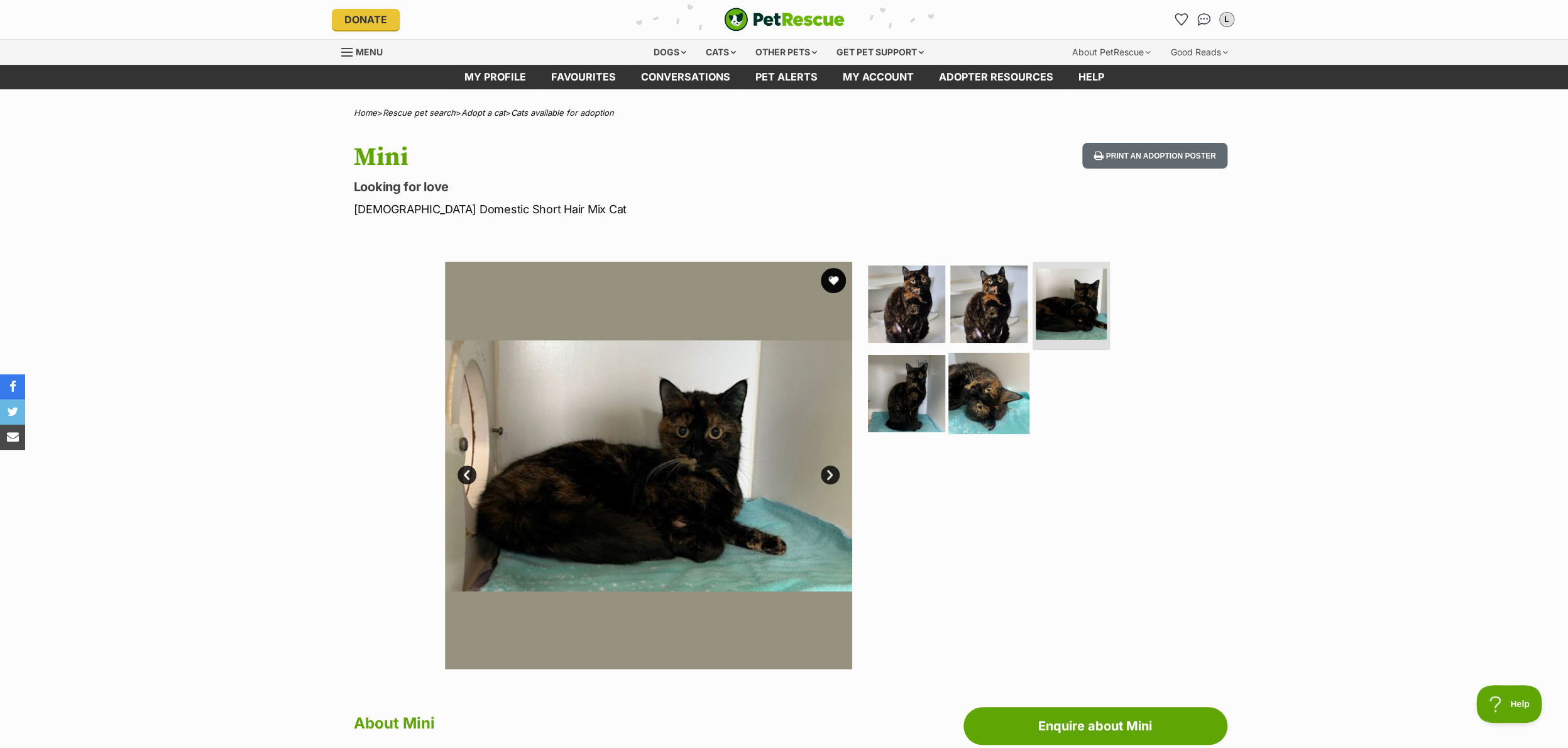
click at [1012, 385] on img at bounding box center [989, 393] width 81 height 81
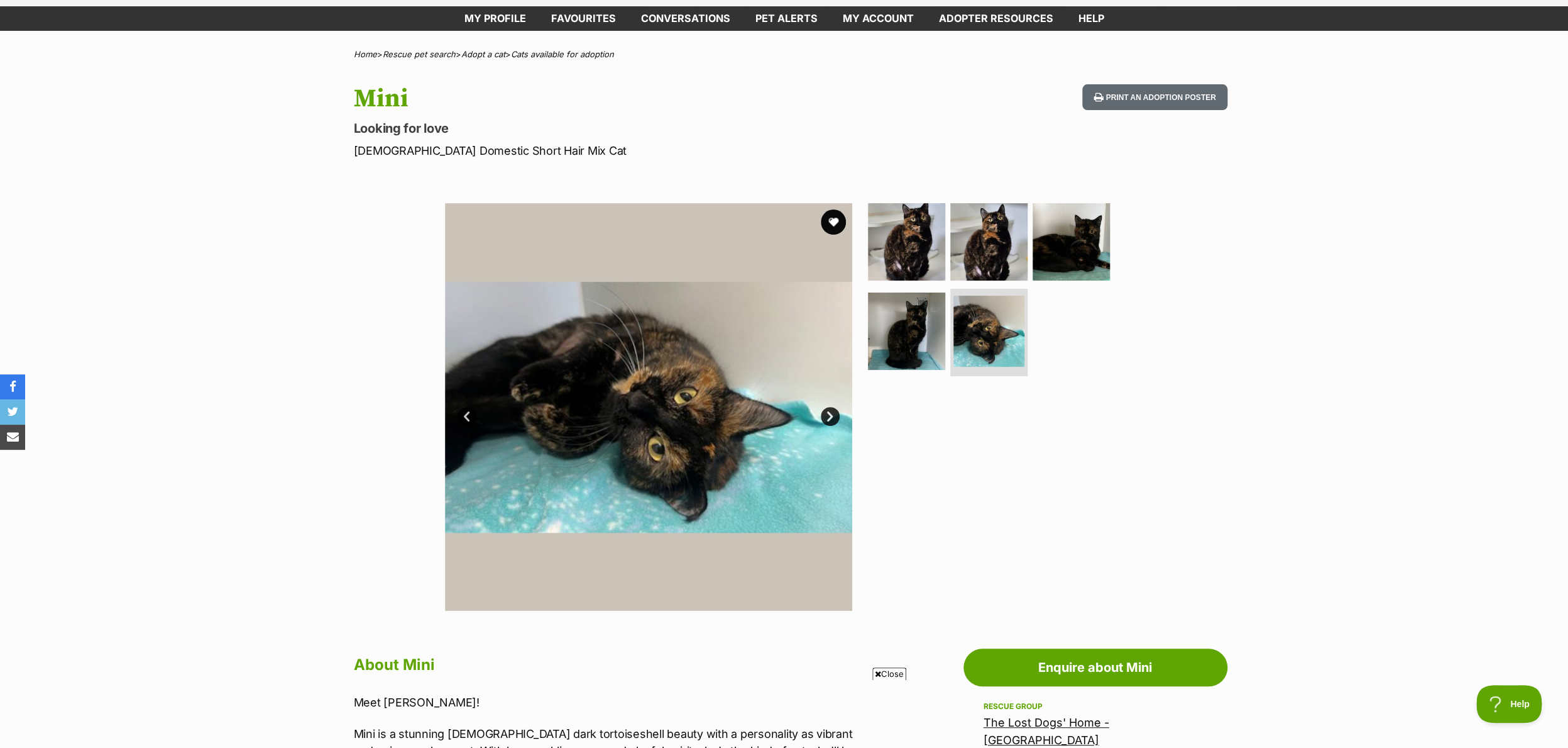
scroll to position [55, 0]
